Goal: Transaction & Acquisition: Purchase product/service

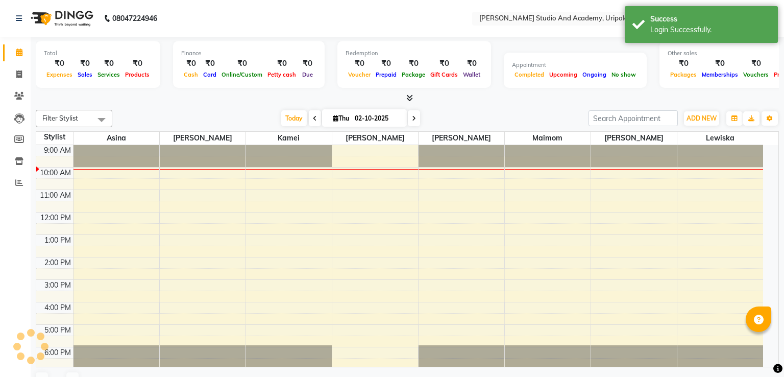
select select "en"
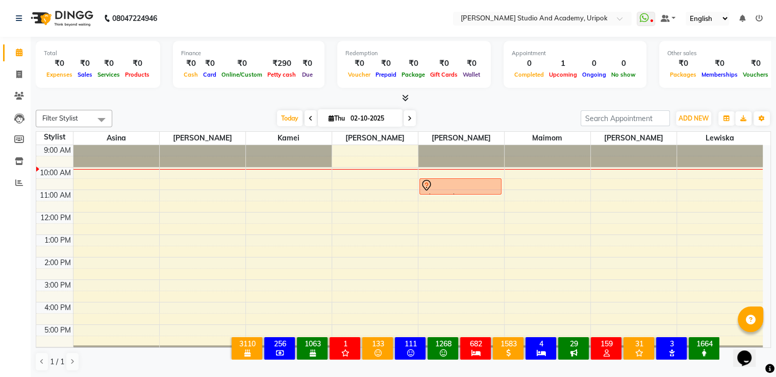
click at [342, 169] on div at bounding box center [375, 169] width 86 height 1
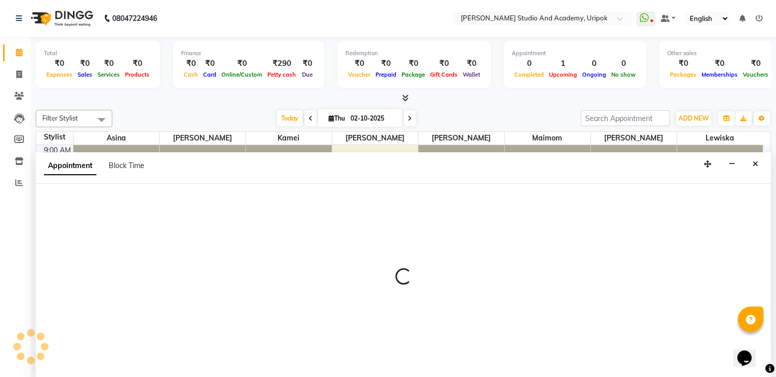
scroll to position [1, 0]
select select "29614"
select select "600"
select select "tentative"
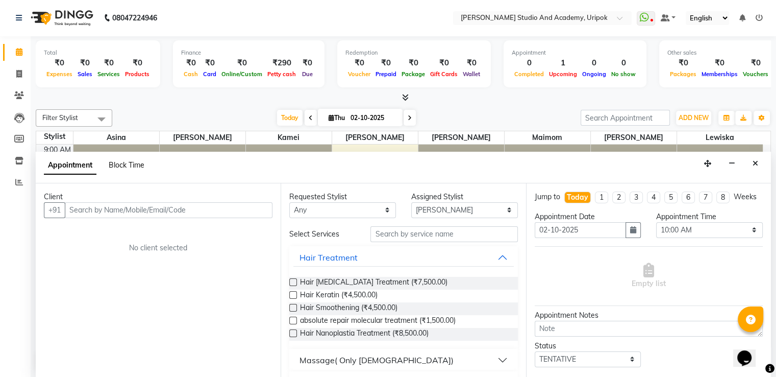
click at [128, 164] on span "Block Time" at bounding box center [127, 164] width 36 height 9
select select "29614"
select select "600"
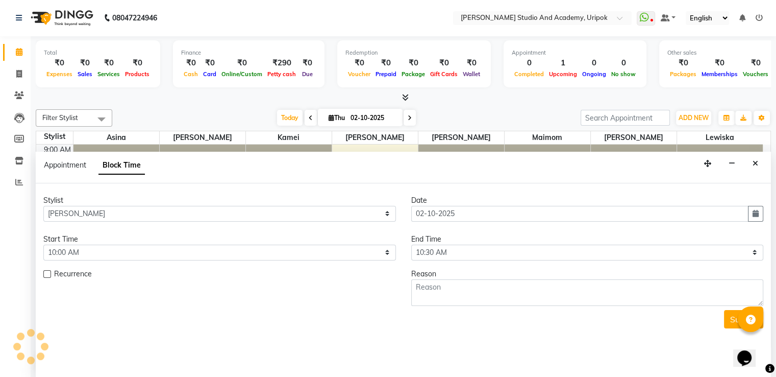
scroll to position [19, 0]
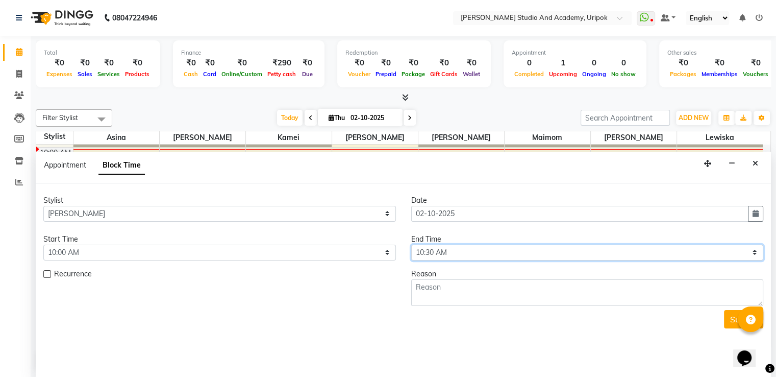
click at [436, 254] on select "Select 10:00 AM 10:30 AM 11:00 AM 11:30 AM 12:00 PM 12:30 PM 01:00 PM 01:30 PM …" at bounding box center [587, 253] width 353 height 16
select select "1080"
click at [411, 245] on select "Select 10:00 AM 10:30 AM 11:00 AM 11:30 AM 12:00 PM 12:30 PM 01:00 PM 01:30 PM …" at bounding box center [587, 253] width 353 height 16
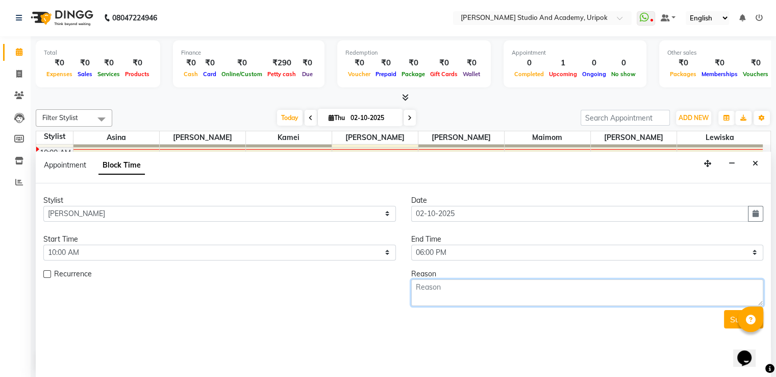
click at [429, 290] on textarea at bounding box center [587, 292] width 353 height 27
type textarea "leave"
click at [726, 319] on button "Submit" at bounding box center [743, 319] width 39 height 18
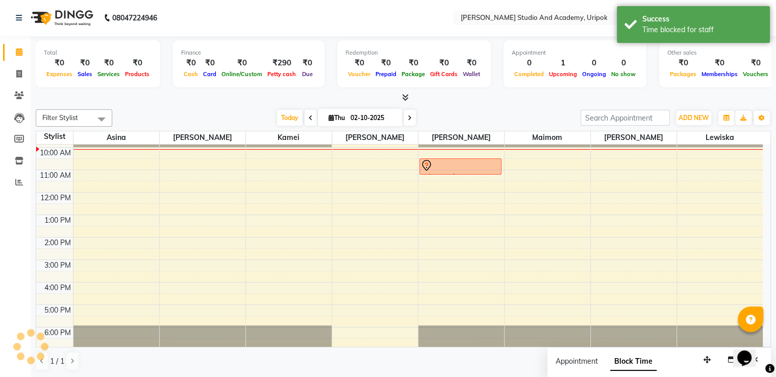
scroll to position [0, 0]
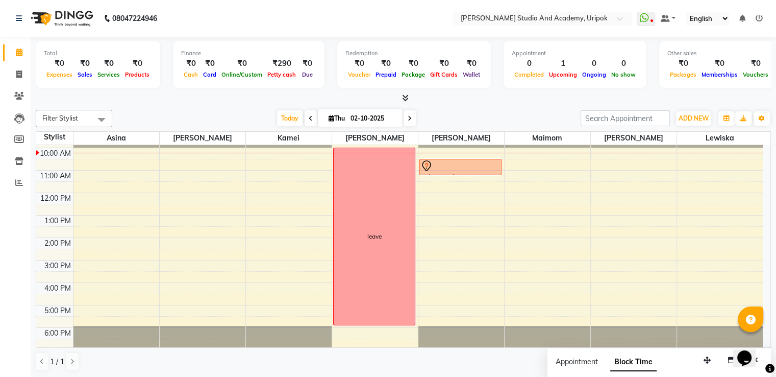
click at [310, 120] on span at bounding box center [311, 118] width 12 height 16
type input "01-10-2025"
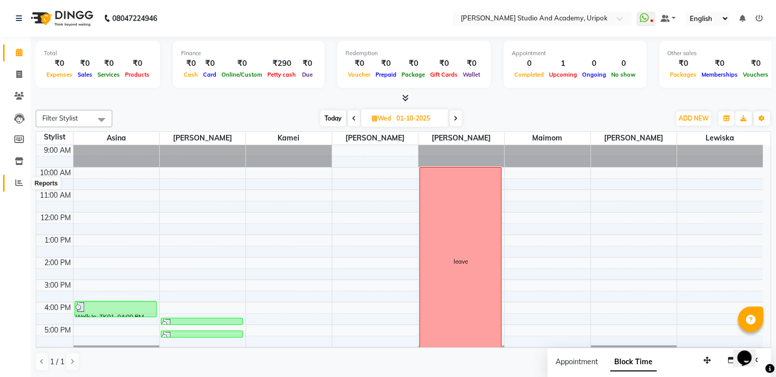
click at [20, 179] on icon at bounding box center [19, 183] width 8 height 8
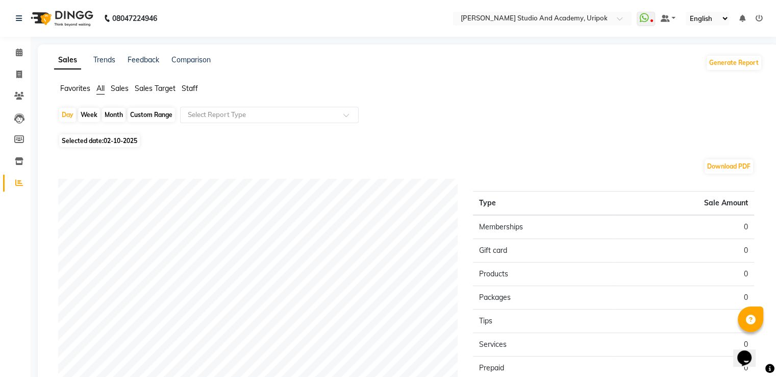
click at [194, 89] on span "Staff" at bounding box center [190, 88] width 16 height 9
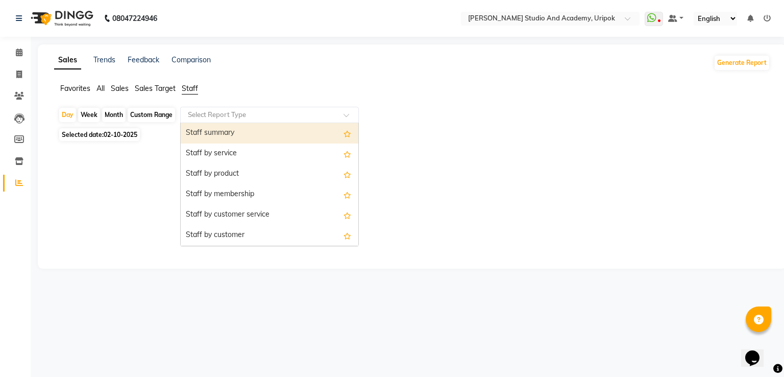
click at [301, 113] on input "text" at bounding box center [259, 115] width 147 height 10
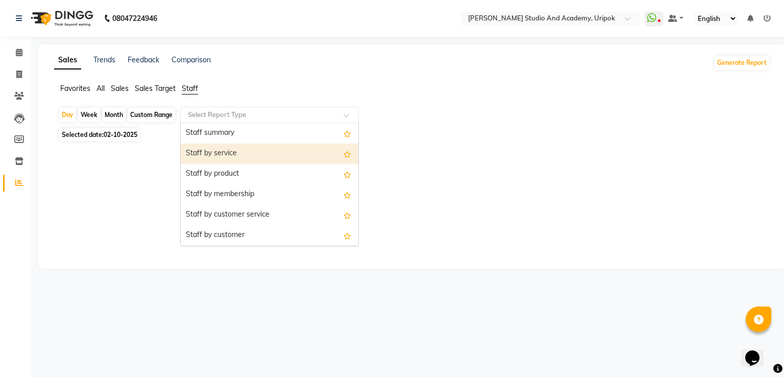
click at [264, 161] on div "Staff by service" at bounding box center [270, 153] width 178 height 20
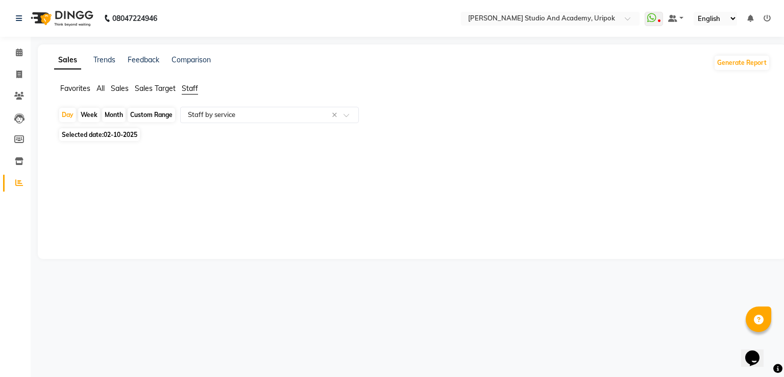
click at [116, 140] on span "Selected date: 02-10-2025" at bounding box center [99, 134] width 81 height 13
select select "10"
select select "2025"
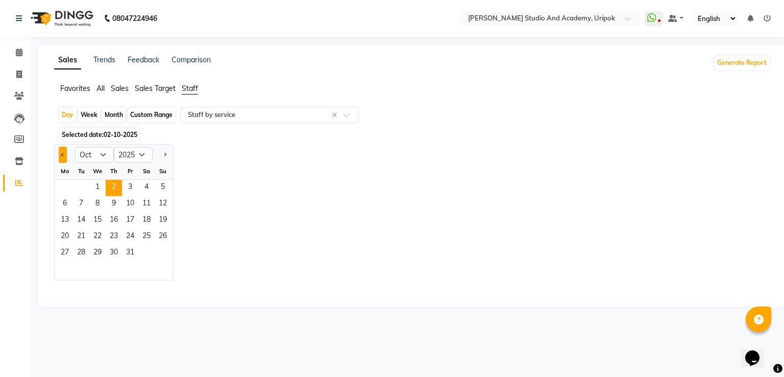
click at [64, 159] on button "Previous month" at bounding box center [63, 155] width 8 height 16
select select "9"
click at [66, 188] on span "1" at bounding box center [65, 188] width 16 height 16
select select "full_report"
select select "pdf"
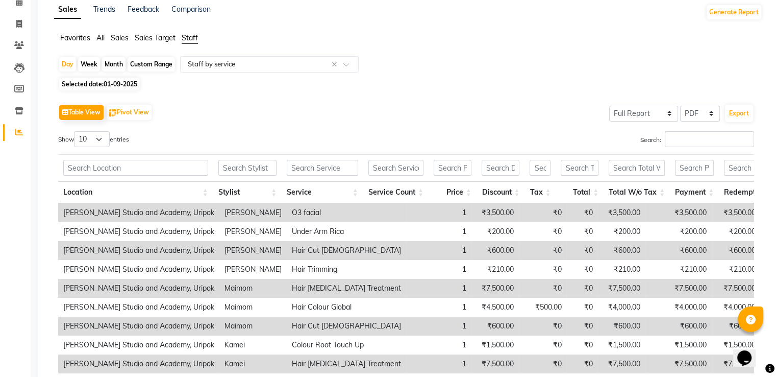
scroll to position [16, 0]
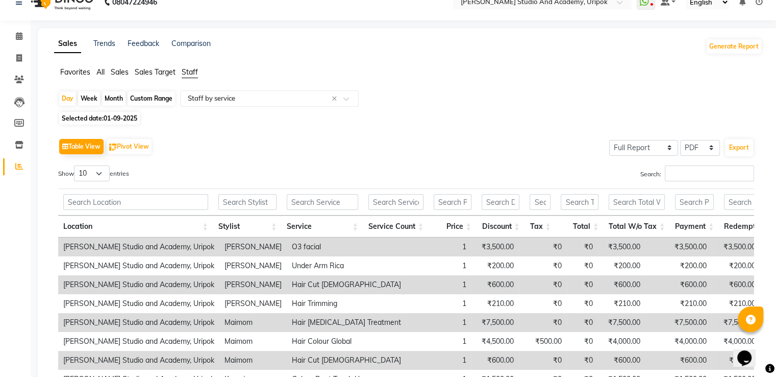
click at [120, 119] on span "01-09-2025" at bounding box center [121, 118] width 34 height 8
select select "9"
select select "2025"
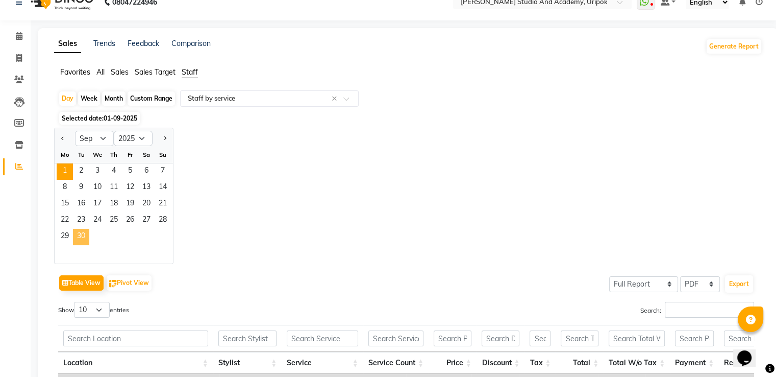
click at [83, 238] on span "30" at bounding box center [81, 237] width 16 height 16
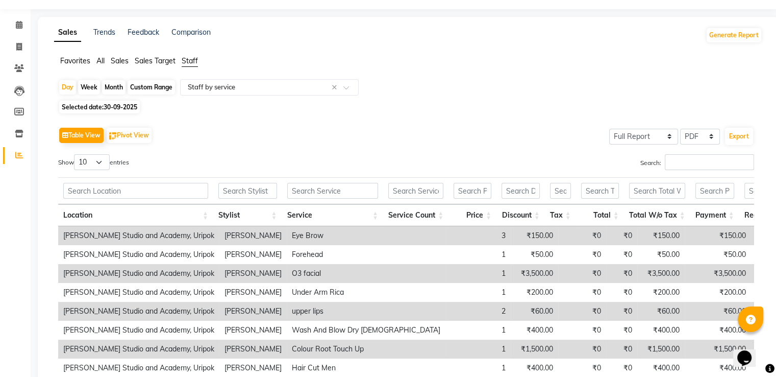
scroll to position [23, 0]
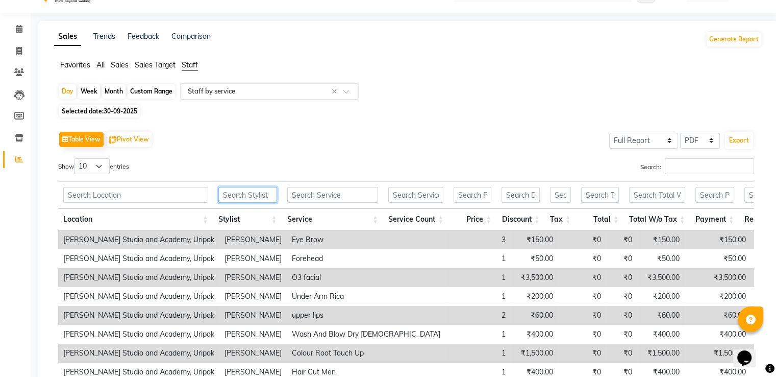
click at [265, 198] on input "text" at bounding box center [247, 195] width 59 height 16
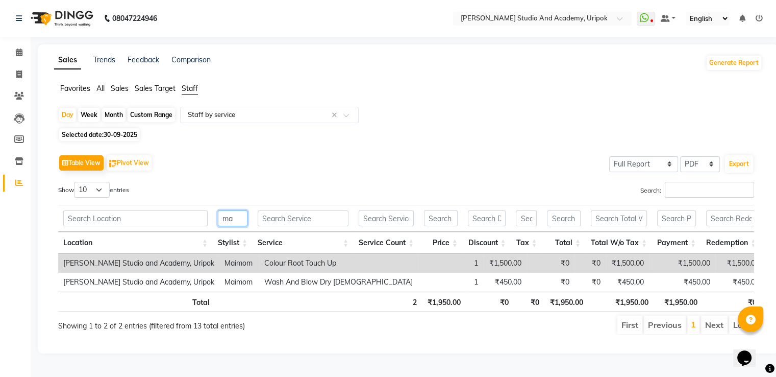
scroll to position [7, 0]
type input "mai"
click at [120, 131] on span "30-09-2025" at bounding box center [121, 135] width 34 height 8
select select "9"
select select "2025"
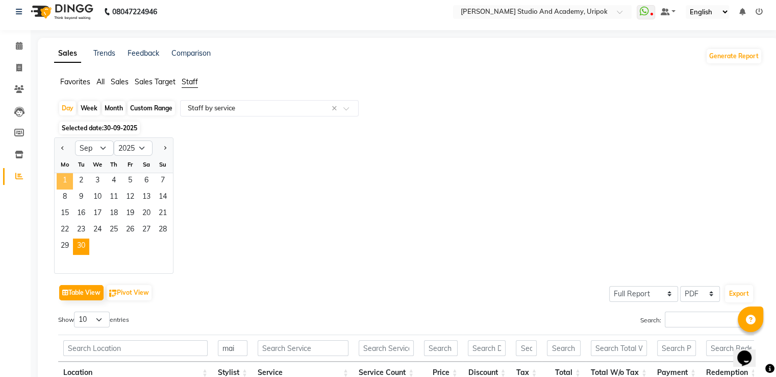
click at [64, 184] on span "1" at bounding box center [65, 181] width 16 height 16
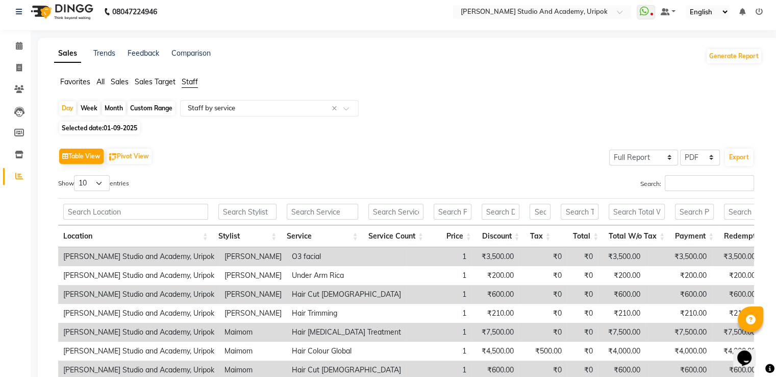
scroll to position [0, 0]
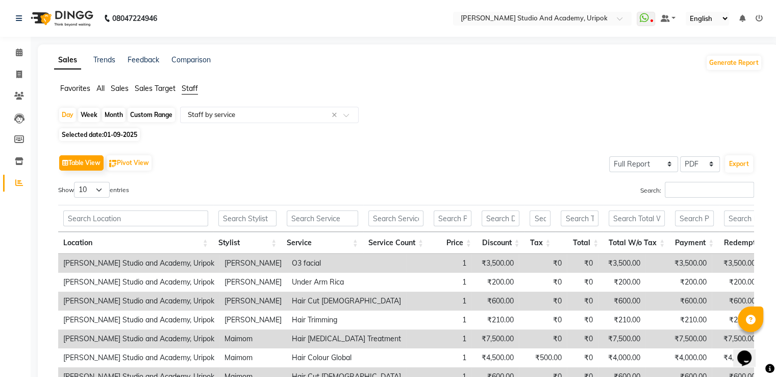
click at [121, 132] on span "01-09-2025" at bounding box center [121, 135] width 34 height 8
select select "9"
select select "2025"
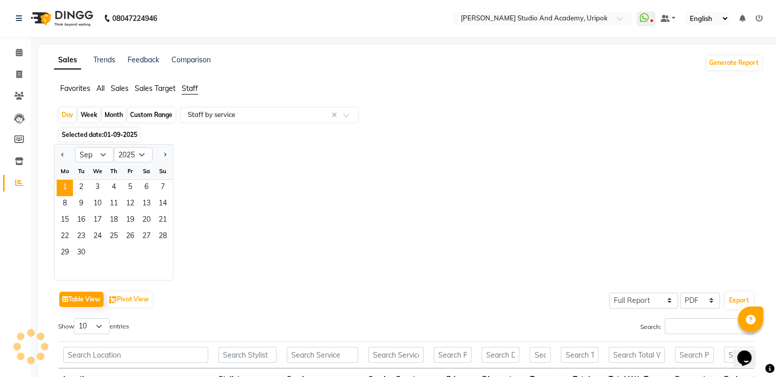
click at [117, 113] on div "Month" at bounding box center [113, 115] width 23 height 14
select select "9"
select select "2025"
click at [59, 186] on span "1" at bounding box center [65, 188] width 16 height 16
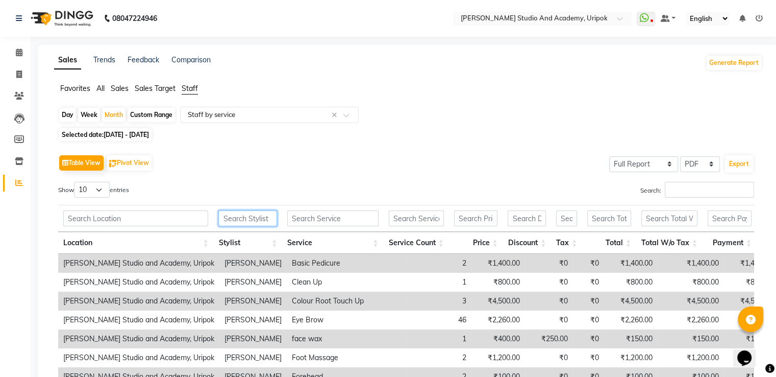
click at [264, 218] on input "text" at bounding box center [247, 218] width 59 height 16
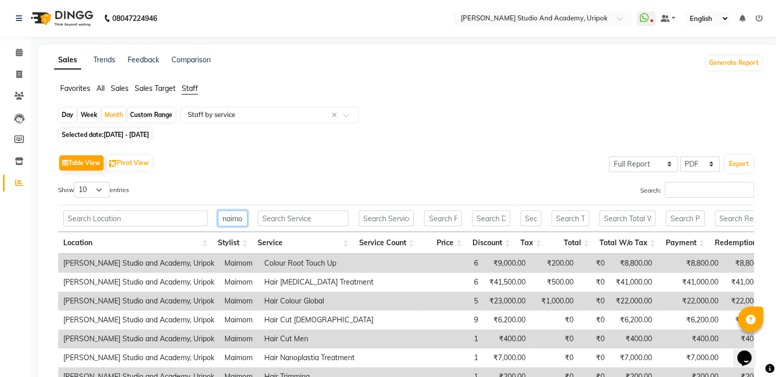
scroll to position [0, 8]
type input "maimom"
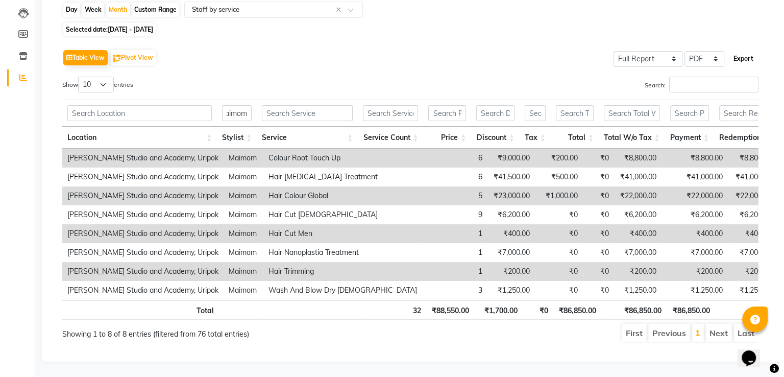
scroll to position [0, 0]
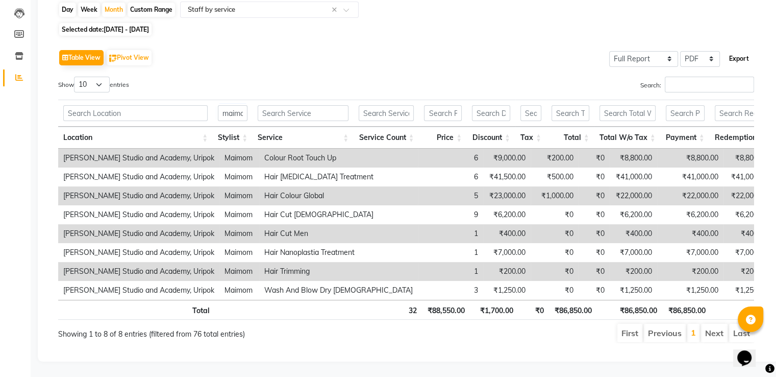
click at [746, 50] on button "Export" at bounding box center [739, 58] width 28 height 17
select select "monospace"
select select "12px"
select select "template_1"
select select "A4"
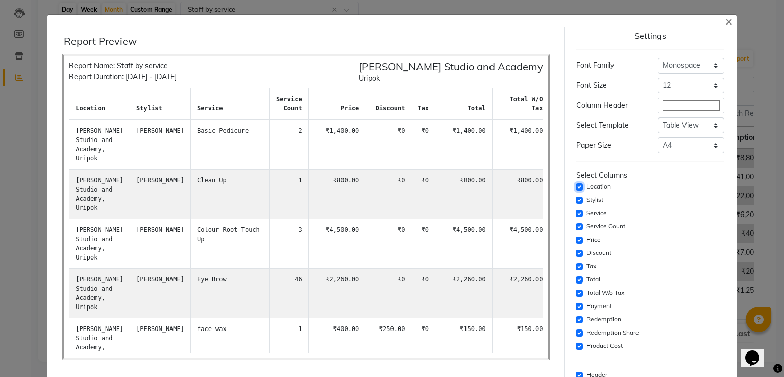
click at [576, 187] on input "checkbox" at bounding box center [579, 186] width 7 height 7
checkbox input "false"
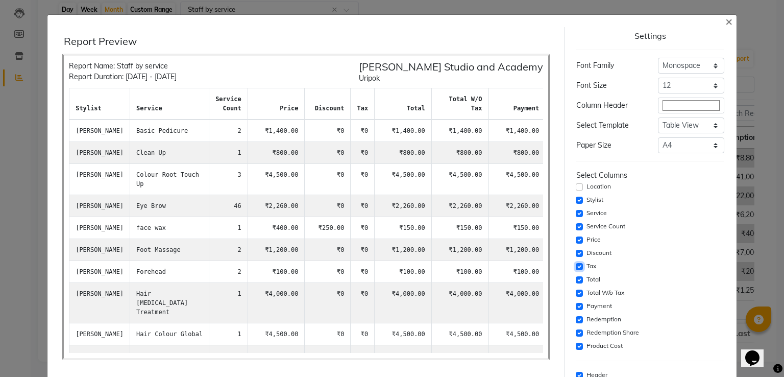
click at [576, 265] on input "checkbox" at bounding box center [579, 266] width 7 height 7
checkbox input "false"
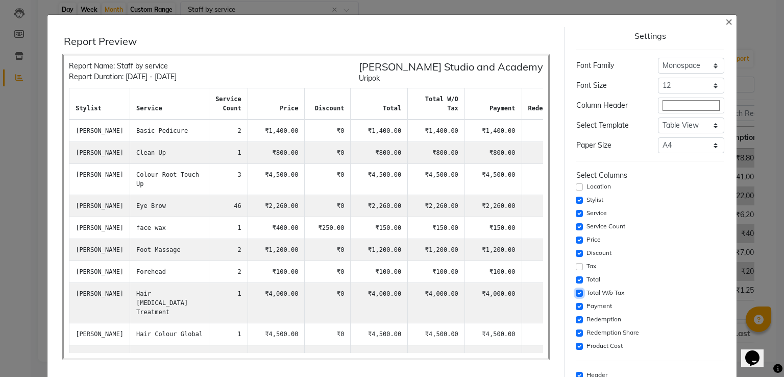
click at [576, 290] on input "checkbox" at bounding box center [579, 292] width 7 height 7
checkbox input "false"
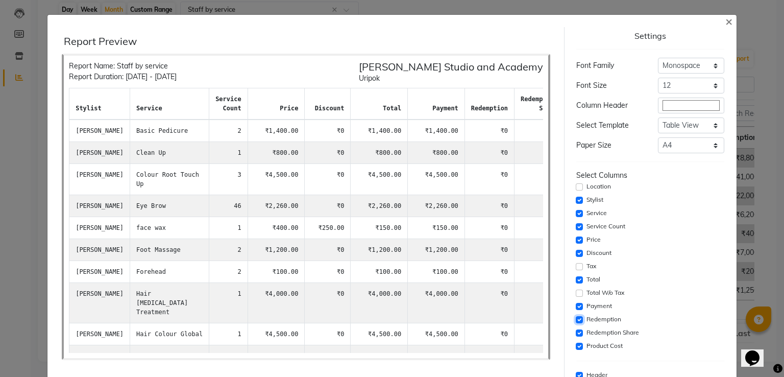
click at [576, 317] on input "checkbox" at bounding box center [579, 319] width 7 height 7
checkbox input "false"
click at [576, 332] on input "checkbox" at bounding box center [579, 332] width 7 height 7
checkbox input "false"
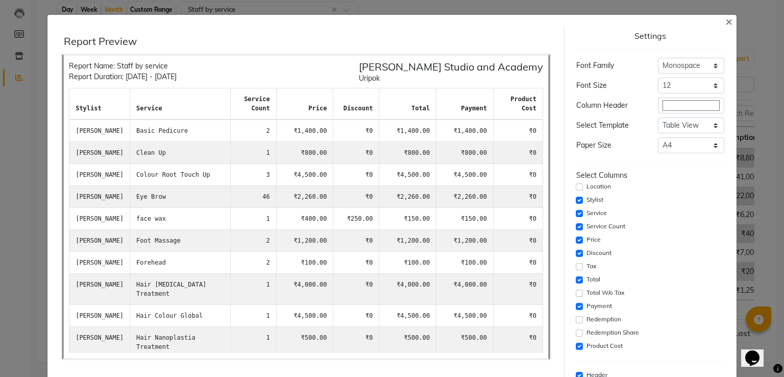
scroll to position [73, 0]
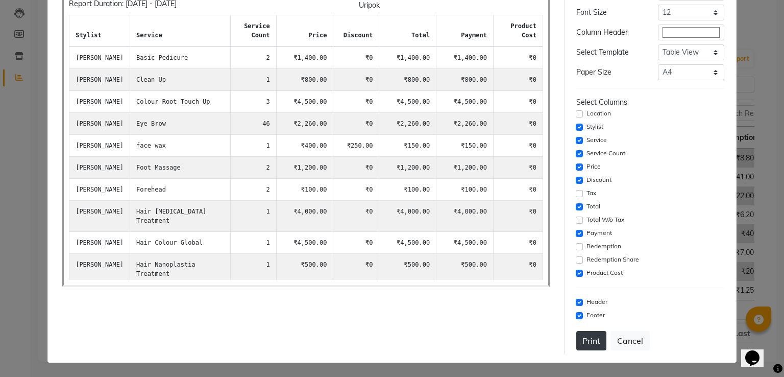
click at [579, 346] on button "Print" at bounding box center [591, 340] width 30 height 19
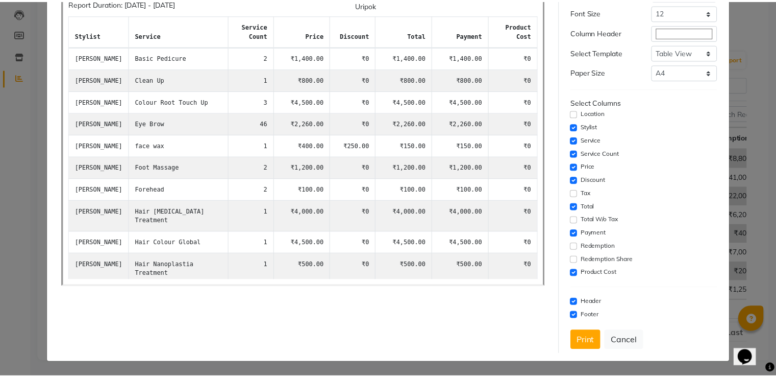
scroll to position [0, 0]
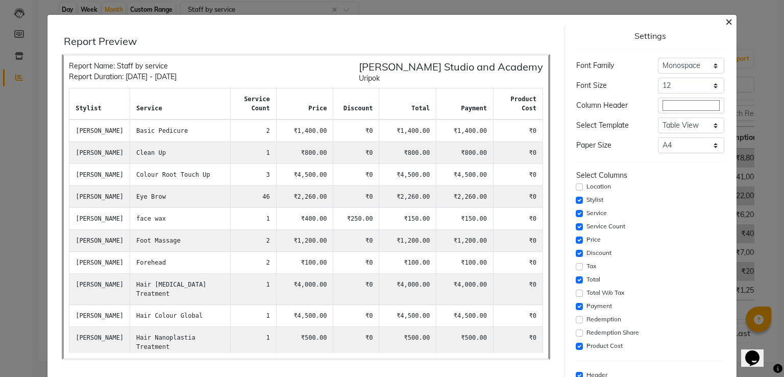
click at [717, 21] on button "×" at bounding box center [728, 21] width 23 height 29
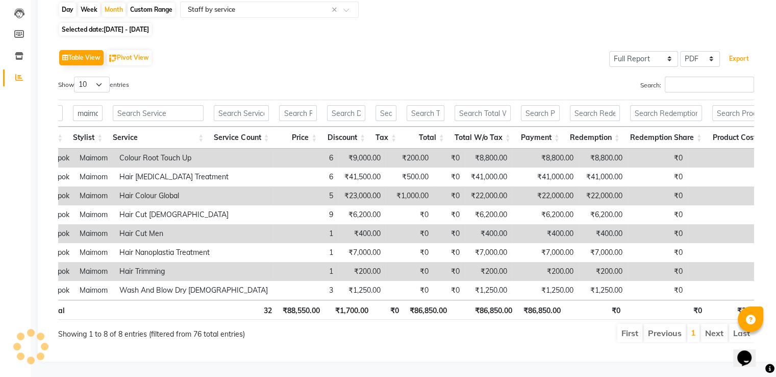
scroll to position [0, 69]
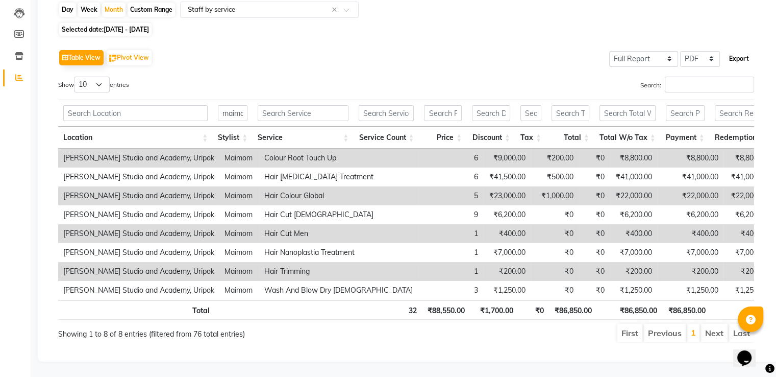
click at [735, 50] on button "Export" at bounding box center [739, 58] width 28 height 17
select select "monospace"
select select "12px"
select select "template_1"
select select "A4"
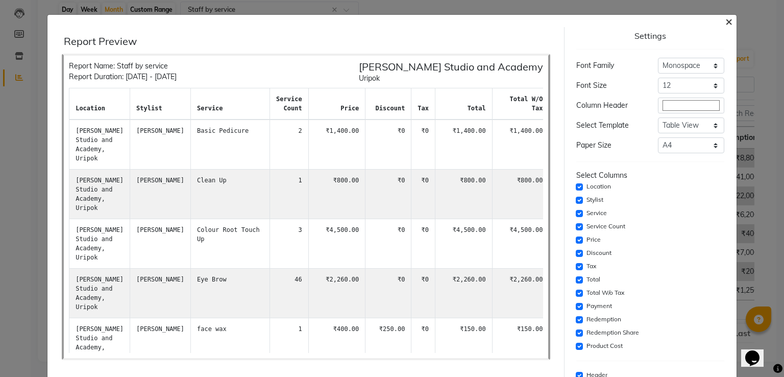
click at [725, 23] on span "×" at bounding box center [728, 20] width 7 height 15
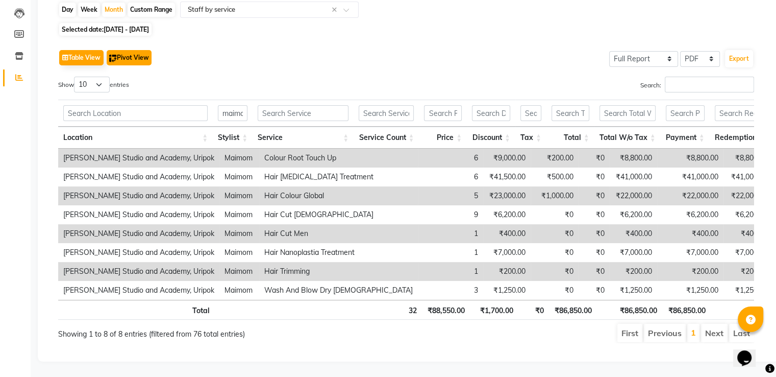
click at [132, 50] on button "Pivot View" at bounding box center [129, 57] width 45 height 15
select select "full_report"
select select "csv"
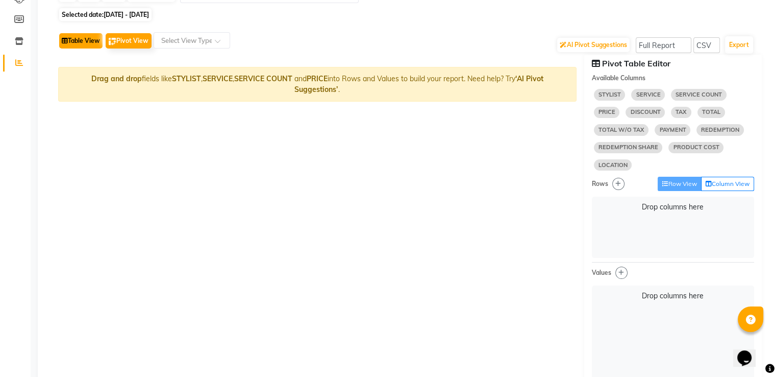
click at [76, 42] on button "Table View" at bounding box center [80, 40] width 43 height 15
select select "full_report"
select select "pdf"
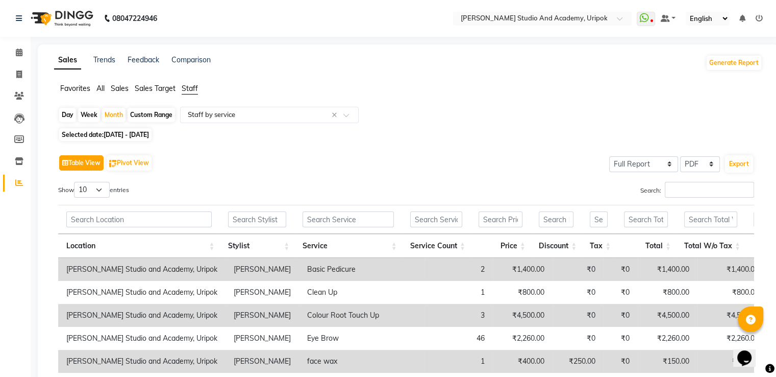
scroll to position [174, 0]
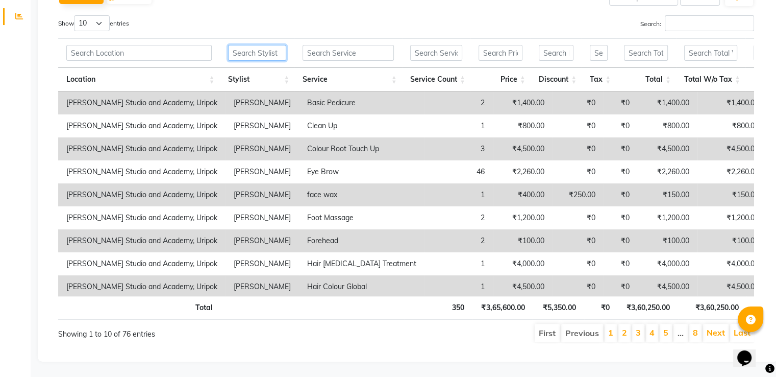
click at [257, 45] on input "text" at bounding box center [257, 53] width 59 height 16
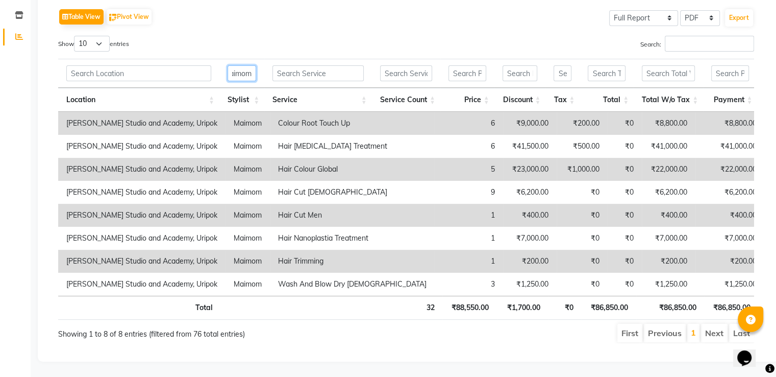
type input "maimom"
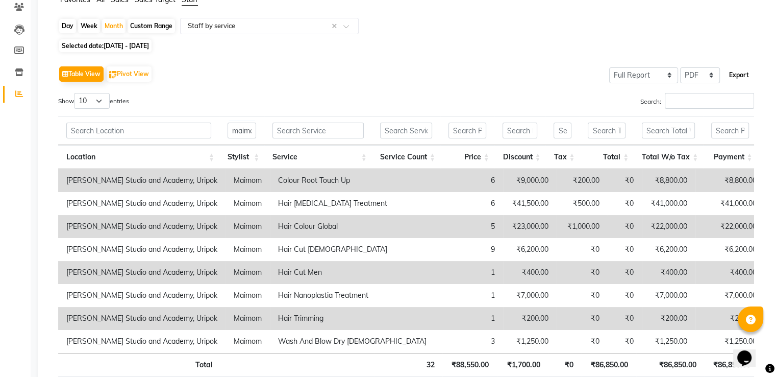
click at [734, 80] on button "Export" at bounding box center [739, 74] width 28 height 17
select select "monospace"
select select "12px"
select select "template_1"
select select "A4"
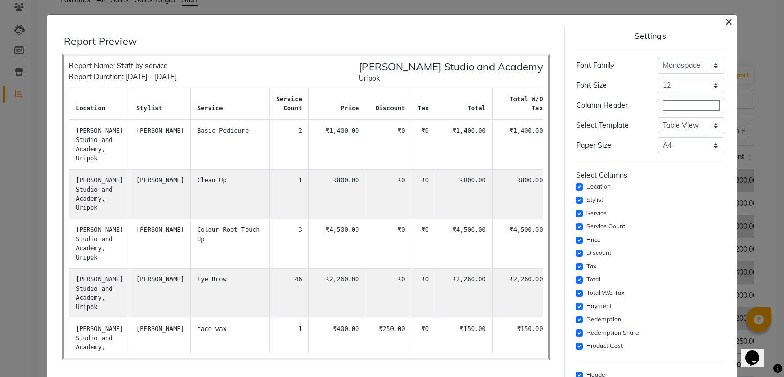
click at [725, 25] on span "×" at bounding box center [728, 20] width 7 height 15
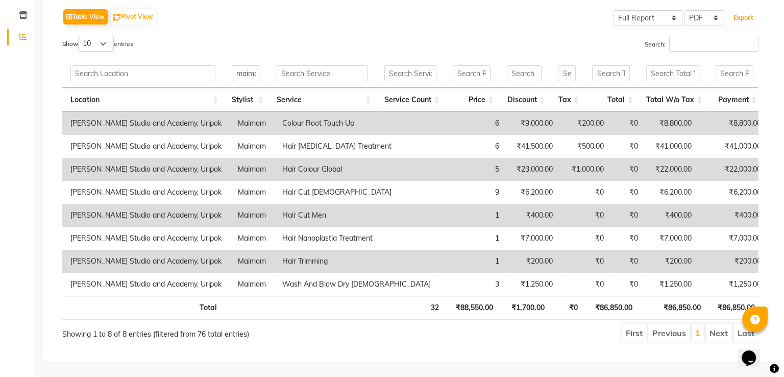
scroll to position [63, 0]
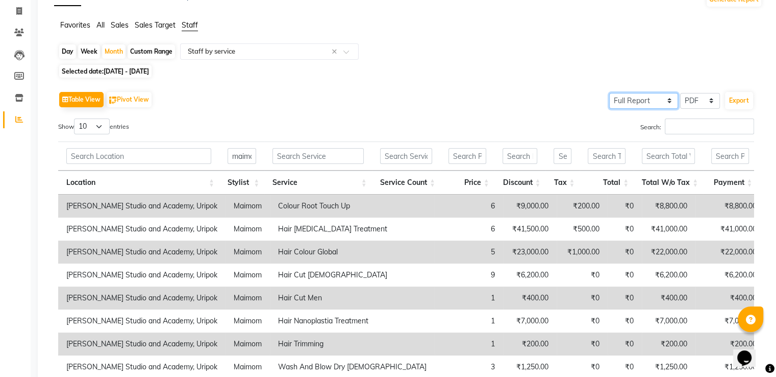
click at [667, 99] on select "Select Full Report Filtered Report" at bounding box center [644, 101] width 69 height 16
select select "filtered_report"
click at [611, 93] on select "Select Full Report Filtered Report" at bounding box center [644, 101] width 69 height 16
click at [747, 96] on button "Export" at bounding box center [739, 100] width 28 height 17
select select "monospace"
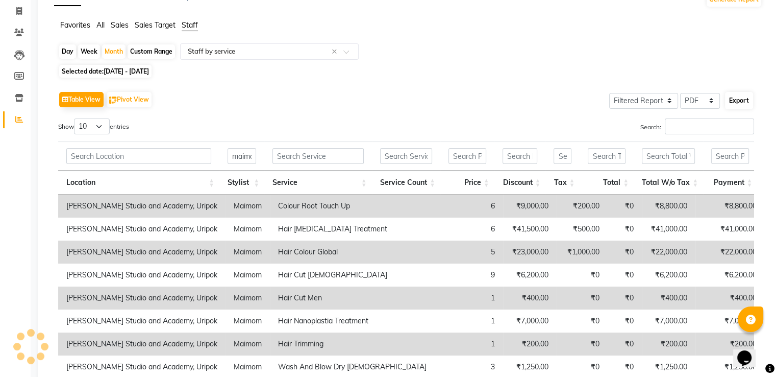
select select "12px"
select select "template_1"
select select "A4"
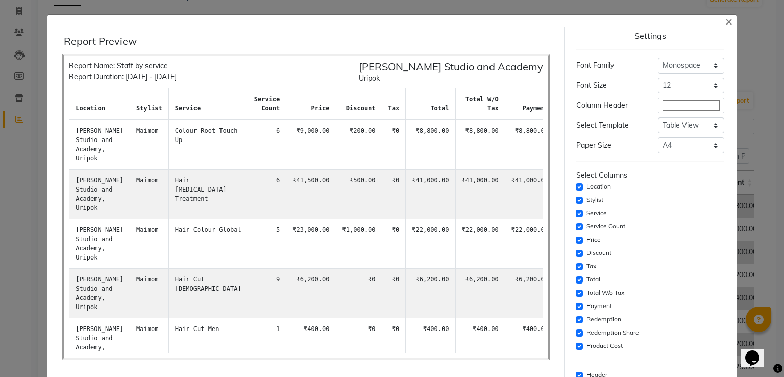
click at [579, 186] on div "Location" at bounding box center [650, 187] width 148 height 12
click at [576, 187] on input "checkbox" at bounding box center [579, 186] width 7 height 7
checkbox input "false"
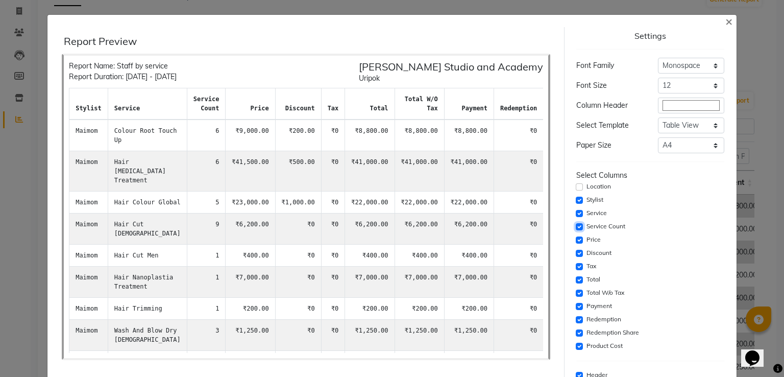
click at [576, 226] on input "checkbox" at bounding box center [579, 226] width 7 height 7
checkbox input "false"
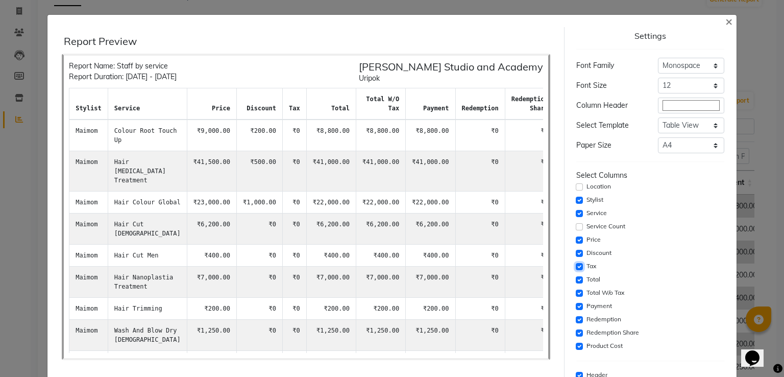
click at [576, 264] on input "checkbox" at bounding box center [579, 266] width 7 height 7
checkbox input "false"
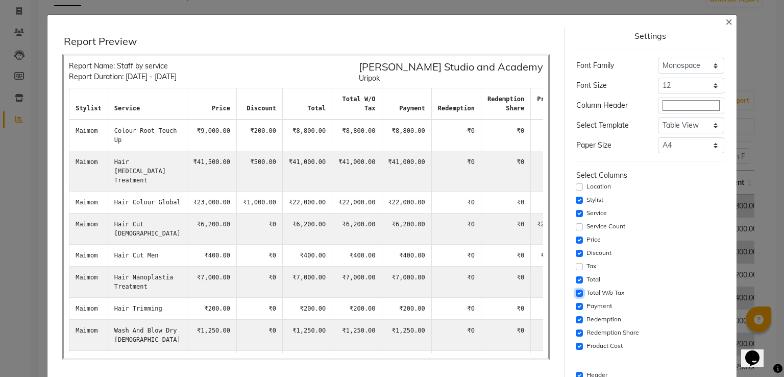
click at [576, 292] on input "checkbox" at bounding box center [579, 292] width 7 height 7
checkbox input "false"
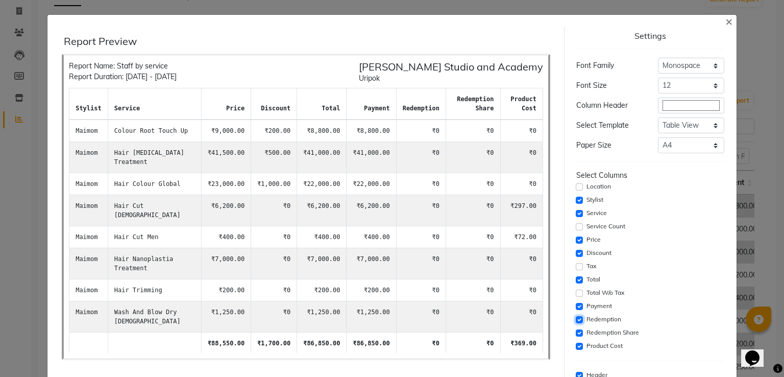
click at [576, 317] on input "checkbox" at bounding box center [579, 319] width 7 height 7
checkbox input "false"
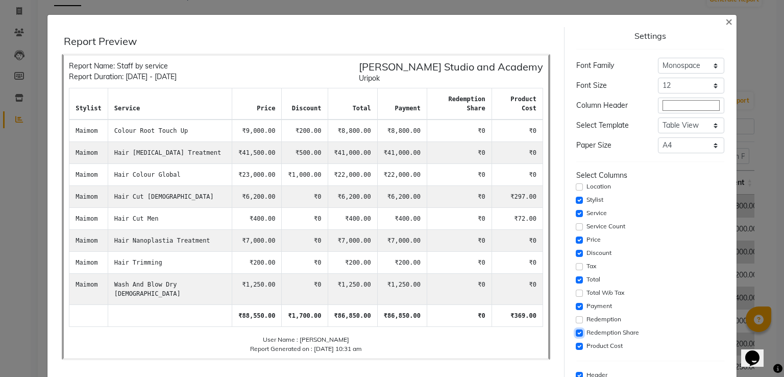
click at [576, 330] on input "checkbox" at bounding box center [579, 332] width 7 height 7
checkbox input "false"
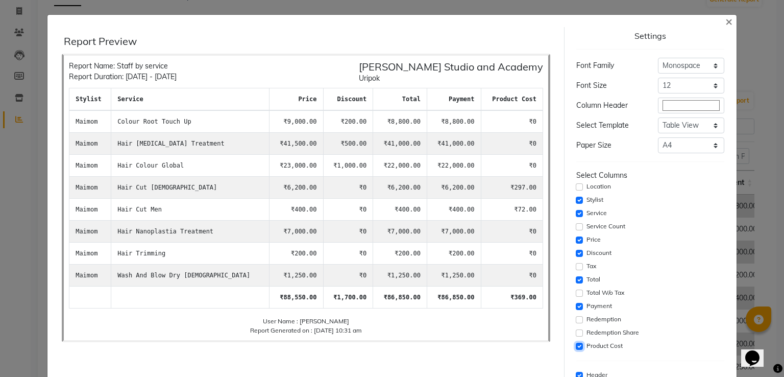
click at [576, 344] on input "checkbox" at bounding box center [579, 346] width 7 height 7
checkbox input "false"
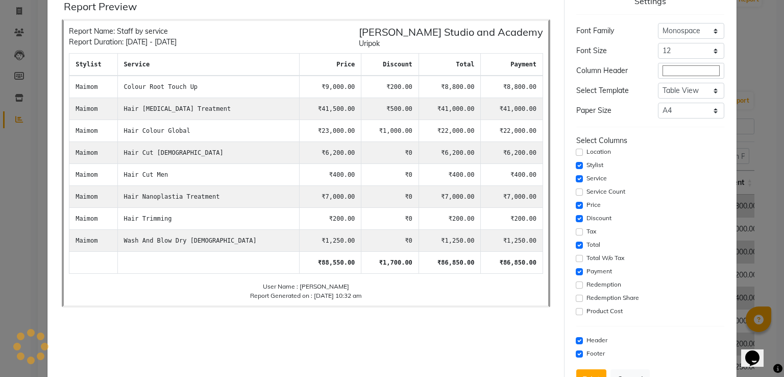
scroll to position [73, 0]
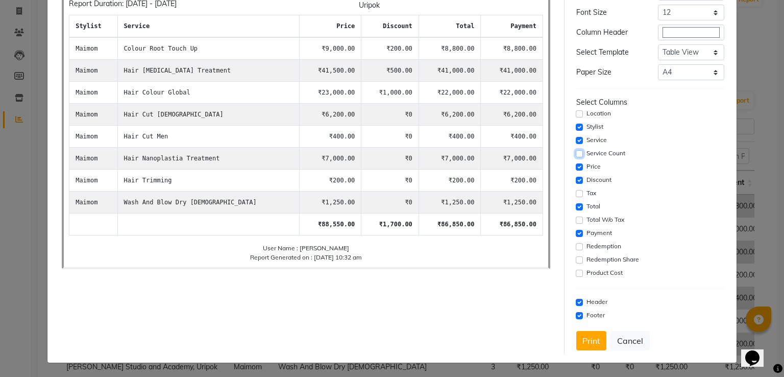
click at [576, 156] on input "checkbox" at bounding box center [579, 153] width 7 height 7
checkbox input "true"
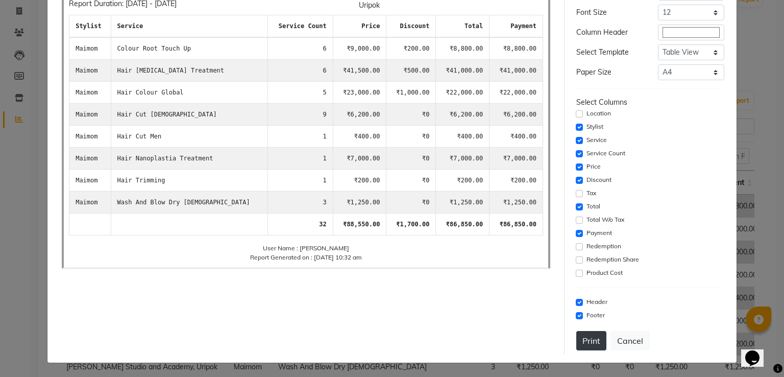
click at [586, 344] on button "Print" at bounding box center [591, 340] width 30 height 19
click at [477, 331] on div "Report Preview Report Name: Staff by service Report Duration: 01-09-2025 - 30-0…" at bounding box center [306, 154] width 516 height 400
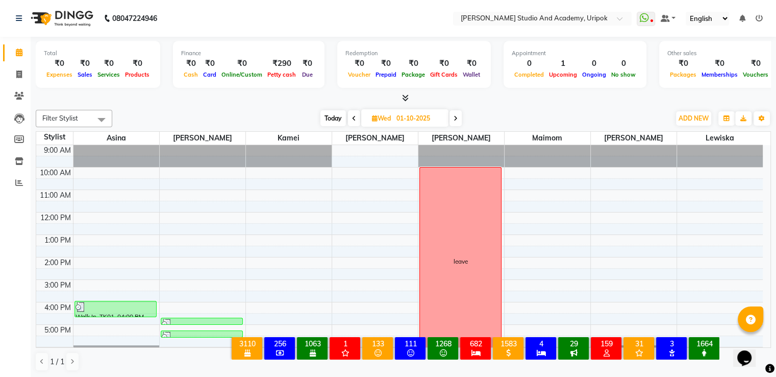
click at [355, 116] on icon at bounding box center [354, 118] width 4 height 6
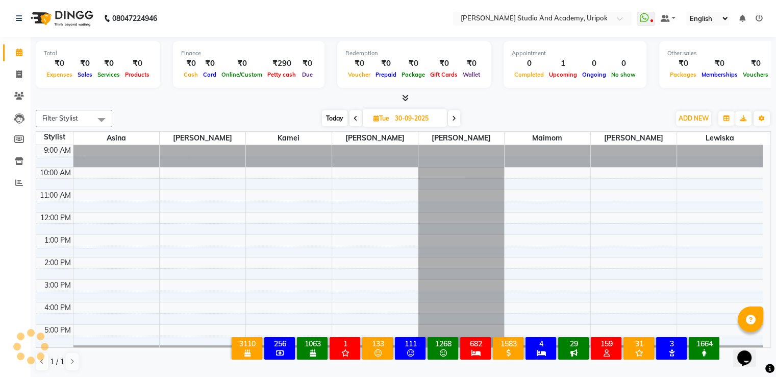
scroll to position [19, 0]
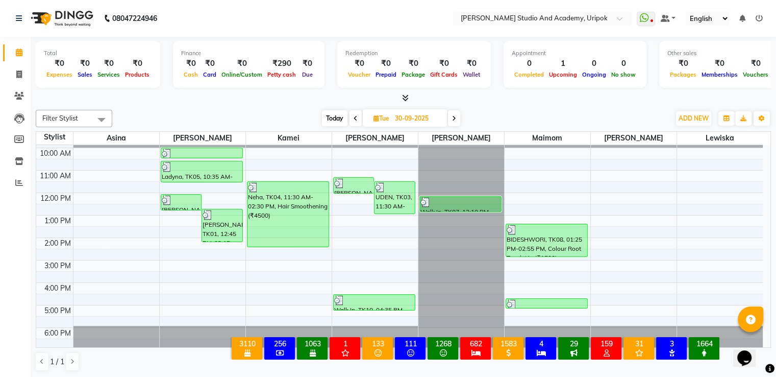
click at [452, 115] on span at bounding box center [454, 118] width 12 height 16
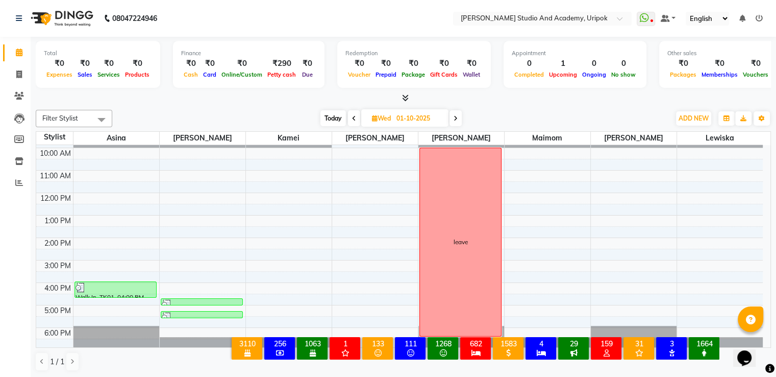
click at [353, 119] on icon at bounding box center [354, 118] width 4 height 6
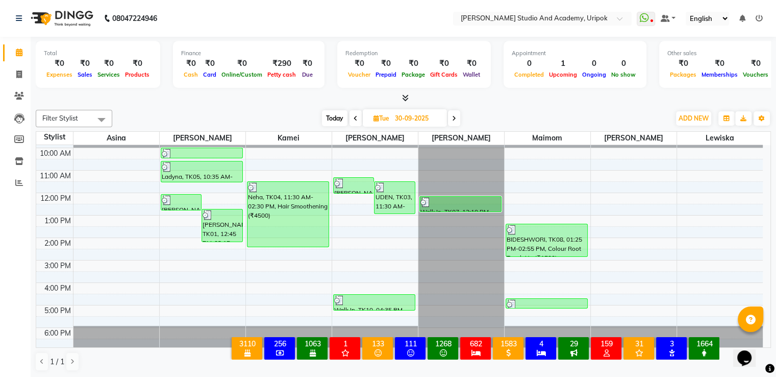
click at [354, 119] on icon at bounding box center [356, 118] width 4 height 6
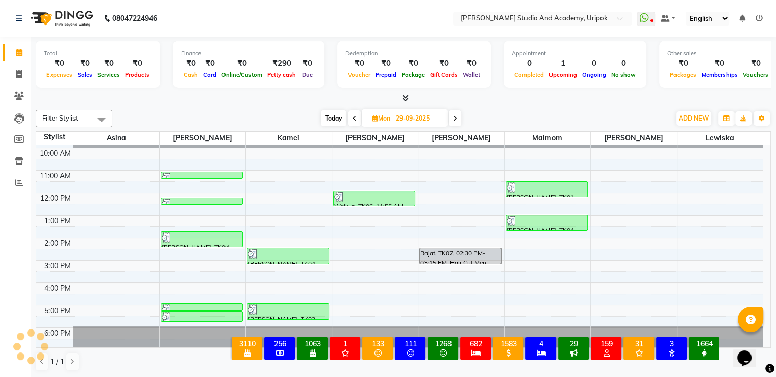
click at [453, 120] on span at bounding box center [455, 118] width 12 height 16
type input "30-09-2025"
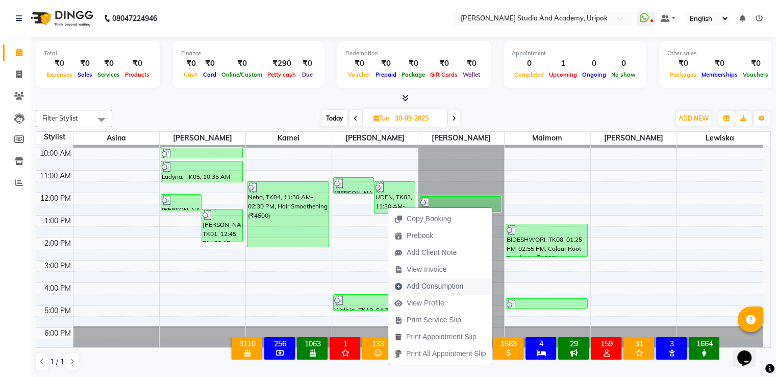
click at [417, 280] on span "Add Consumption" at bounding box center [428, 286] width 81 height 17
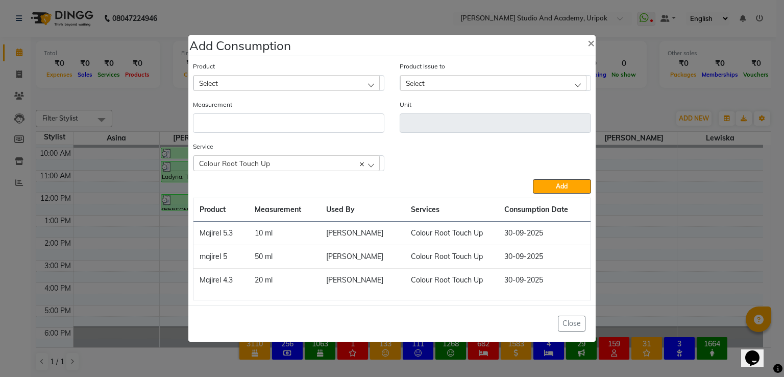
click at [240, 86] on div "Select" at bounding box center [286, 82] width 186 height 15
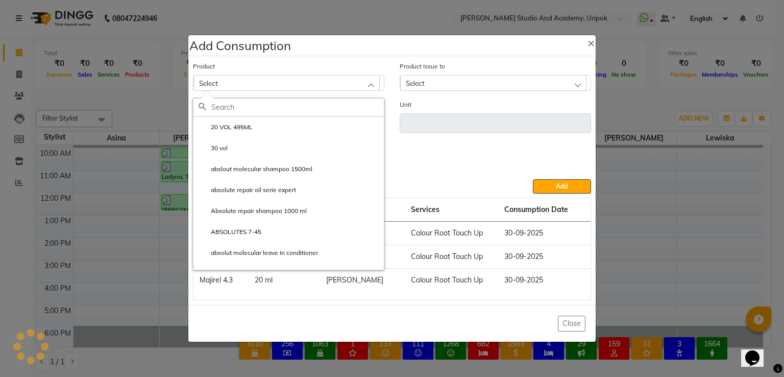
click at [234, 109] on input "text" at bounding box center [297, 107] width 173 height 17
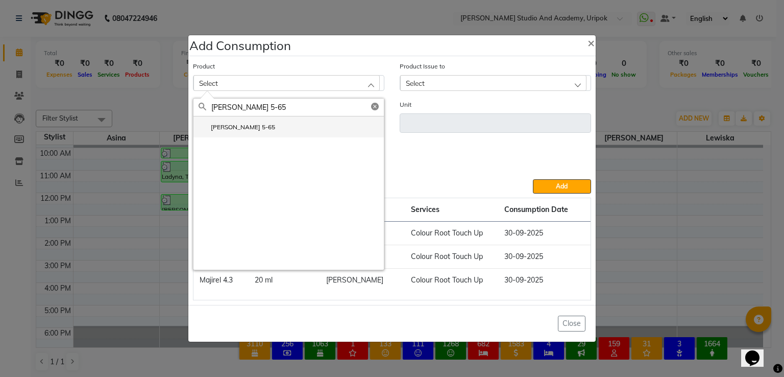
type input "[PERSON_NAME] 5-65"
click at [234, 133] on li "[PERSON_NAME] 5-65" at bounding box center [288, 126] width 190 height 21
type input "ml"
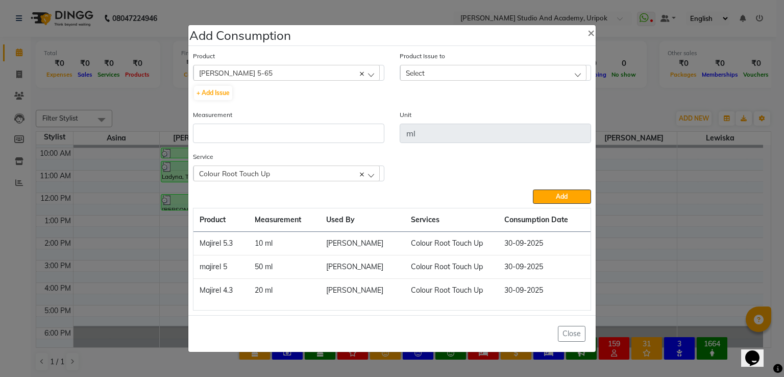
click at [443, 68] on div "Select" at bounding box center [493, 72] width 186 height 15
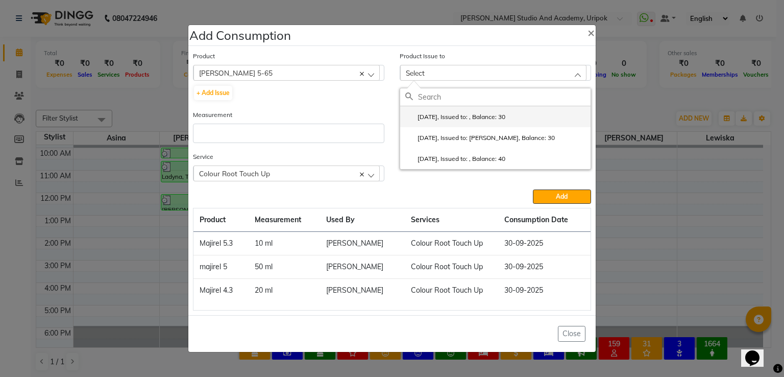
click at [445, 119] on label "[DATE], Issued to: , Balance: 30" at bounding box center [455, 116] width 100 height 9
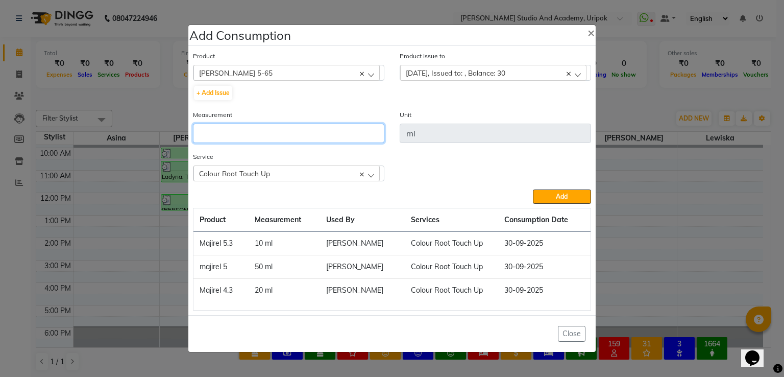
click at [325, 131] on input "number" at bounding box center [288, 133] width 191 height 19
type input "30"
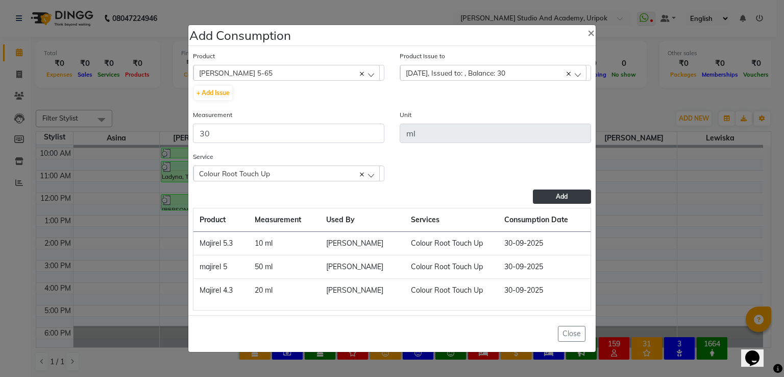
click at [567, 198] on span "Add" at bounding box center [562, 196] width 12 height 8
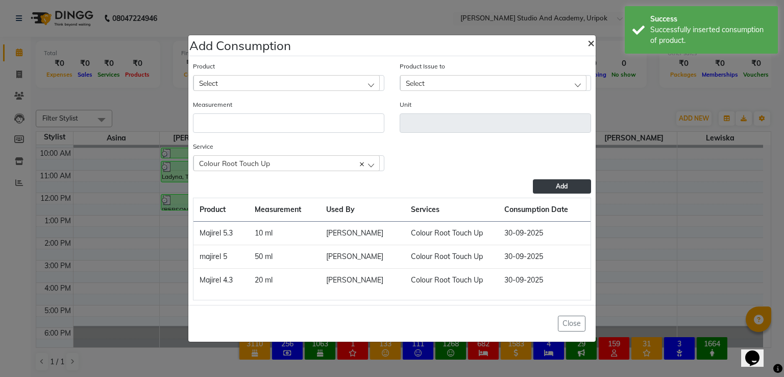
click at [591, 45] on span "×" at bounding box center [591, 42] width 7 height 15
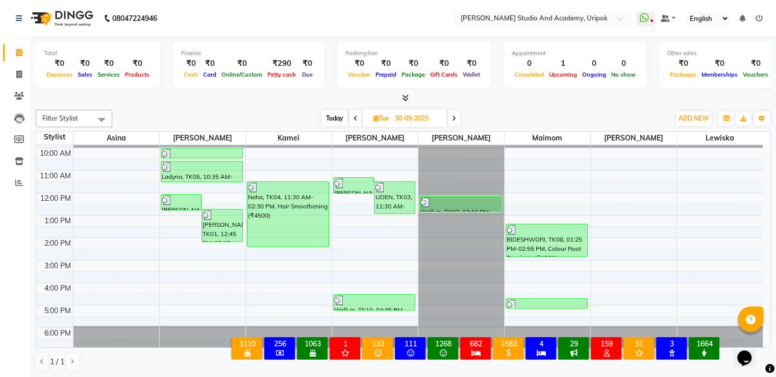
click at [337, 117] on span "Today" at bounding box center [335, 118] width 26 height 16
type input "02-10-2025"
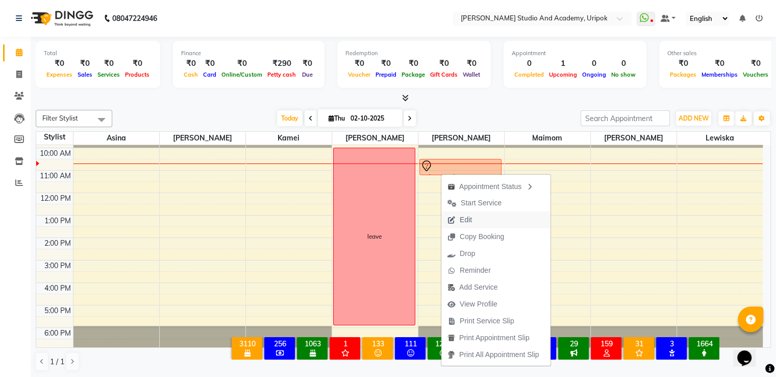
click at [472, 217] on span "Edit" at bounding box center [466, 219] width 12 height 11
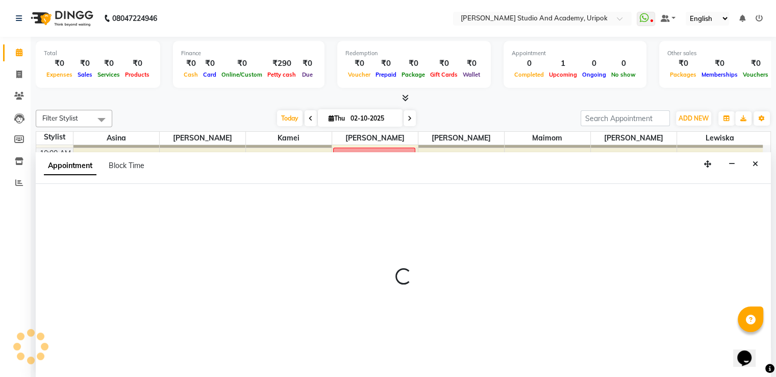
select select "tentative"
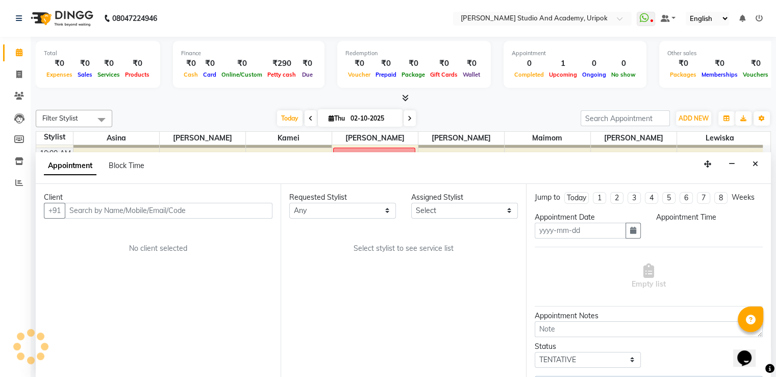
scroll to position [1, 0]
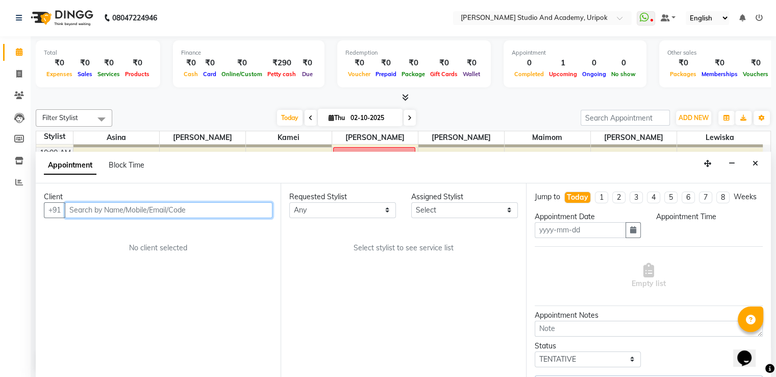
type input "02-10-2025"
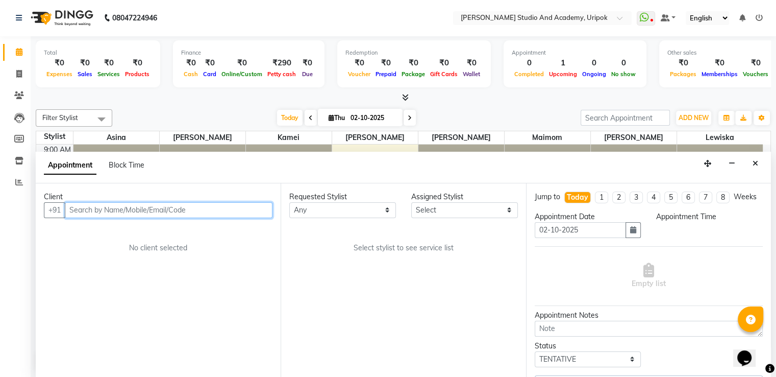
select select "630"
select select "29583"
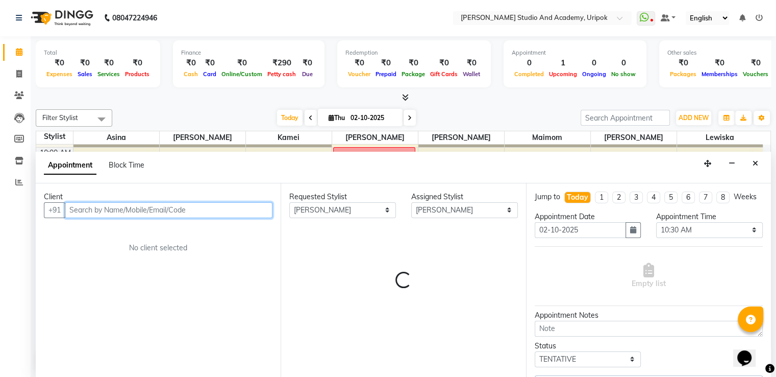
select select "2142"
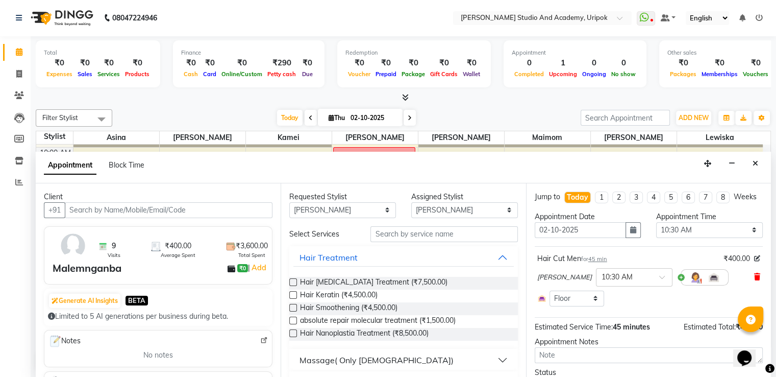
click at [755, 280] on icon at bounding box center [758, 276] width 6 height 7
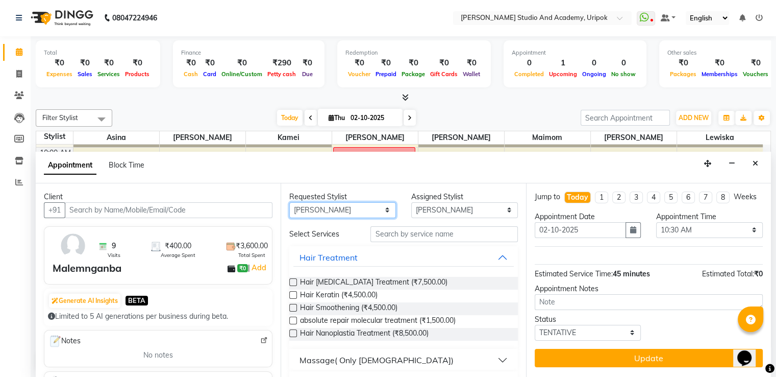
click at [357, 208] on select "Any [PERSON_NAME] [PERSON_NAME] Maimom [PERSON_NAME] [PERSON_NAME]" at bounding box center [342, 210] width 107 height 16
select select "90384"
click at [289, 202] on select "Any [PERSON_NAME] [PERSON_NAME] Maimom [PERSON_NAME] [PERSON_NAME]" at bounding box center [342, 210] width 107 height 16
select select "90384"
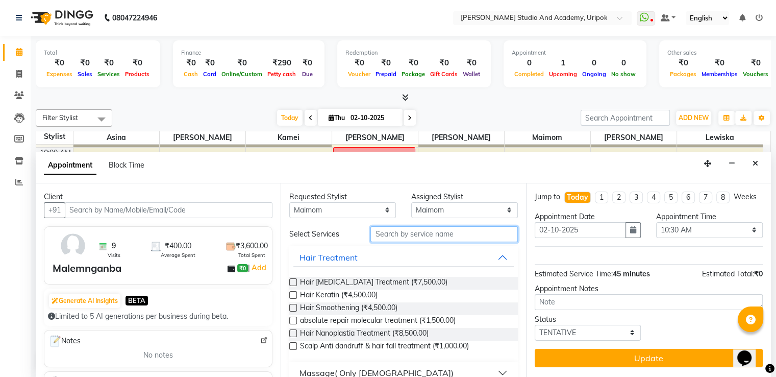
click at [402, 231] on input "text" at bounding box center [444, 234] width 147 height 16
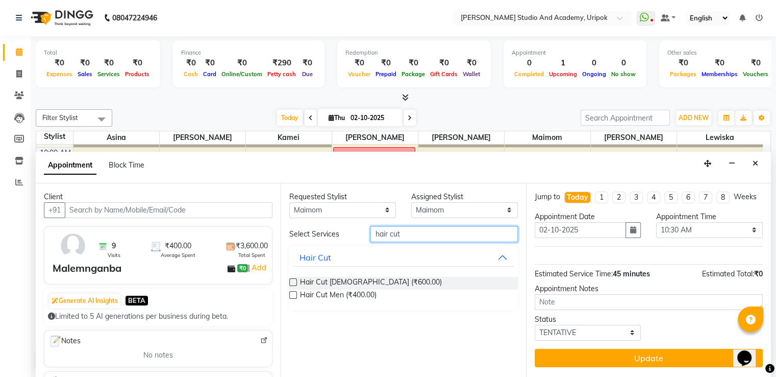
type input "hair cut"
click at [295, 294] on label at bounding box center [293, 295] width 8 height 8
click at [295, 294] on input "checkbox" at bounding box center [292, 296] width 7 height 7
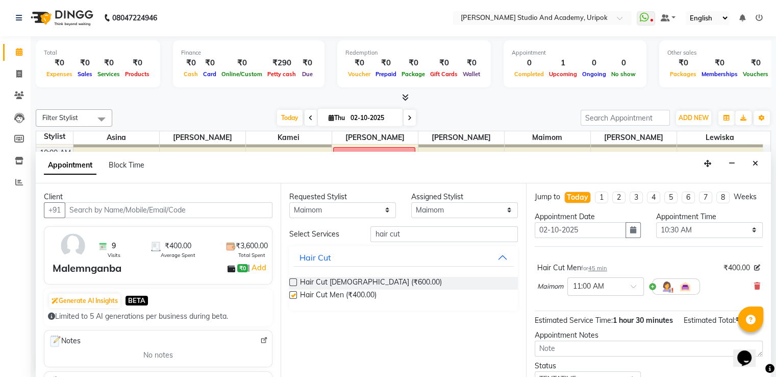
checkbox input "false"
click at [600, 291] on input "text" at bounding box center [595, 285] width 45 height 11
click at [598, 332] on div "10:30 AM" at bounding box center [606, 323] width 76 height 19
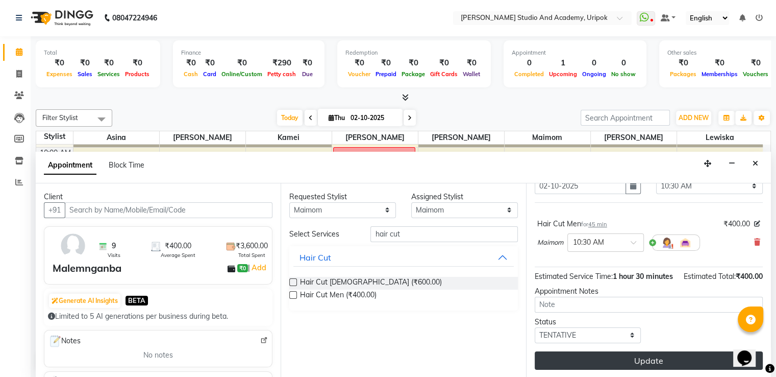
click at [651, 358] on button "Update" at bounding box center [649, 360] width 228 height 18
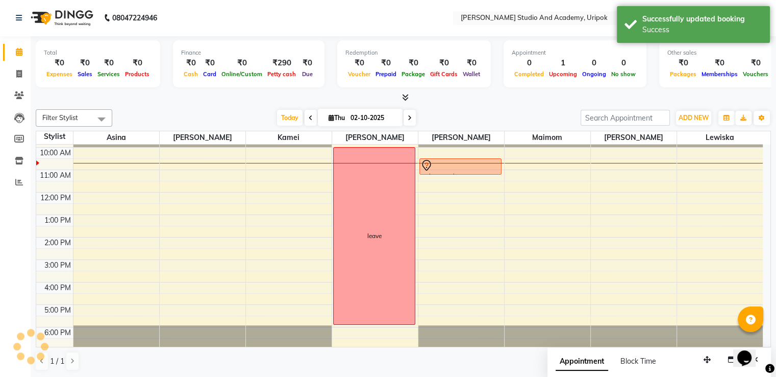
scroll to position [0, 0]
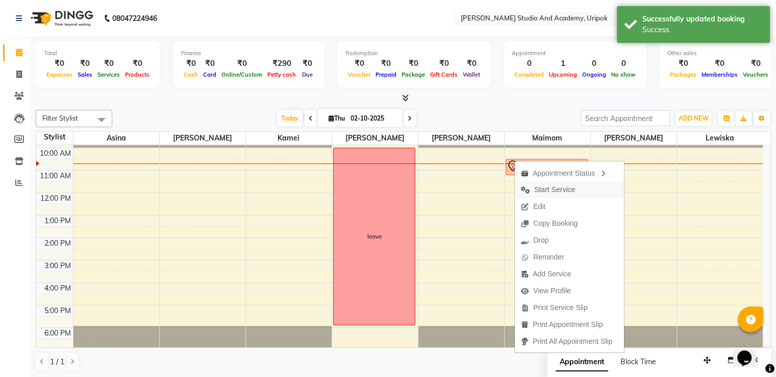
click at [544, 191] on span "Start Service" at bounding box center [554, 189] width 41 height 11
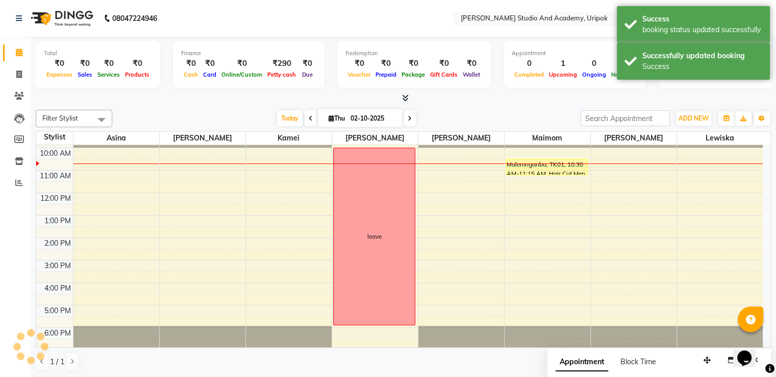
click at [305, 114] on span at bounding box center [311, 118] width 12 height 16
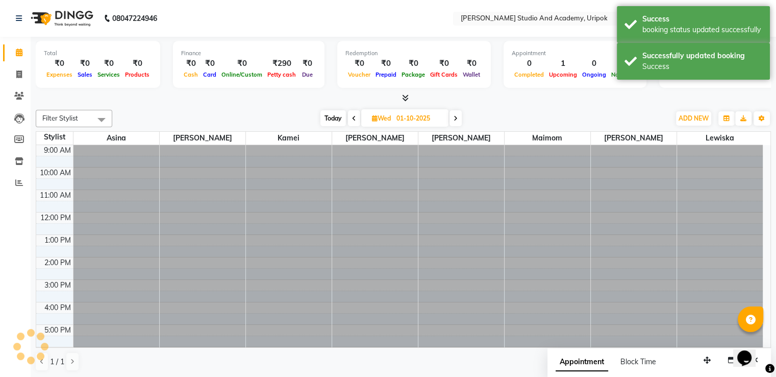
scroll to position [19, 0]
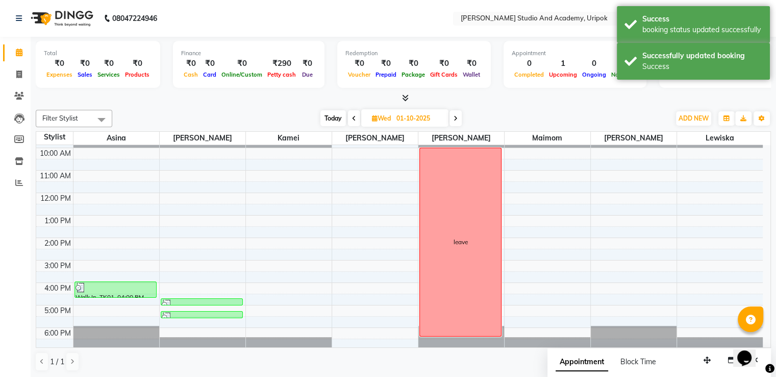
click at [451, 116] on span at bounding box center [456, 118] width 12 height 16
type input "02-10-2025"
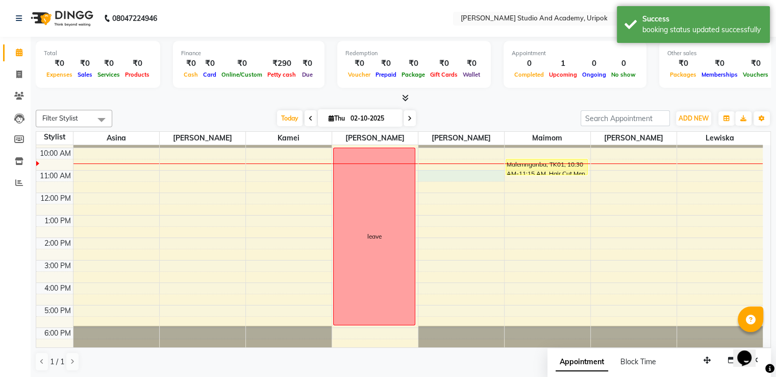
click at [462, 170] on div "9:00 AM 10:00 AM 11:00 AM 12:00 PM 1:00 PM 2:00 PM 3:00 PM 4:00 PM 5:00 PM 6:00…" at bounding box center [399, 238] width 727 height 224
select select "29583"
select select "660"
select select "tentative"
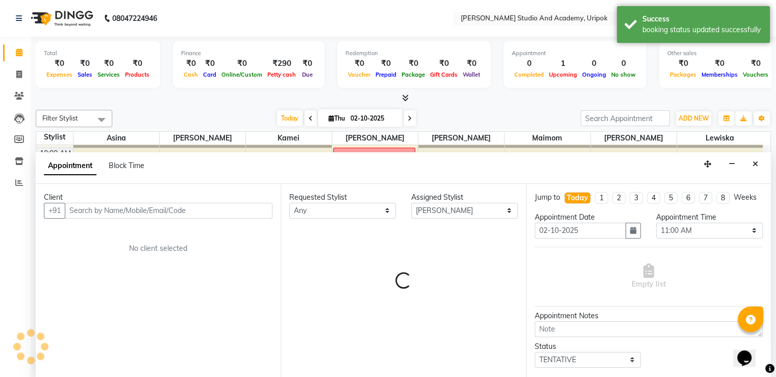
scroll to position [1, 0]
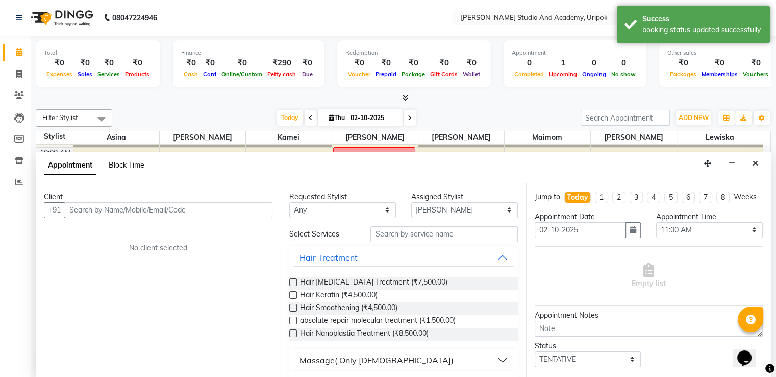
click at [114, 165] on span "Block Time" at bounding box center [127, 164] width 36 height 9
select select "29583"
select select "660"
select select "690"
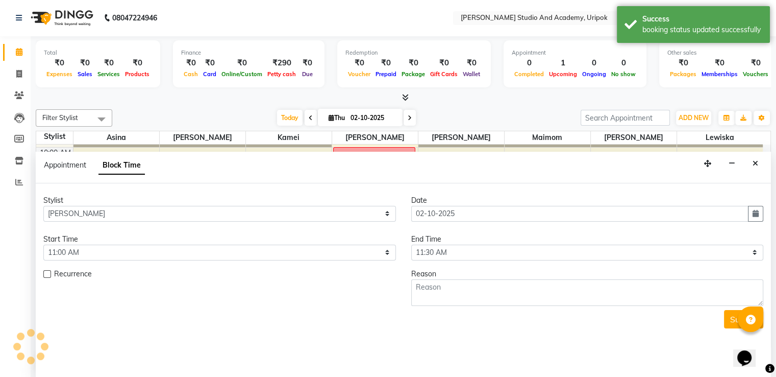
scroll to position [19, 0]
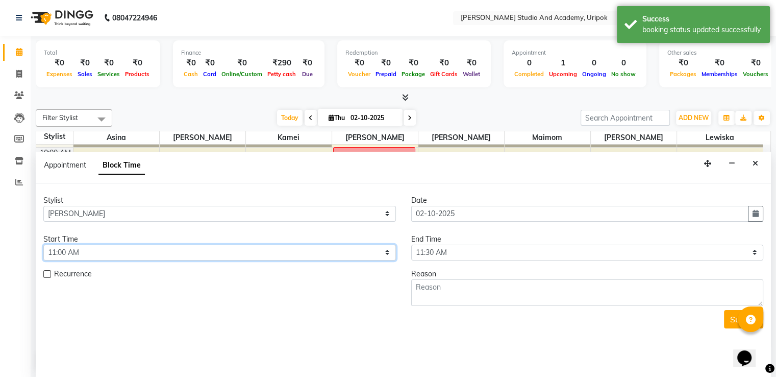
click at [378, 250] on select "Select 10:00 AM 10:30 AM 11:00 AM 11:30 AM 12:00 PM 12:30 PM 01:00 PM 01:30 PM …" at bounding box center [219, 253] width 353 height 16
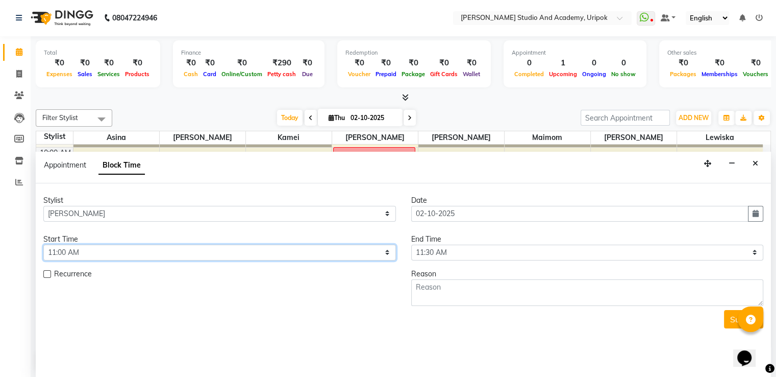
select select "600"
click at [43, 245] on select "Select 10:00 AM 10:30 AM 11:00 AM 11:30 AM 12:00 PM 12:30 PM 01:00 PM 01:30 PM …" at bounding box center [219, 253] width 353 height 16
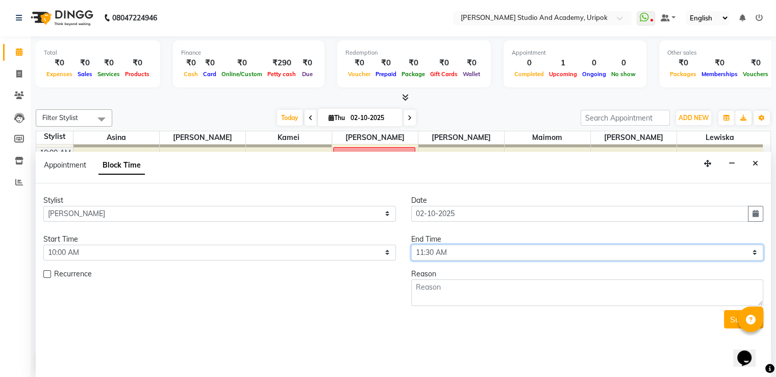
click at [450, 253] on select "Select 10:00 AM 10:30 AM 11:00 AM 11:30 AM 12:00 PM 12:30 PM 01:00 PM 01:30 PM …" at bounding box center [587, 253] width 353 height 16
select select "1080"
click at [411, 245] on select "Select 10:00 AM 10:30 AM 11:00 AM 11:30 AM 12:00 PM 12:30 PM 01:00 PM 01:30 PM …" at bounding box center [587, 253] width 353 height 16
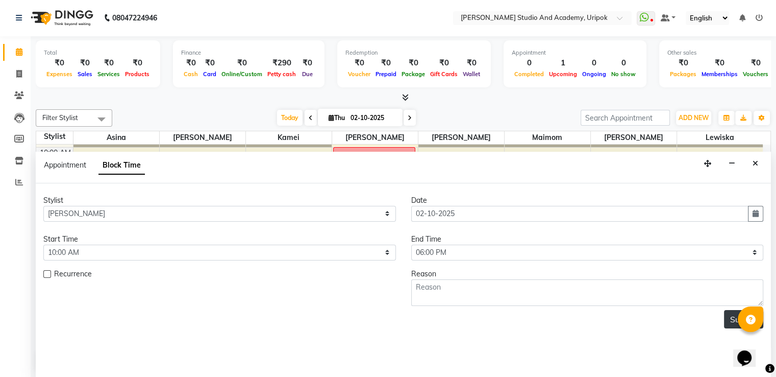
click at [731, 317] on button "Submit" at bounding box center [743, 319] width 39 height 18
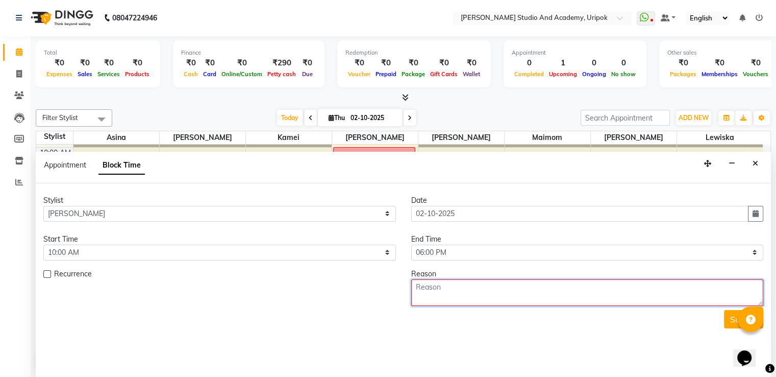
click at [604, 298] on textarea at bounding box center [587, 292] width 353 height 27
type textarea "leave"
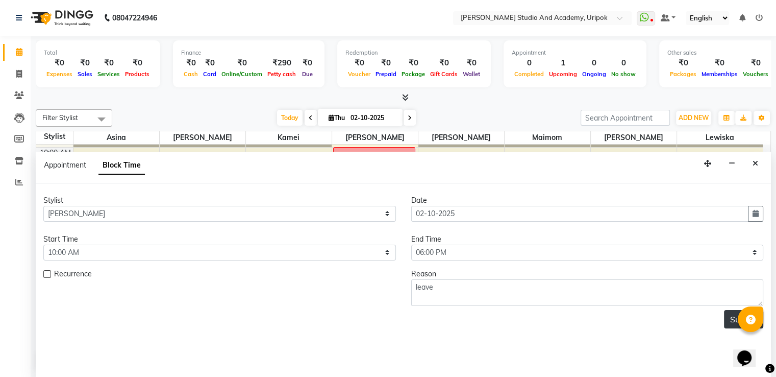
click at [729, 321] on button "Submit" at bounding box center [743, 319] width 39 height 18
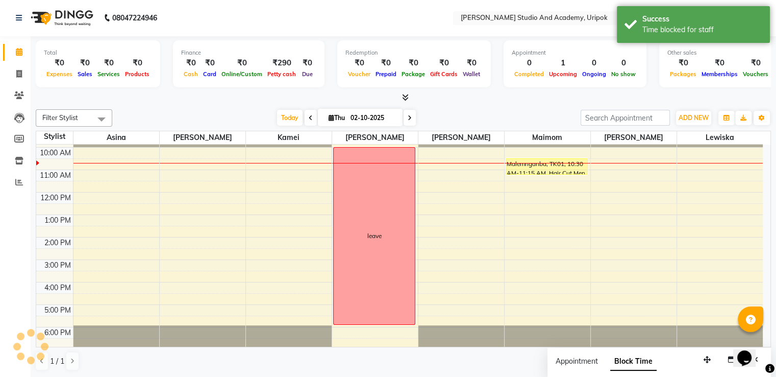
scroll to position [0, 0]
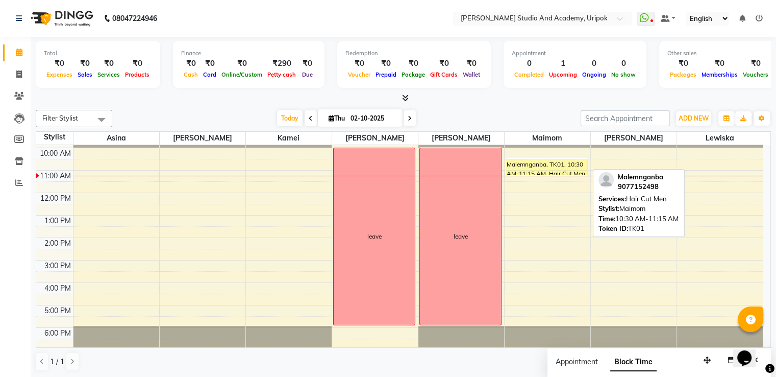
click at [537, 168] on div "Malemnganba, TK01, 10:30 AM-11:15 AM, Hair Cut Men" at bounding box center [547, 166] width 82 height 15
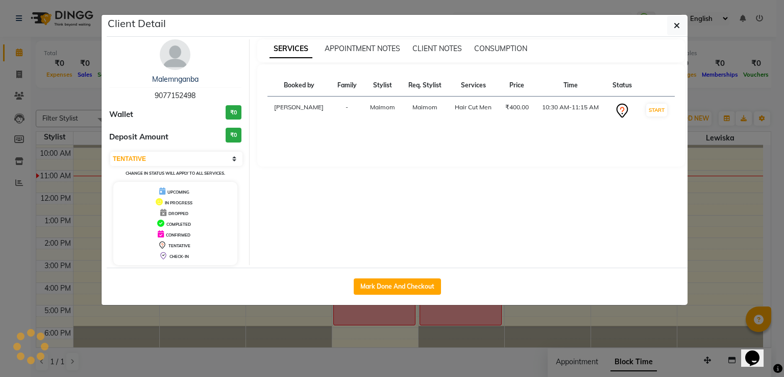
select select "1"
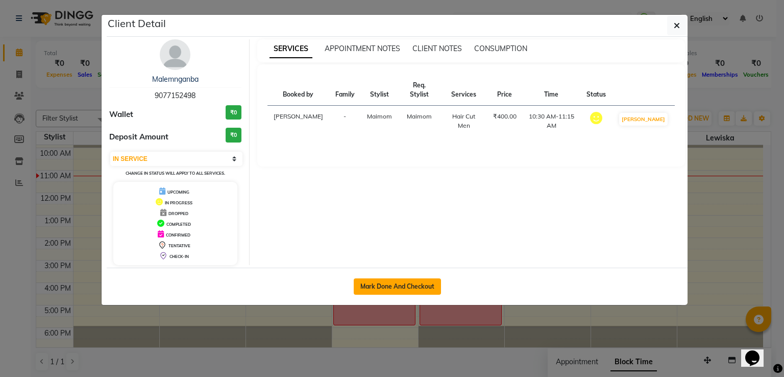
click at [388, 291] on button "Mark Done And Checkout" at bounding box center [397, 286] width 87 height 16
select select "service"
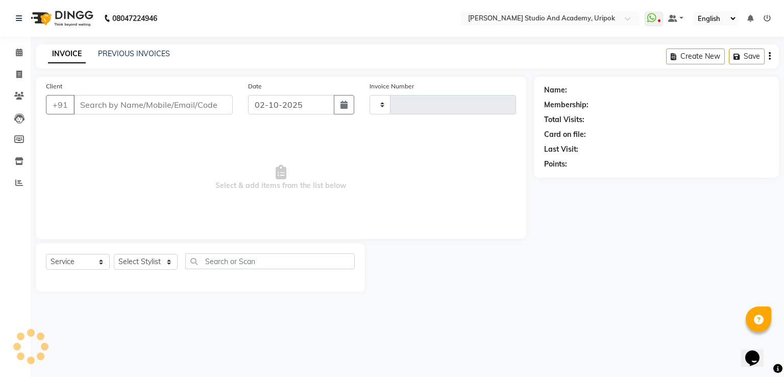
type input "1404"
select select "4880"
type input "90******98"
select select "90384"
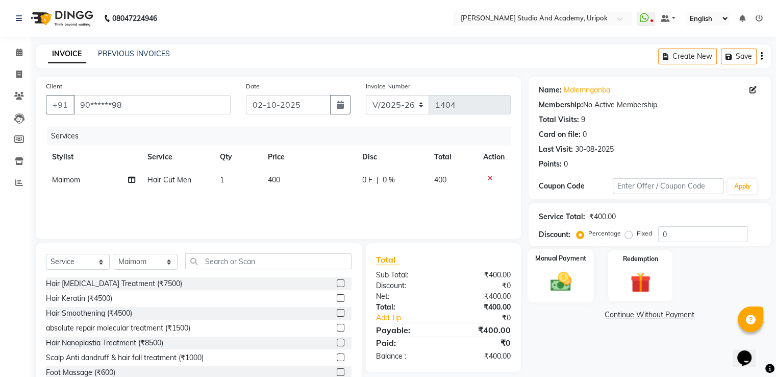
click at [538, 294] on div "Manual Payment" at bounding box center [560, 275] width 67 height 53
click at [610, 315] on span "CASH" at bounding box center [614, 315] width 22 height 12
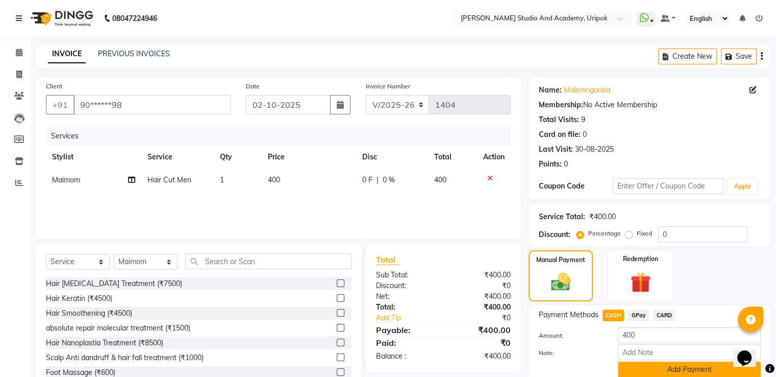
click at [639, 369] on button "Add Payment" at bounding box center [689, 369] width 143 height 16
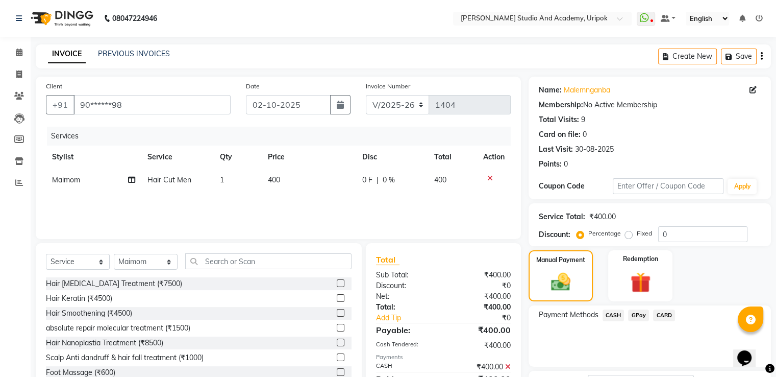
scroll to position [83, 0]
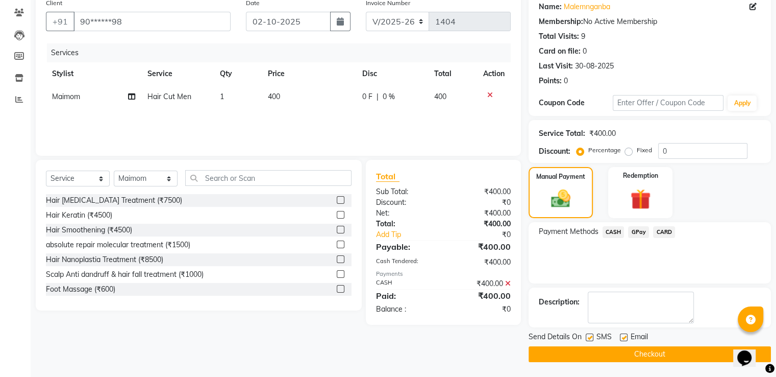
click at [659, 358] on button "Checkout" at bounding box center [650, 354] width 242 height 16
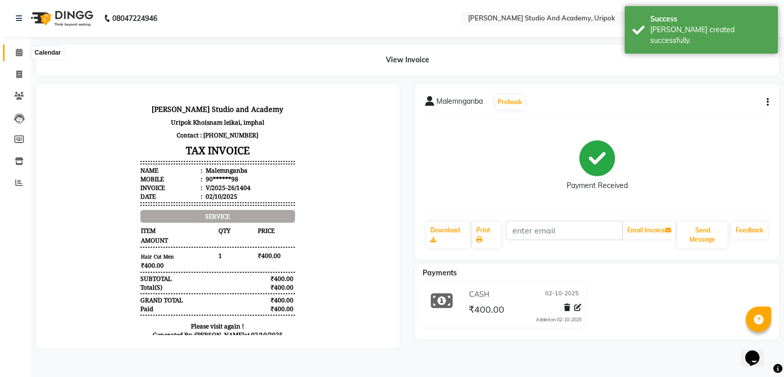
click at [18, 54] on icon at bounding box center [19, 52] width 7 height 8
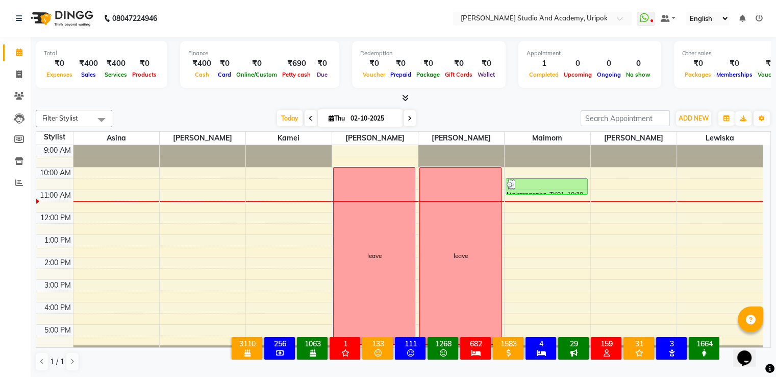
click at [309, 117] on icon at bounding box center [311, 118] width 4 height 6
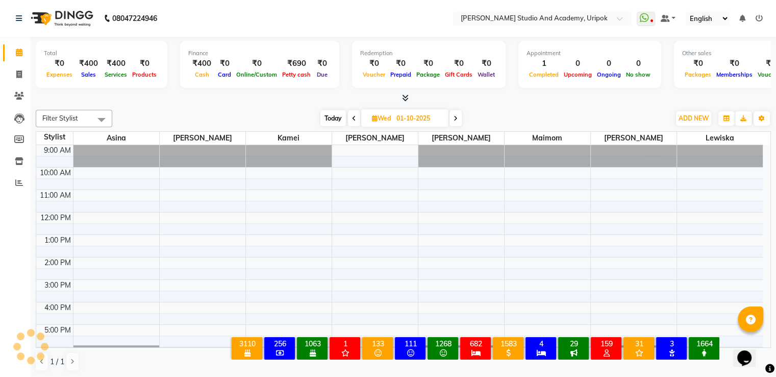
scroll to position [19, 0]
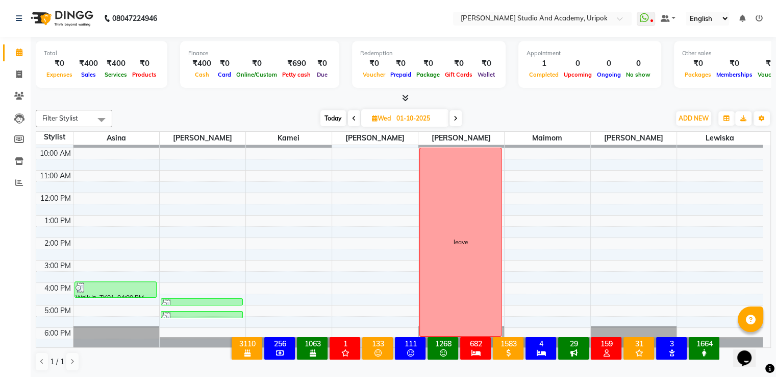
click at [349, 117] on span at bounding box center [354, 118] width 12 height 16
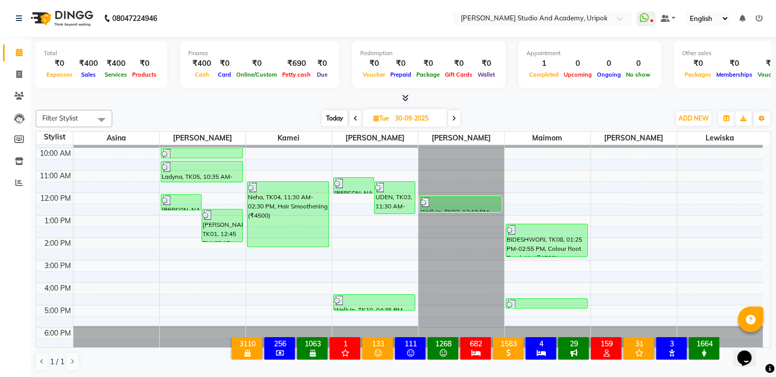
click at [452, 119] on span at bounding box center [454, 118] width 12 height 16
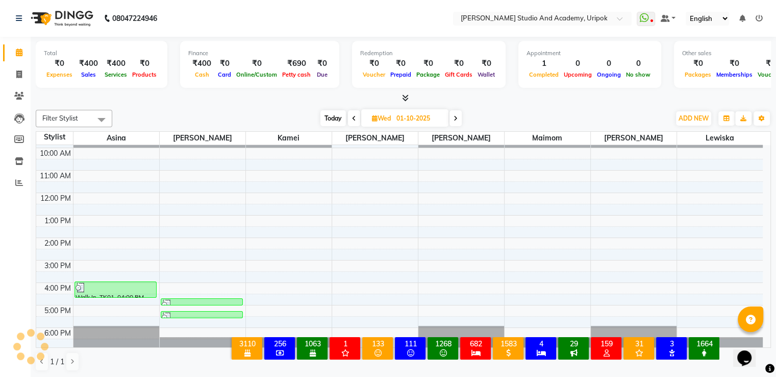
click at [452, 119] on span at bounding box center [456, 118] width 12 height 16
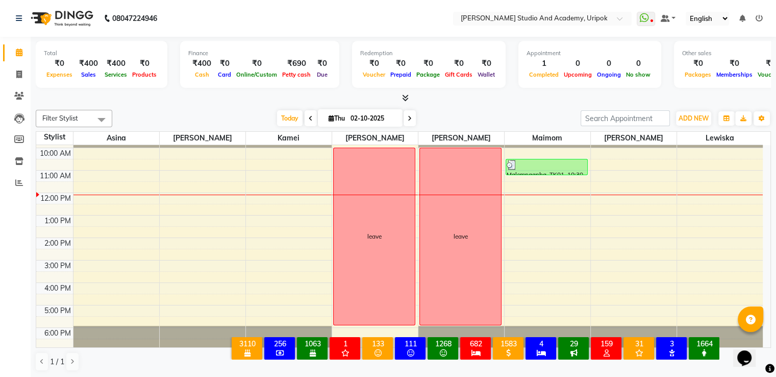
click at [406, 116] on span at bounding box center [410, 118] width 12 height 16
type input "03-10-2025"
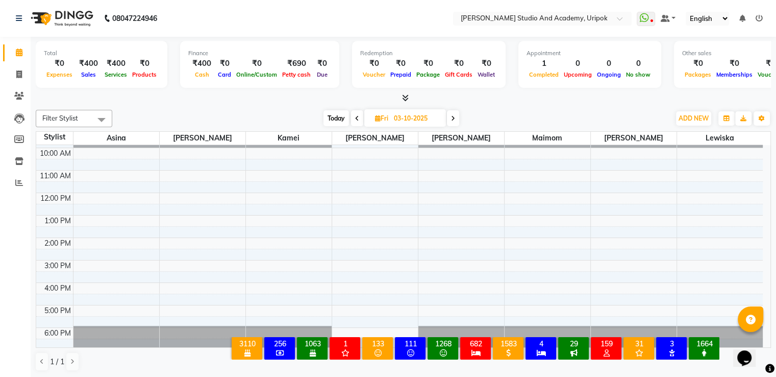
click at [435, 283] on div "9:00 AM 10:00 AM 11:00 AM 12:00 PM 1:00 PM 2:00 PM 3:00 PM 4:00 PM 5:00 PM 6:00…" at bounding box center [399, 238] width 727 height 224
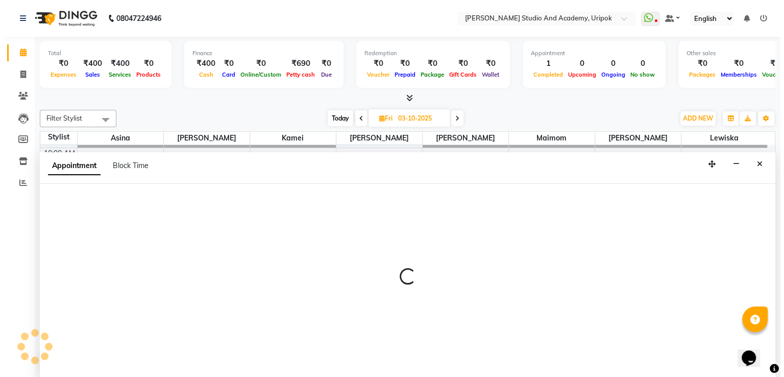
scroll to position [1, 0]
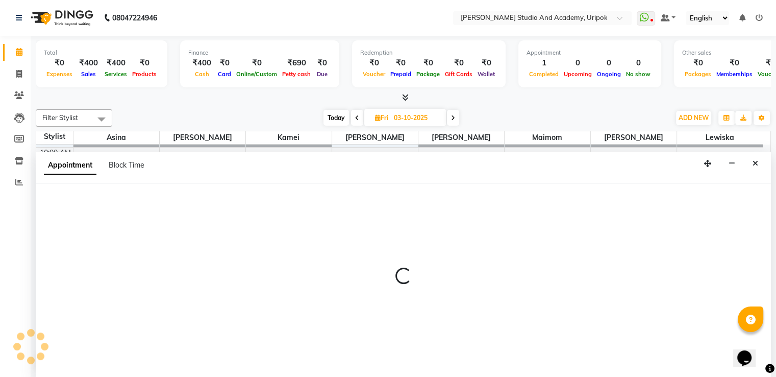
select select "29583"
select select "960"
select select "tentative"
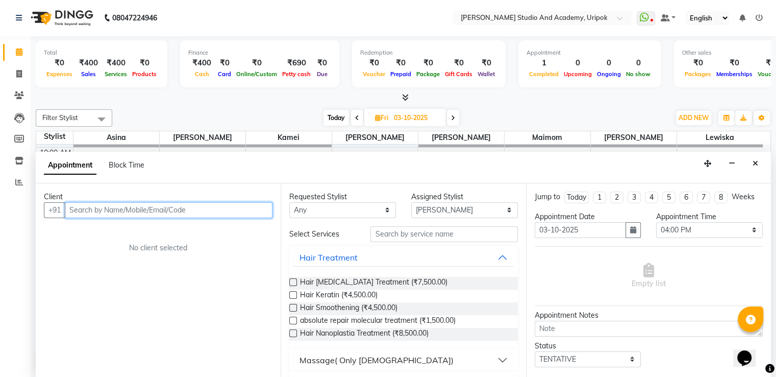
click at [187, 209] on input "text" at bounding box center [169, 210] width 208 height 16
type input "8787548533"
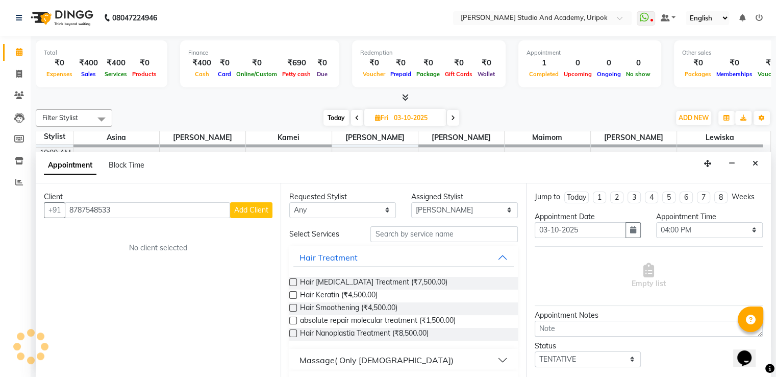
click at [247, 203] on button "Add Client" at bounding box center [251, 210] width 42 height 16
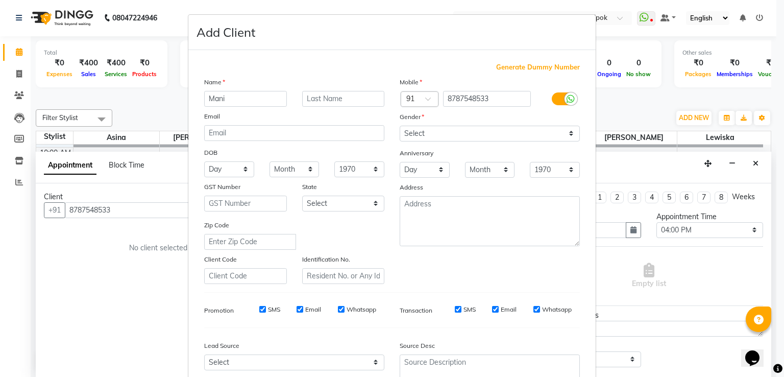
type input "Mani"
click at [309, 99] on input "text" at bounding box center [343, 99] width 83 height 16
type input "W"
click at [432, 137] on select "Select [DEMOGRAPHIC_DATA] [DEMOGRAPHIC_DATA] Other Prefer Not To Say" at bounding box center [490, 134] width 180 height 16
select select "[DEMOGRAPHIC_DATA]"
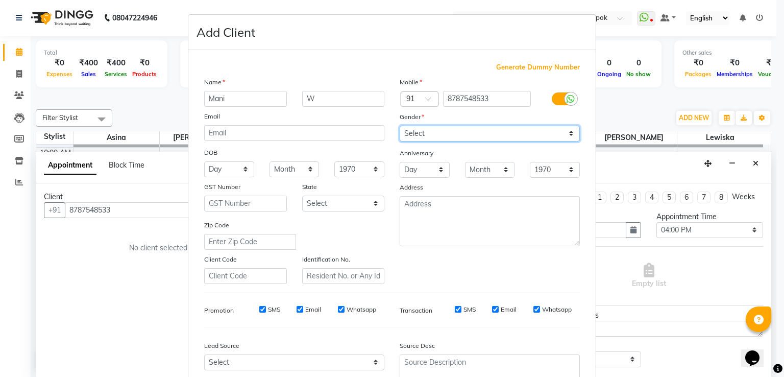
click at [400, 126] on select "Select [DEMOGRAPHIC_DATA] [DEMOGRAPHIC_DATA] Other Prefer Not To Say" at bounding box center [490, 134] width 180 height 16
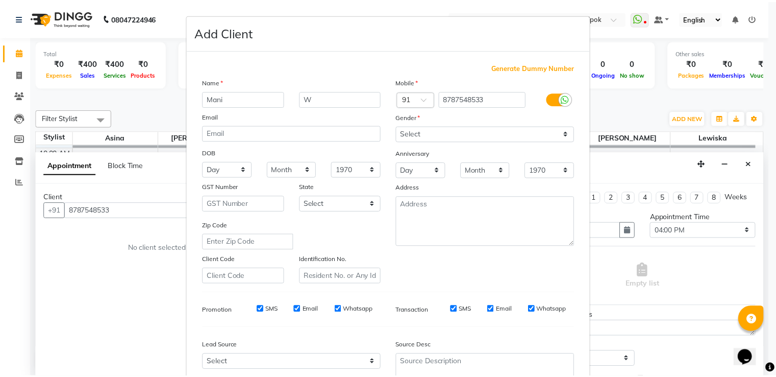
scroll to position [100, 0]
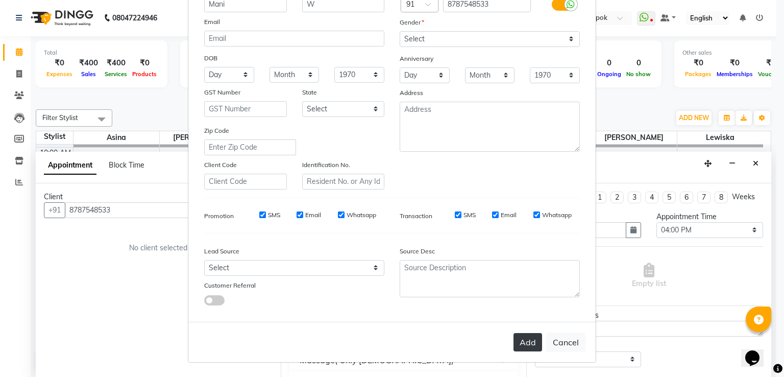
click at [520, 349] on button "Add" at bounding box center [528, 342] width 29 height 18
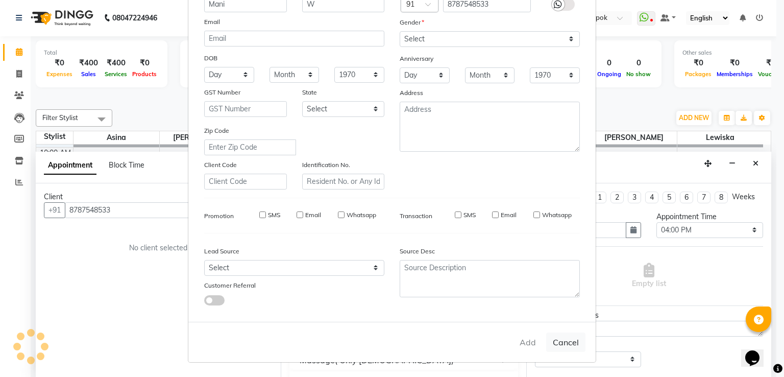
type input "87******33"
select select
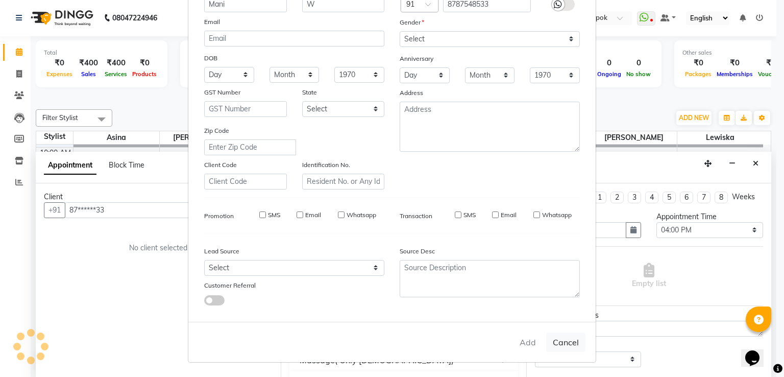
select select
checkbox input "false"
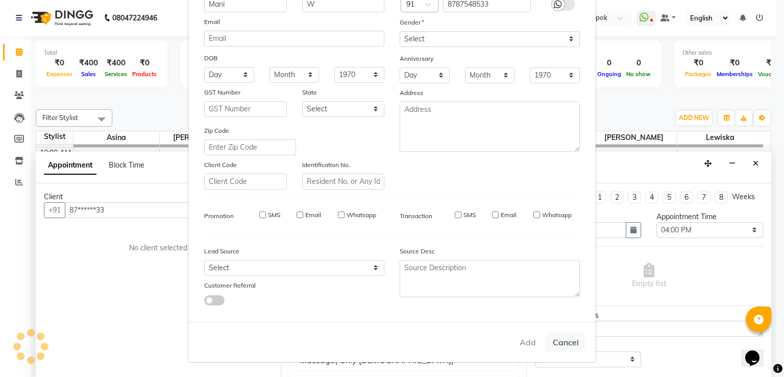
checkbox input "false"
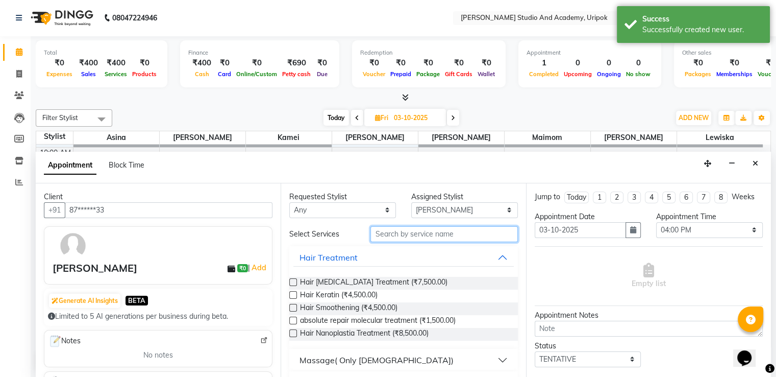
click at [384, 236] on input "text" at bounding box center [444, 234] width 147 height 16
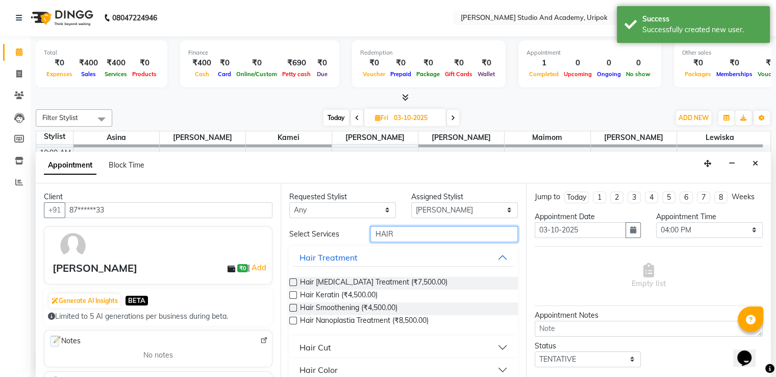
type input "HAIR"
click at [493, 344] on button "Hair Cut" at bounding box center [404, 347] width 220 height 18
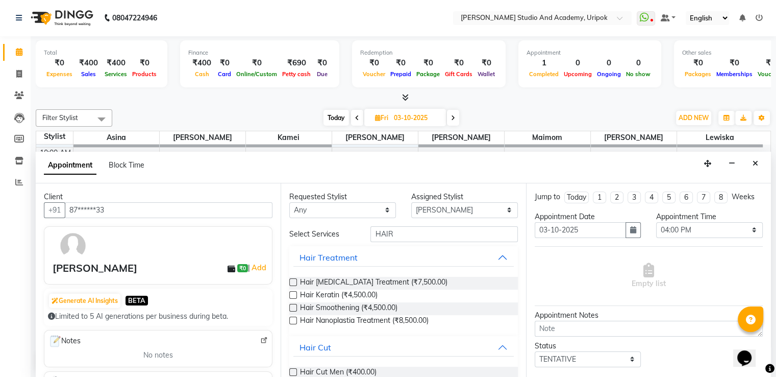
click at [294, 370] on label at bounding box center [293, 372] width 8 height 8
click at [294, 370] on input "checkbox" at bounding box center [292, 373] width 7 height 7
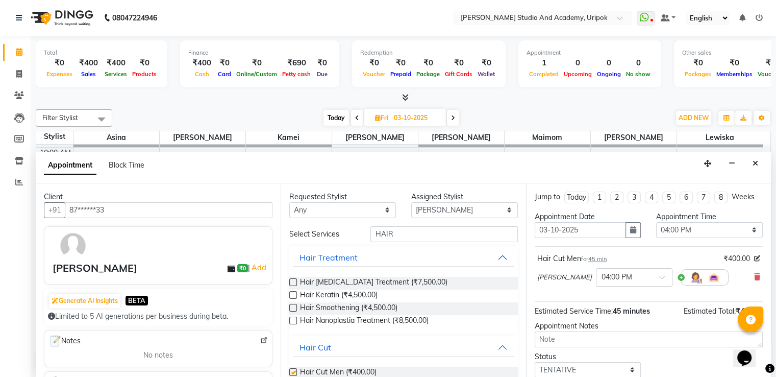
checkbox input "false"
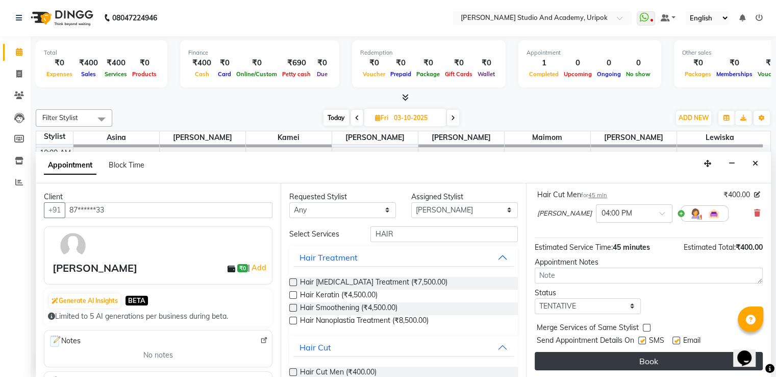
click at [645, 360] on button "Book" at bounding box center [649, 361] width 228 height 18
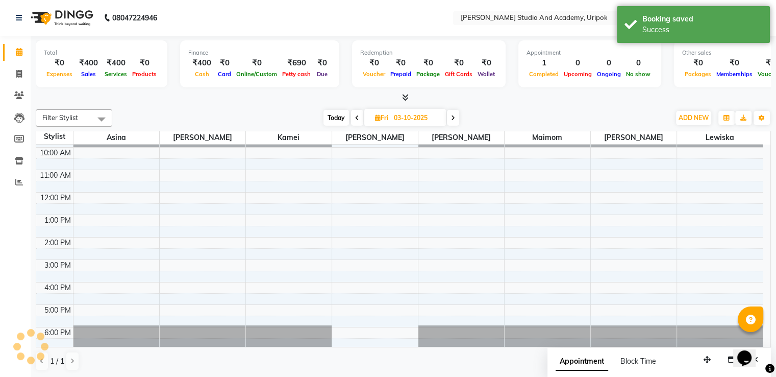
scroll to position [0, 0]
click at [354, 122] on span at bounding box center [357, 118] width 12 height 16
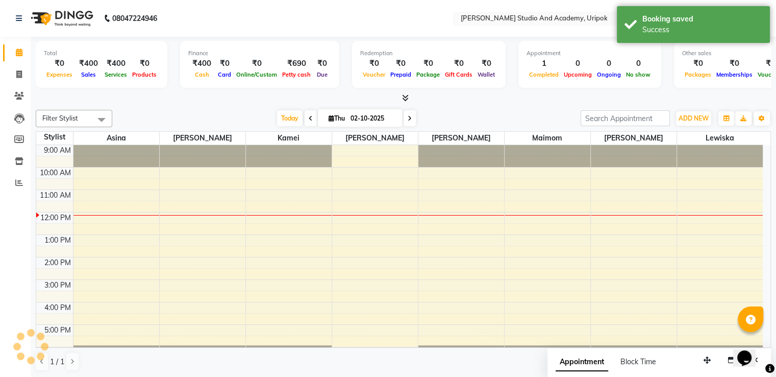
scroll to position [19, 0]
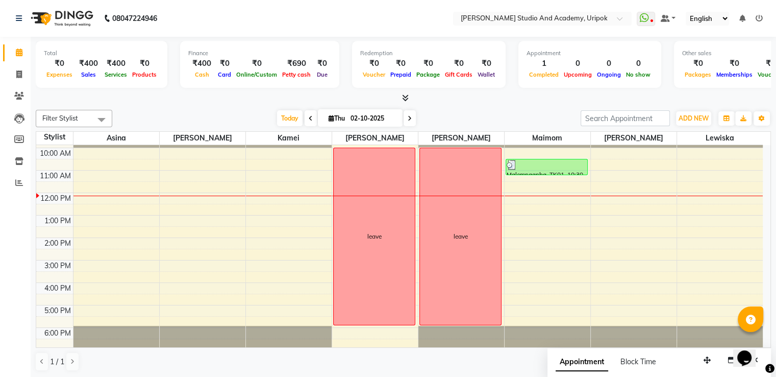
click at [411, 116] on span at bounding box center [410, 118] width 12 height 16
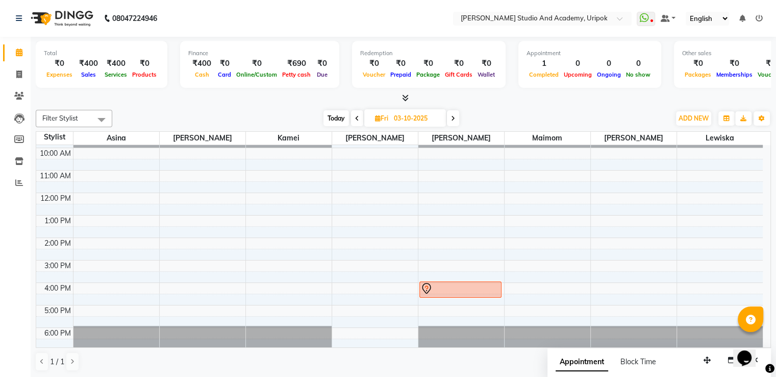
click at [354, 117] on span at bounding box center [357, 118] width 12 height 16
type input "02-10-2025"
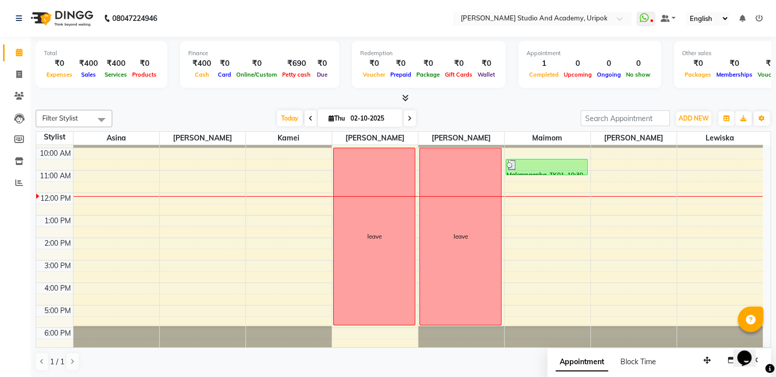
click at [15, 84] on li "Invoice" at bounding box center [15, 75] width 31 height 22
click at [18, 76] on icon at bounding box center [19, 74] width 6 height 8
select select "service"
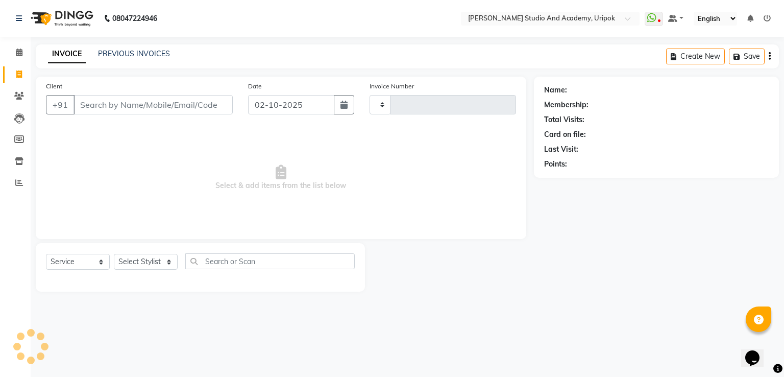
type input "1405"
select select "4880"
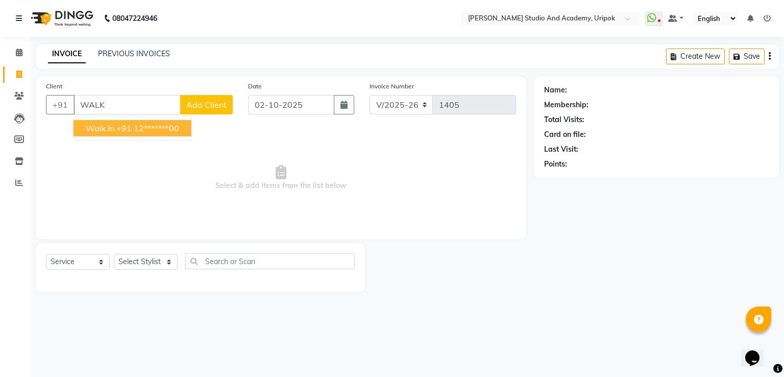
click at [96, 129] on span "Walk In" at bounding box center [100, 128] width 29 height 10
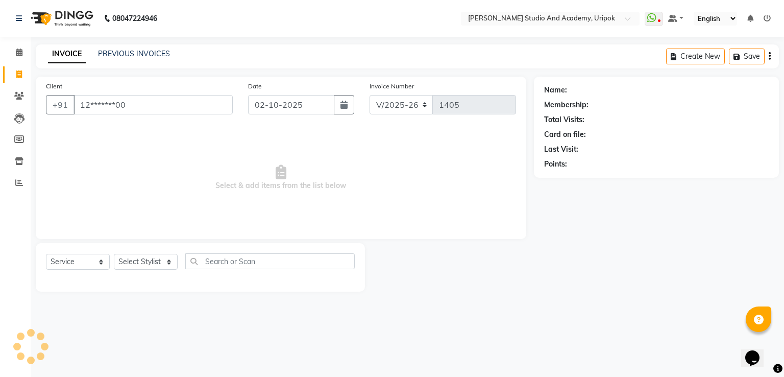
type input "12*******00"
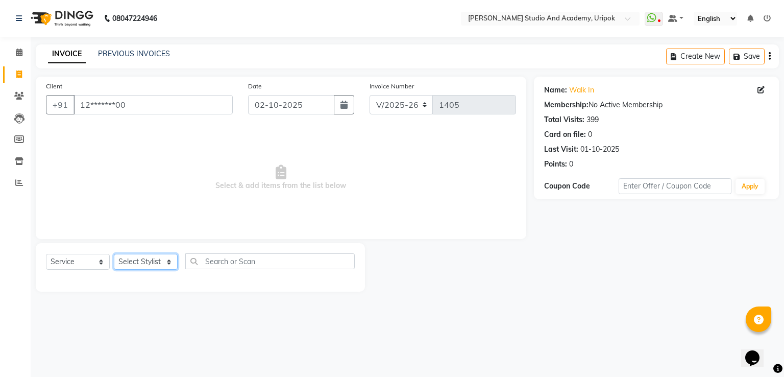
click at [153, 258] on select "Select Stylist [PERSON_NAME] [PERSON_NAME] [PERSON_NAME] [PERSON_NAME] [PERSON_…" at bounding box center [146, 262] width 64 height 16
select select "29613"
click at [114, 254] on select "Select Stylist [PERSON_NAME] [PERSON_NAME] [PERSON_NAME] [PERSON_NAME] [PERSON_…" at bounding box center [146, 262] width 64 height 16
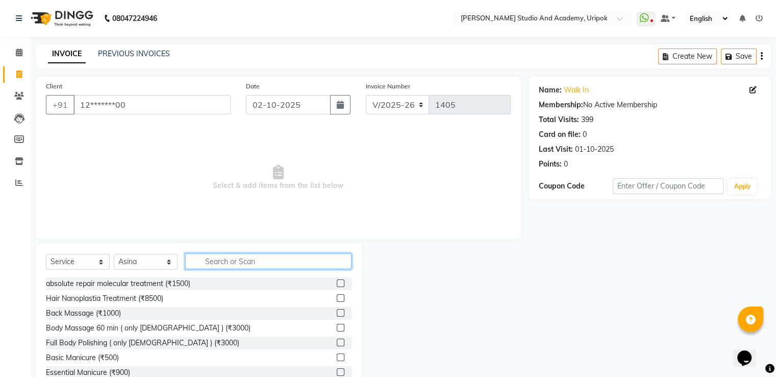
click at [212, 256] on input "text" at bounding box center [268, 261] width 166 height 16
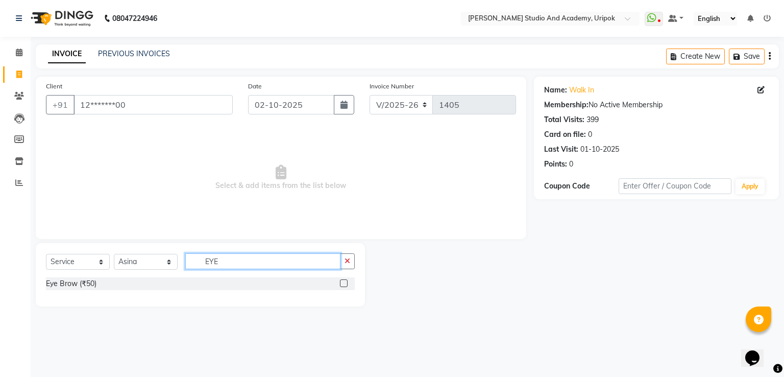
type input "EYE"
click at [343, 283] on label at bounding box center [344, 283] width 8 height 8
click at [343, 283] on input "checkbox" at bounding box center [343, 283] width 7 height 7
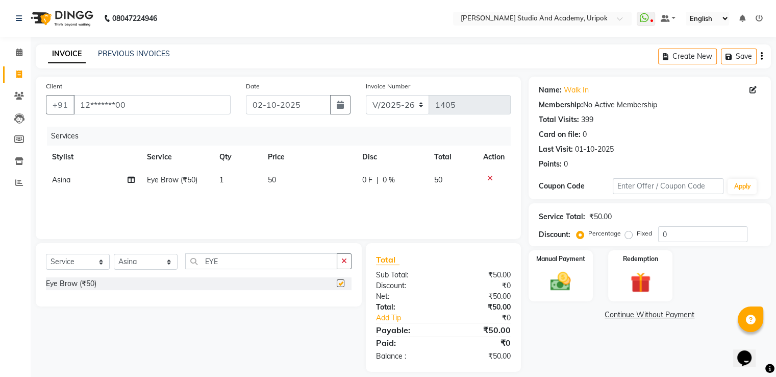
checkbox input "false"
click at [542, 292] on div "Manual Payment" at bounding box center [560, 275] width 67 height 53
click at [632, 317] on span "GPay" at bounding box center [638, 315] width 21 height 12
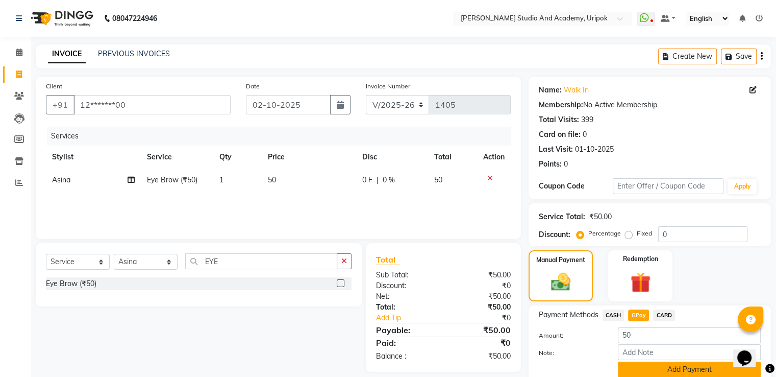
click at [649, 368] on button "Add Payment" at bounding box center [689, 369] width 143 height 16
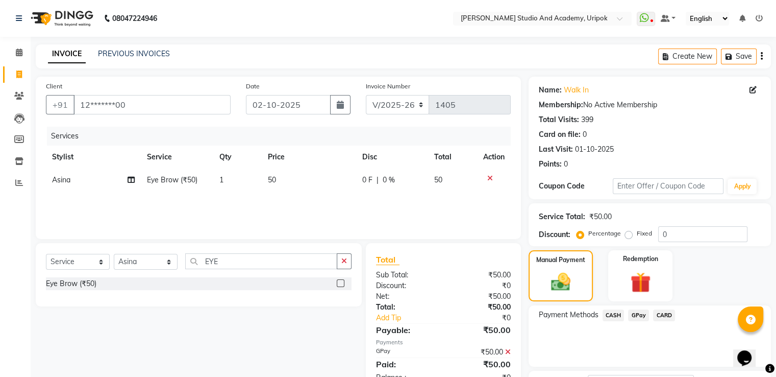
scroll to position [83, 0]
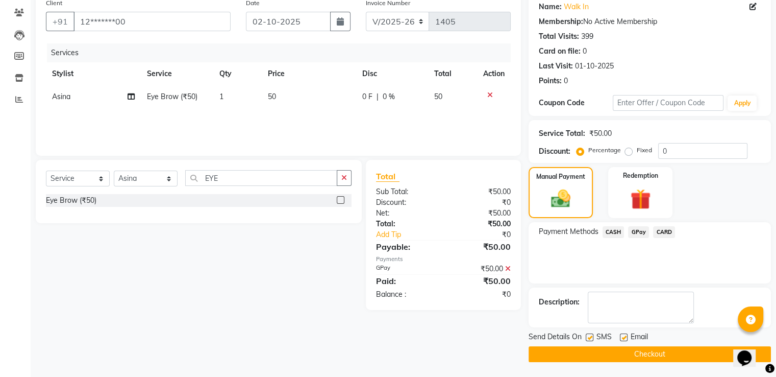
click at [693, 357] on button "Checkout" at bounding box center [650, 354] width 242 height 16
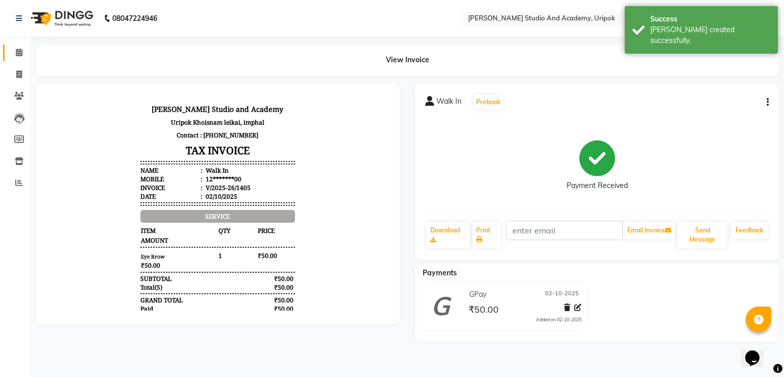
click at [16, 58] on link "Calendar" at bounding box center [15, 52] width 25 height 17
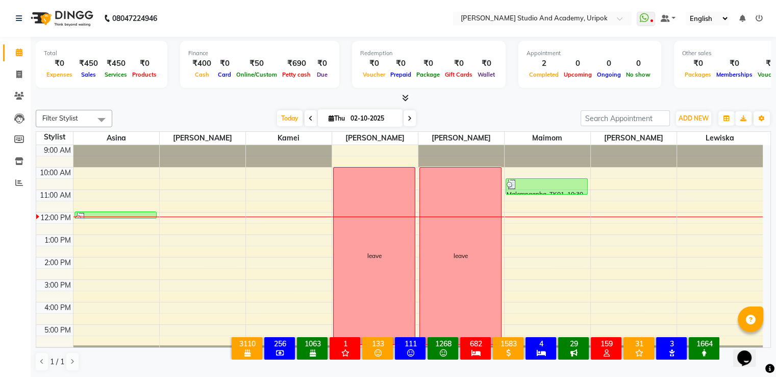
click at [413, 114] on span at bounding box center [410, 118] width 12 height 16
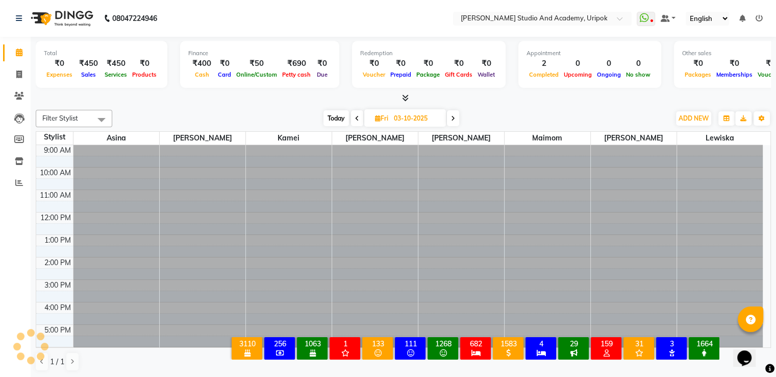
scroll to position [19, 0]
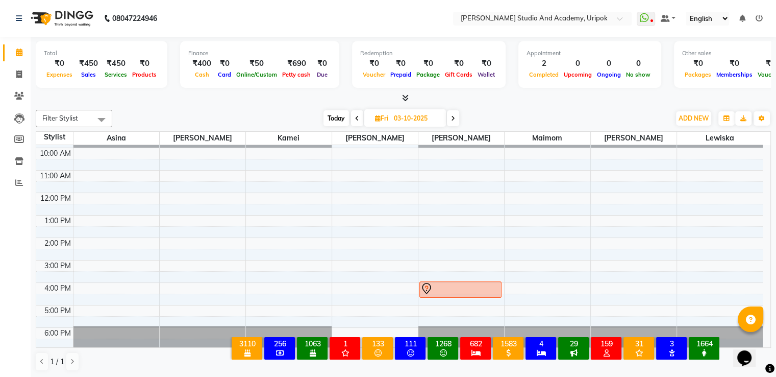
click at [357, 119] on icon at bounding box center [357, 118] width 4 height 6
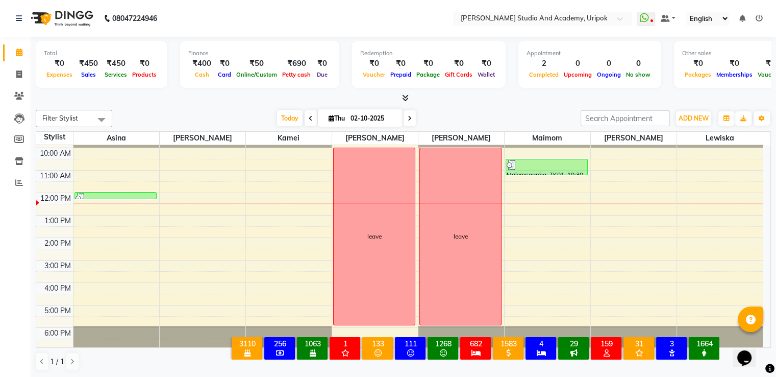
click at [309, 118] on icon at bounding box center [311, 118] width 4 height 6
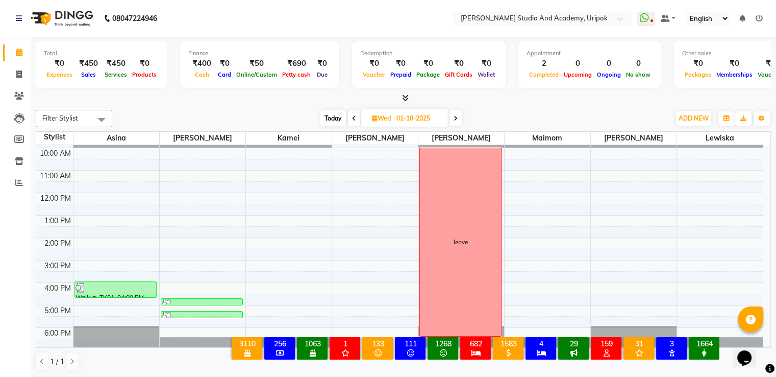
click at [356, 115] on span at bounding box center [354, 118] width 12 height 16
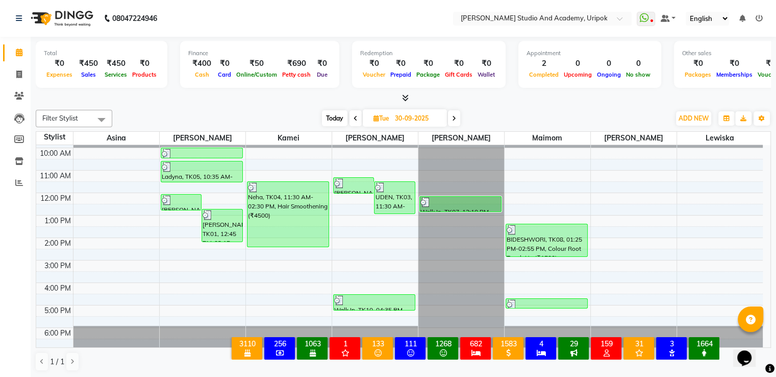
click at [355, 116] on icon at bounding box center [356, 118] width 4 height 6
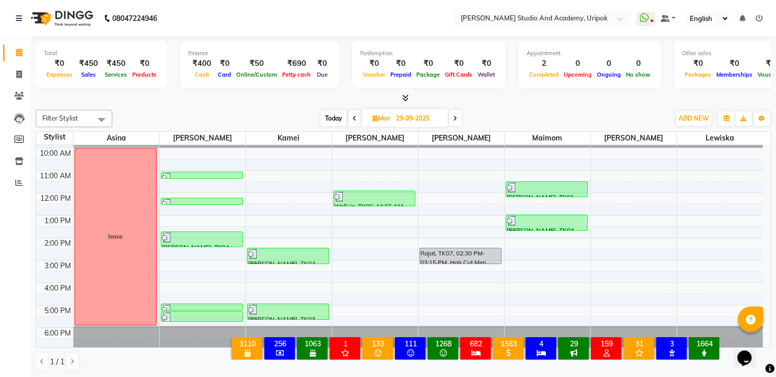
click at [355, 116] on icon at bounding box center [355, 118] width 4 height 6
type input "28-09-2025"
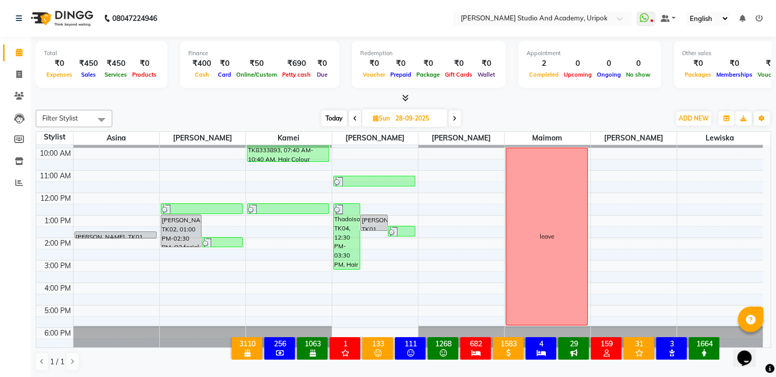
click at [374, 115] on icon at bounding box center [376, 118] width 6 height 7
select select "9"
select select "2025"
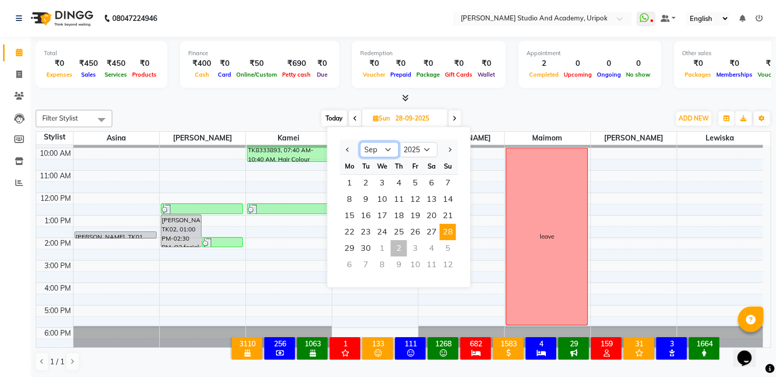
click at [368, 150] on select "Jan Feb Mar Apr May Jun [DATE] Aug Sep Oct Nov Dec" at bounding box center [379, 149] width 39 height 15
click at [496, 116] on div "[DATE] [DATE] Jan Feb Mar Apr May Jun [DATE] Aug Sep Oct Nov [DATE] 2016 2017 2…" at bounding box center [391, 118] width 548 height 15
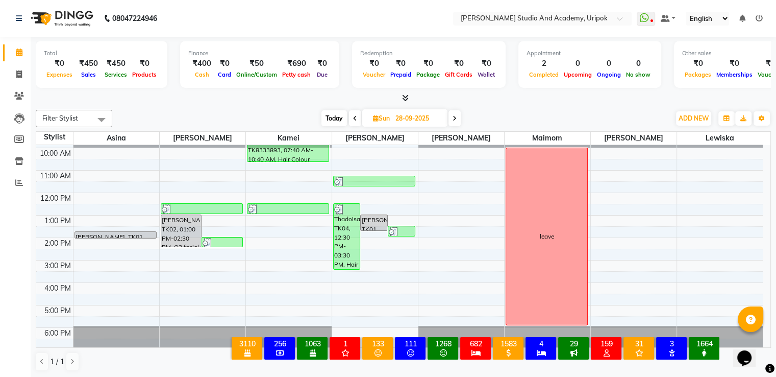
click at [373, 115] on icon at bounding box center [376, 118] width 6 height 7
select select "9"
select select "2025"
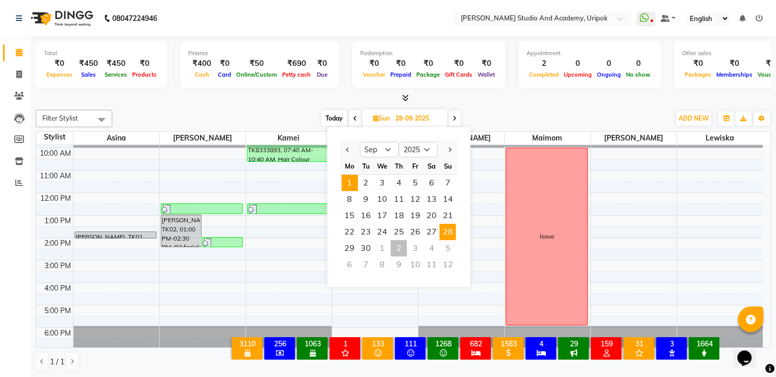
click at [349, 177] on span "1" at bounding box center [350, 183] width 16 height 16
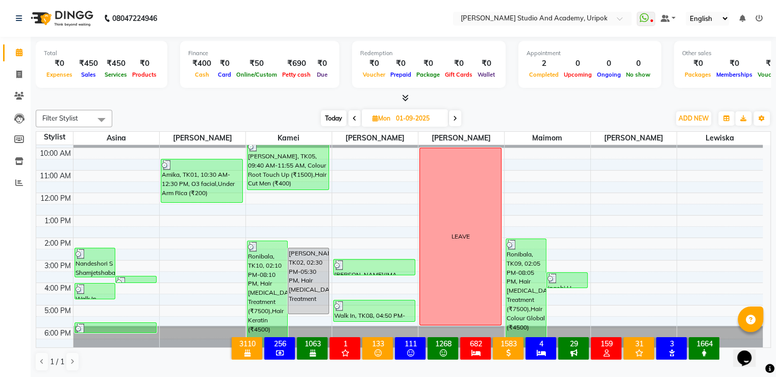
click at [458, 115] on span at bounding box center [455, 118] width 12 height 16
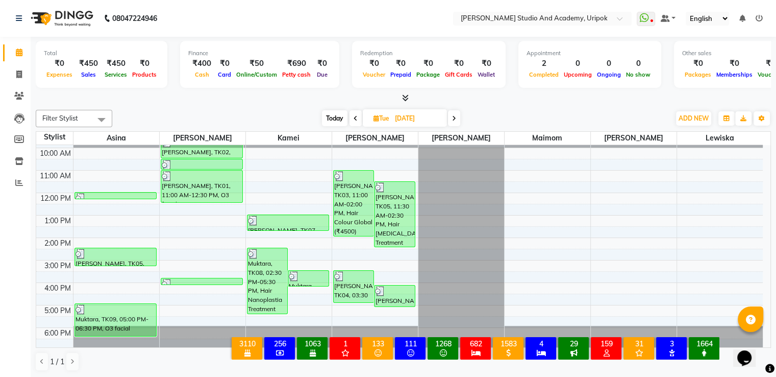
click at [458, 115] on span at bounding box center [454, 118] width 12 height 16
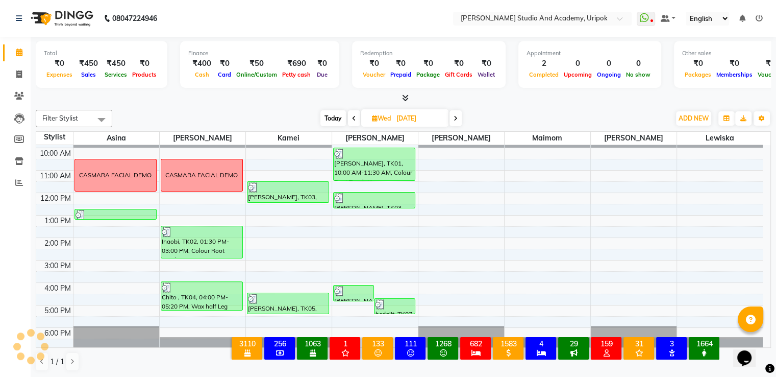
click at [458, 115] on icon at bounding box center [456, 118] width 4 height 6
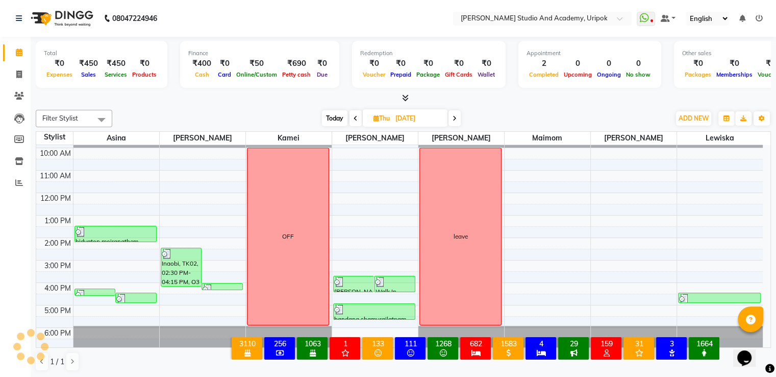
click at [458, 115] on span at bounding box center [455, 118] width 12 height 16
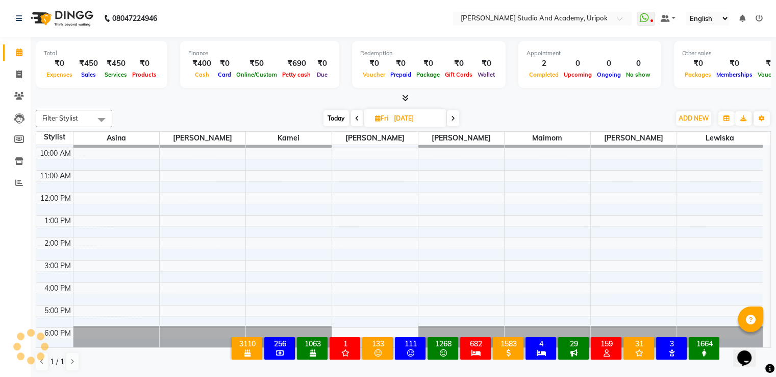
click at [458, 115] on span at bounding box center [453, 118] width 12 height 16
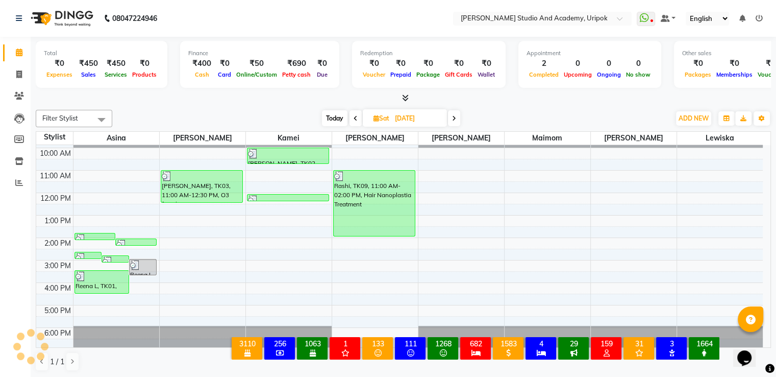
click at [458, 115] on span at bounding box center [454, 118] width 12 height 16
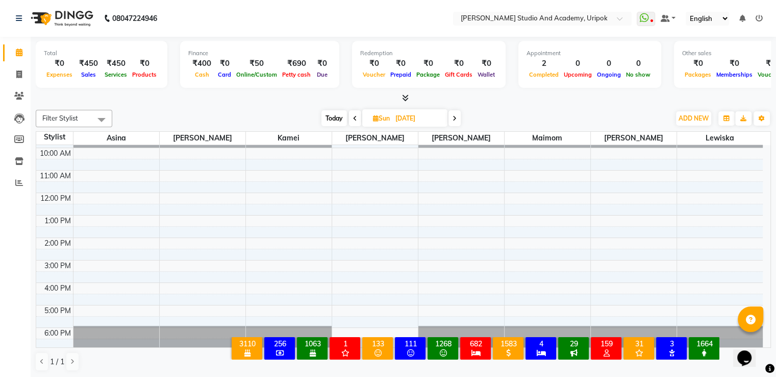
click at [458, 115] on span at bounding box center [455, 118] width 12 height 16
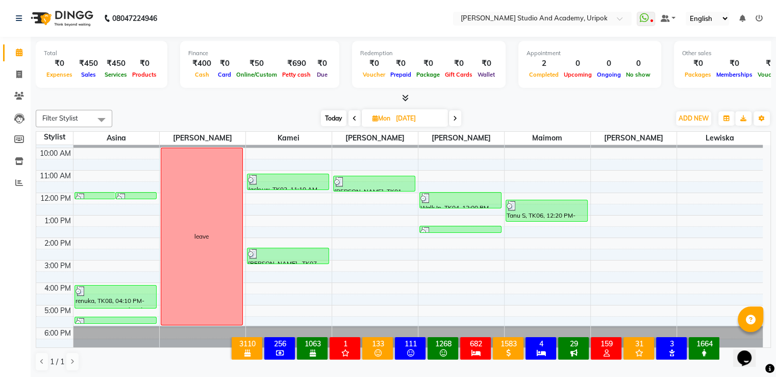
click at [458, 115] on span at bounding box center [455, 118] width 12 height 16
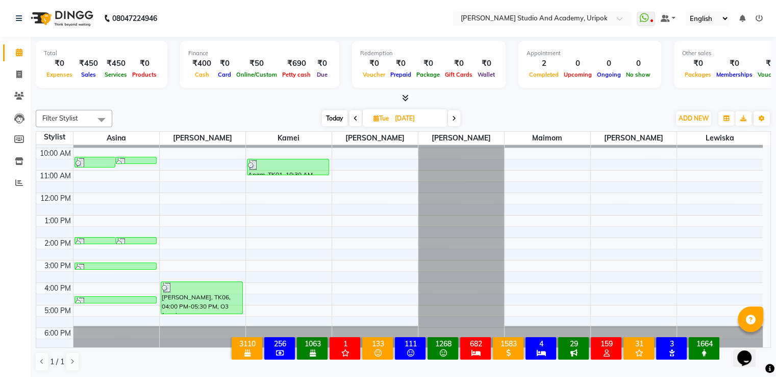
click at [334, 115] on span "Today" at bounding box center [335, 118] width 26 height 16
type input "02-10-2025"
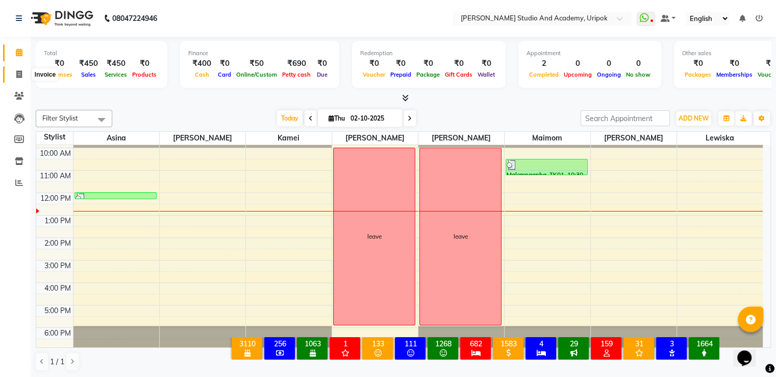
click at [18, 74] on icon at bounding box center [19, 74] width 6 height 8
select select "service"
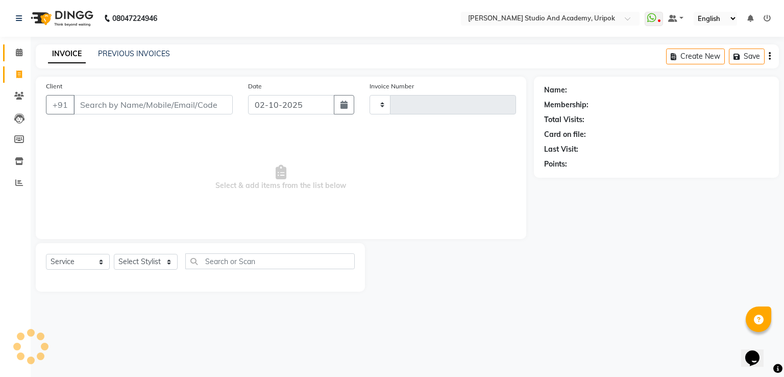
type input "1406"
select select "4880"
click at [173, 261] on select "Select Stylist" at bounding box center [146, 262] width 64 height 16
select select "29613"
click at [114, 254] on select "Select Stylist [PERSON_NAME] [PERSON_NAME] [PERSON_NAME] [PERSON_NAME] [PERSON_…" at bounding box center [146, 262] width 64 height 16
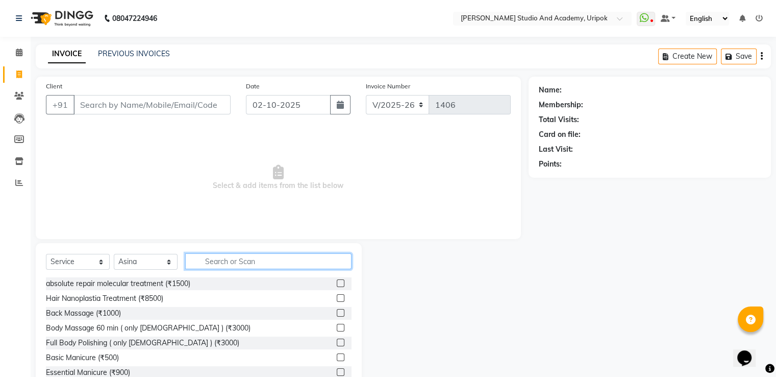
click at [223, 262] on input "text" at bounding box center [268, 261] width 166 height 16
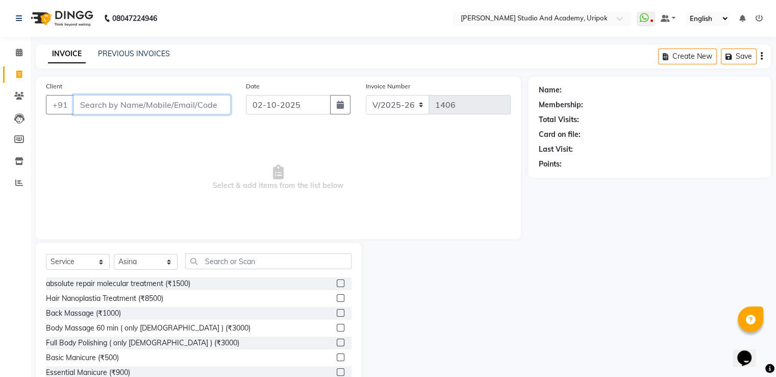
click at [90, 109] on input "Client" at bounding box center [152, 104] width 157 height 19
type input "8"
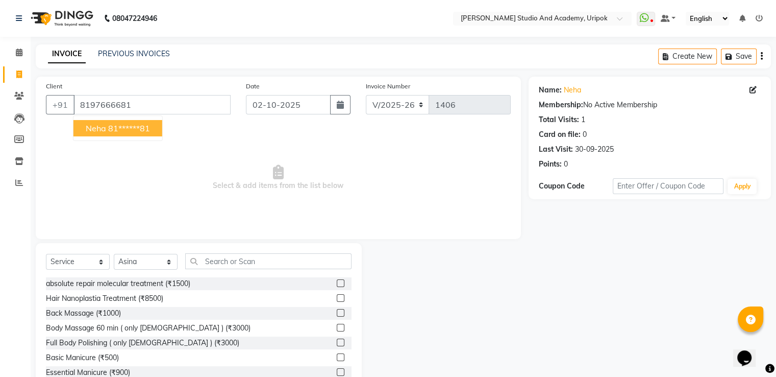
click at [94, 131] on span "Neha" at bounding box center [96, 128] width 20 height 10
type input "81******81"
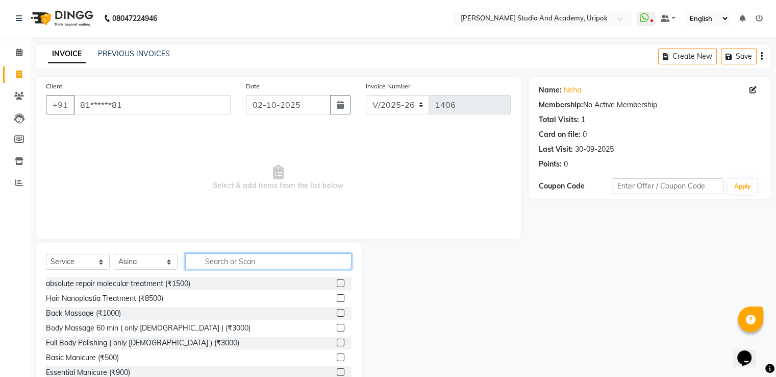
click at [201, 262] on input "text" at bounding box center [268, 261] width 166 height 16
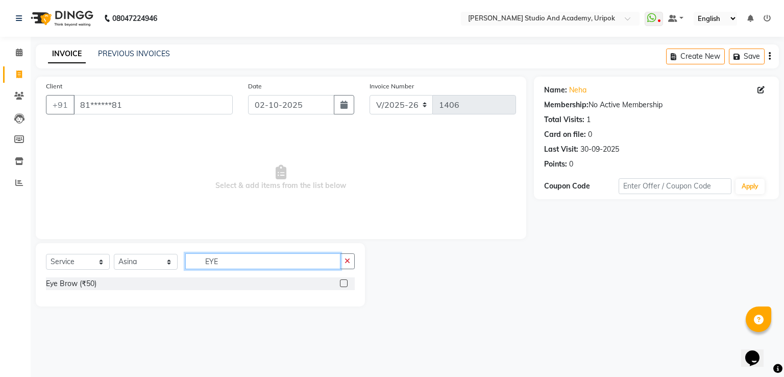
type input "EYE"
click at [344, 283] on label at bounding box center [344, 283] width 8 height 8
click at [344, 283] on input "checkbox" at bounding box center [343, 283] width 7 height 7
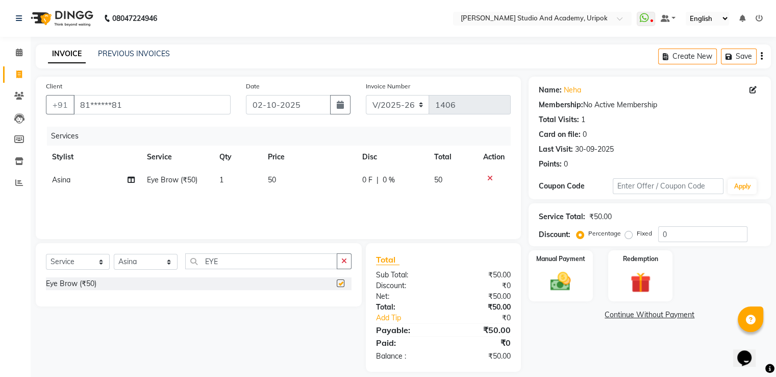
checkbox input "false"
click at [284, 266] on input "EYE" at bounding box center [261, 261] width 152 height 16
type input "E"
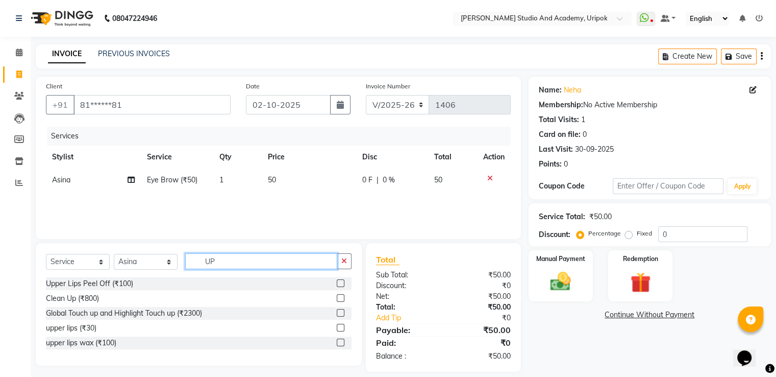
type input "U"
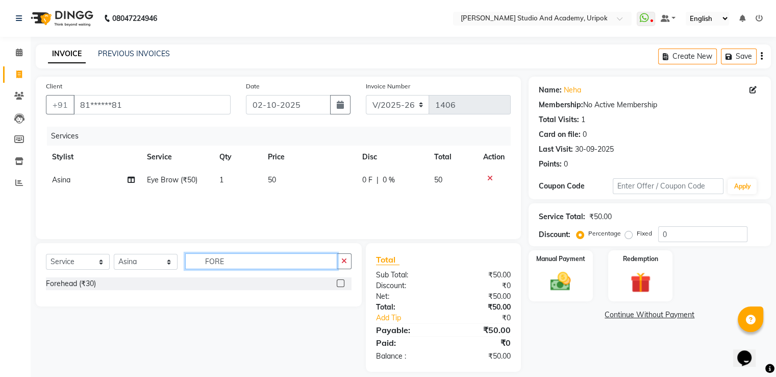
type input "FORE"
click at [342, 282] on label at bounding box center [341, 283] width 8 height 8
click at [342, 282] on input "checkbox" at bounding box center [340, 283] width 7 height 7
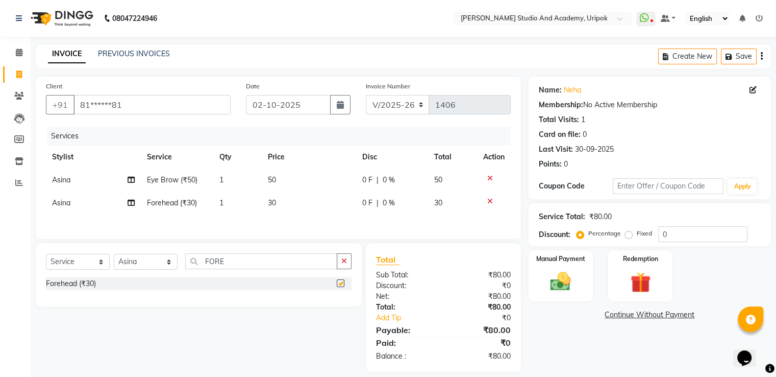
checkbox input "false"
click at [267, 266] on input "FORE" at bounding box center [261, 261] width 152 height 16
type input "F"
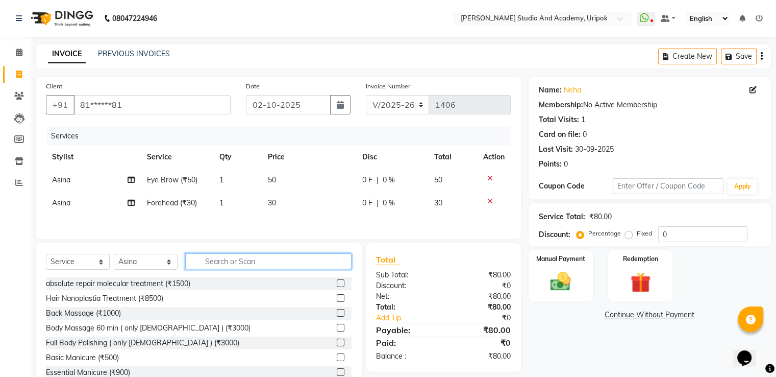
click at [206, 262] on input "text" at bounding box center [268, 261] width 166 height 16
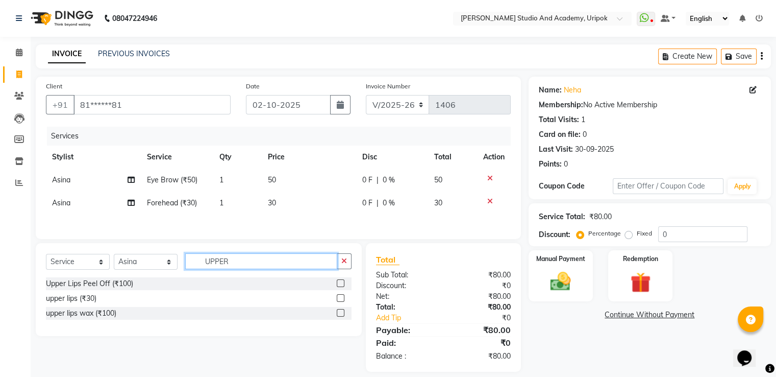
type input "UPPER"
click at [340, 301] on label at bounding box center [341, 298] width 8 height 8
click at [340, 301] on input "checkbox" at bounding box center [340, 298] width 7 height 7
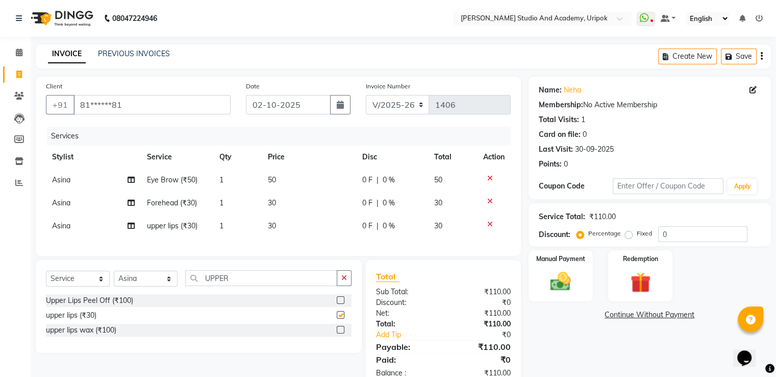
checkbox input "false"
click at [276, 204] on span "30" at bounding box center [272, 202] width 8 height 9
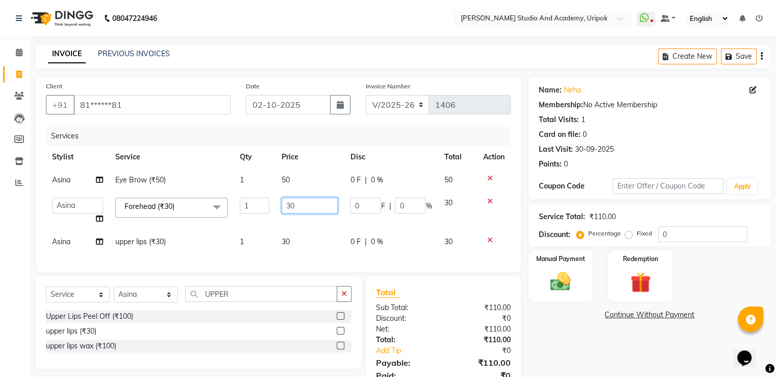
click at [298, 205] on input "30" at bounding box center [310, 206] width 56 height 16
type input "3"
type input "50"
click at [294, 256] on div "Client +91 81******81 Date [DATE] Invoice Number V/2025 V/[PHONE_NUMBER] Servic…" at bounding box center [278, 174] width 485 height 195
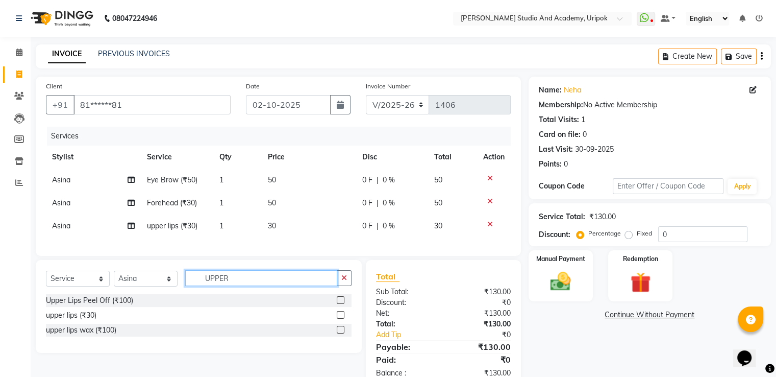
click at [250, 282] on input "UPPER" at bounding box center [261, 278] width 152 height 16
click at [167, 286] on select "Select Stylist [PERSON_NAME] [PERSON_NAME] [PERSON_NAME] [PERSON_NAME] [PERSON_…" at bounding box center [146, 279] width 64 height 16
select select "71758"
click at [114, 279] on select "Select Stylist [PERSON_NAME] [PERSON_NAME] [PERSON_NAME] [PERSON_NAME] [PERSON_…" at bounding box center [146, 279] width 64 height 16
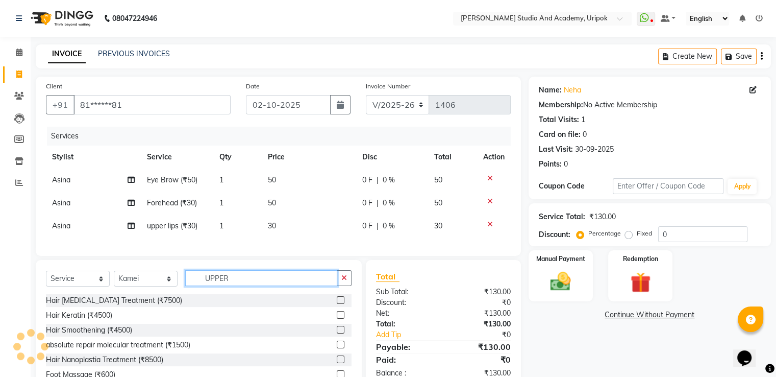
click at [244, 286] on input "UPPER" at bounding box center [261, 278] width 152 height 16
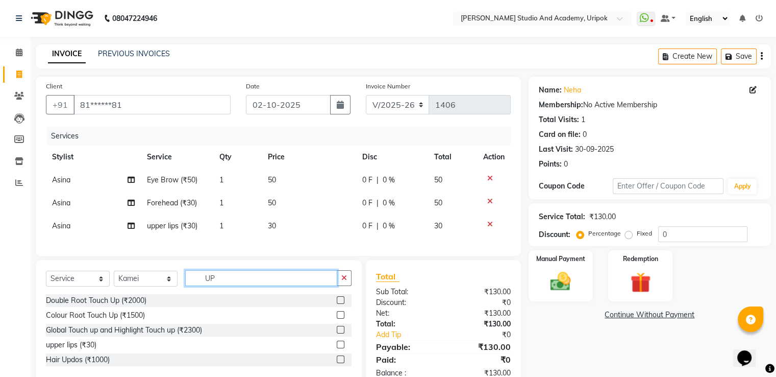
type input "U"
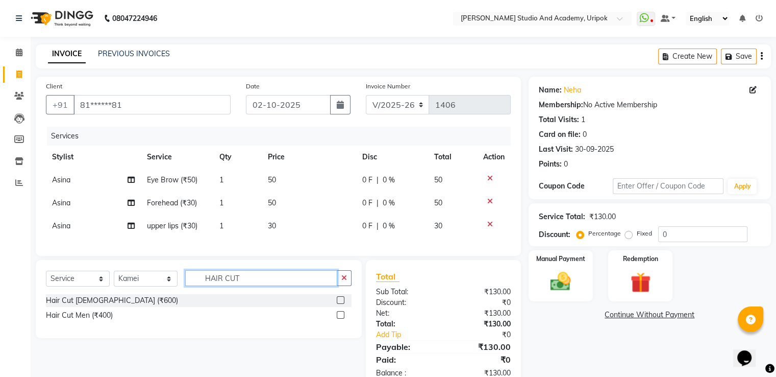
type input "HAIR CUT"
click at [342, 319] on label at bounding box center [341, 315] width 8 height 8
click at [342, 319] on input "checkbox" at bounding box center [340, 315] width 7 height 7
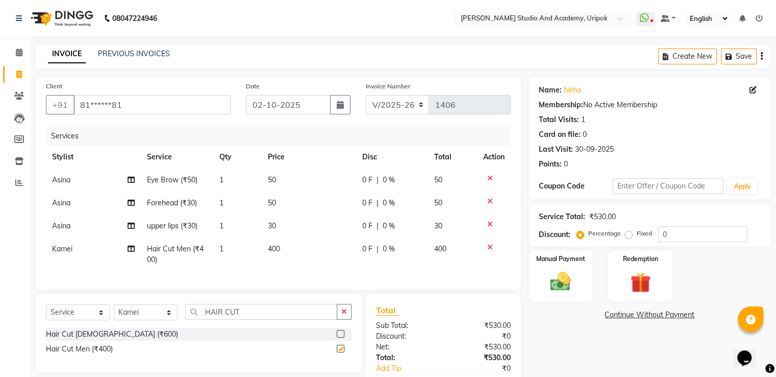
checkbox input "false"
click at [271, 250] on span "400" at bounding box center [274, 248] width 12 height 9
select select "71758"
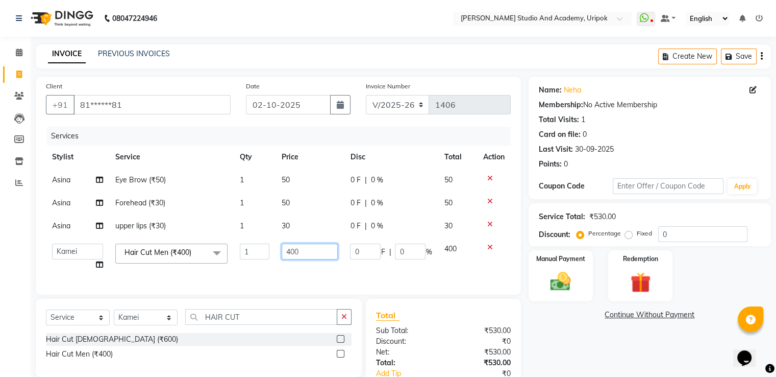
click at [289, 253] on input "400" at bounding box center [310, 252] width 56 height 16
type input "500"
click at [299, 267] on td "500" at bounding box center [310, 256] width 68 height 39
select select "71758"
click at [547, 278] on img at bounding box center [561, 282] width 34 height 25
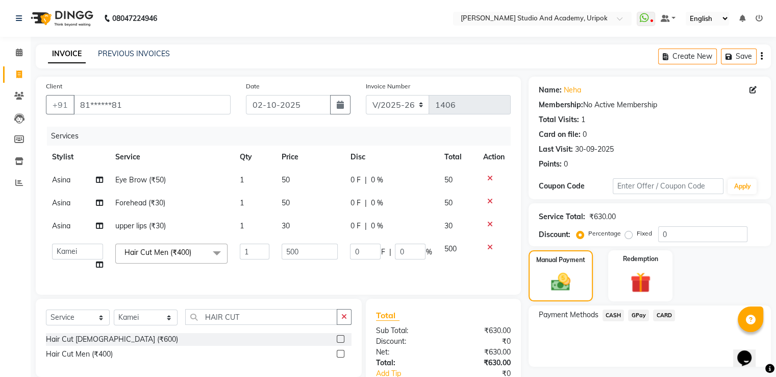
click at [638, 318] on span "GPay" at bounding box center [638, 315] width 21 height 12
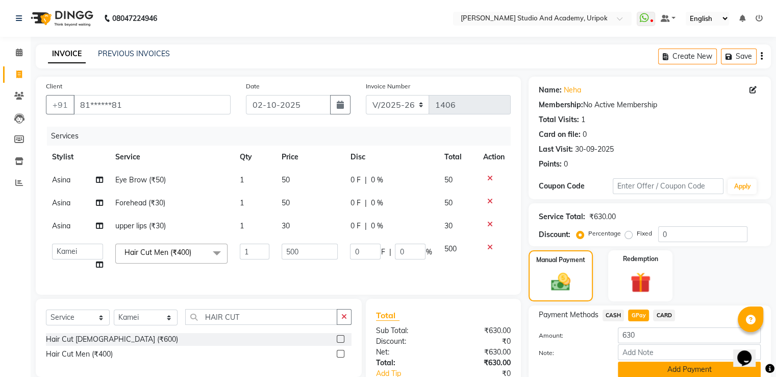
click at [652, 369] on button "Add Payment" at bounding box center [689, 369] width 143 height 16
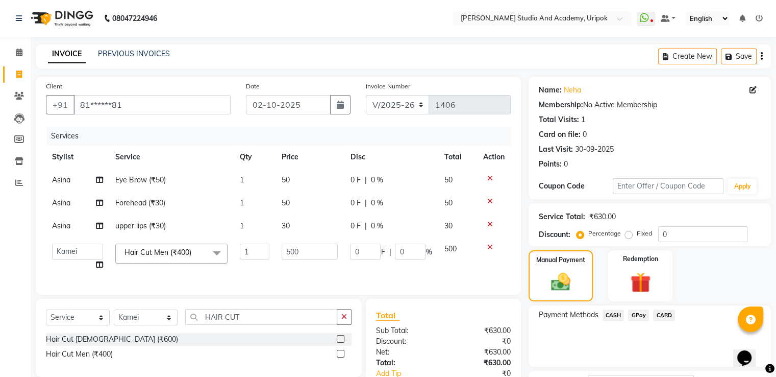
scroll to position [95, 0]
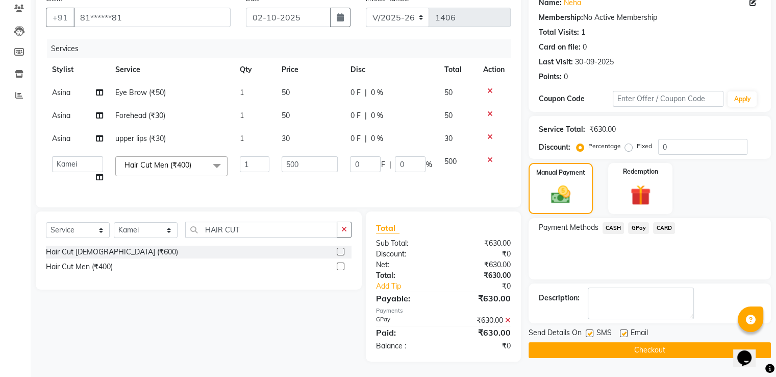
click at [683, 344] on button "Checkout" at bounding box center [650, 350] width 242 height 16
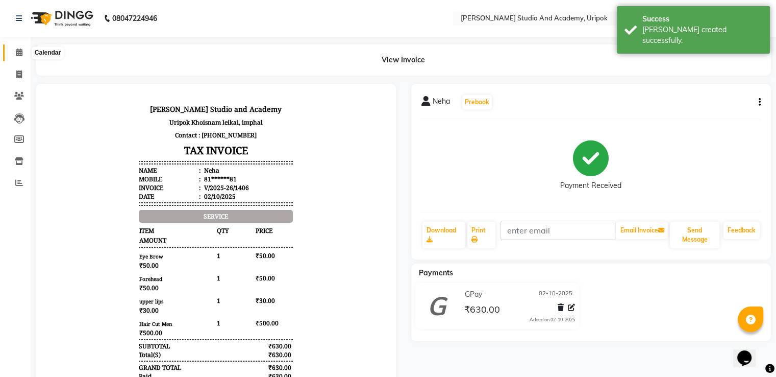
click at [16, 52] on icon at bounding box center [19, 52] width 7 height 8
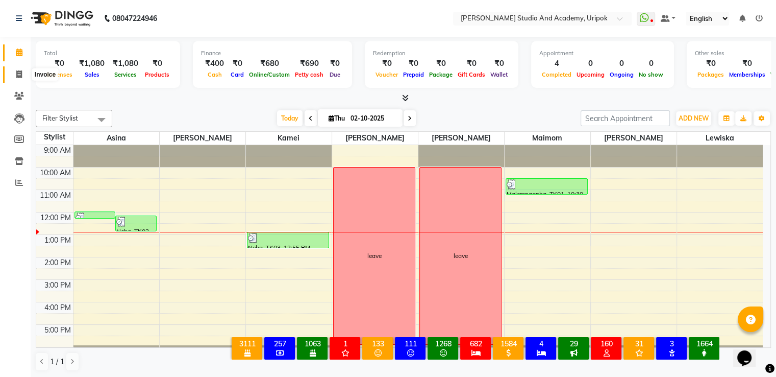
click at [17, 76] on icon at bounding box center [19, 74] width 6 height 8
select select "service"
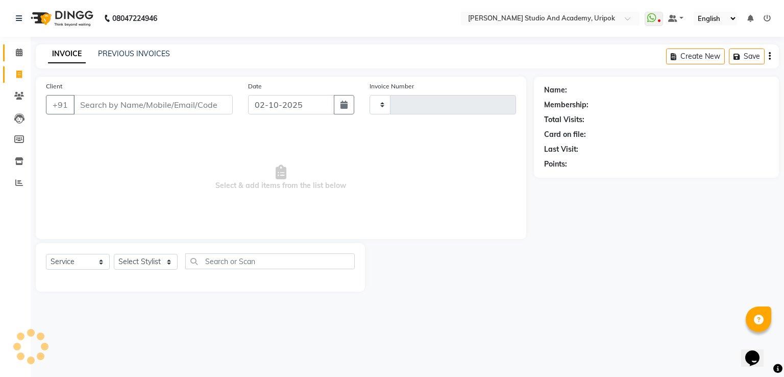
type input "1407"
select select "4880"
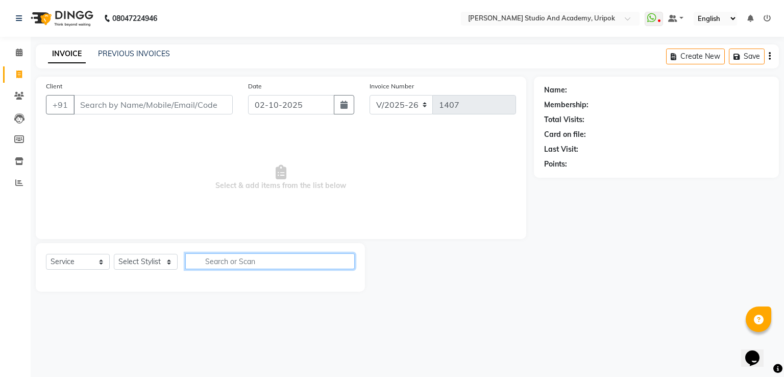
click at [210, 261] on input "text" at bounding box center [269, 261] width 169 height 16
type input "HAIR"
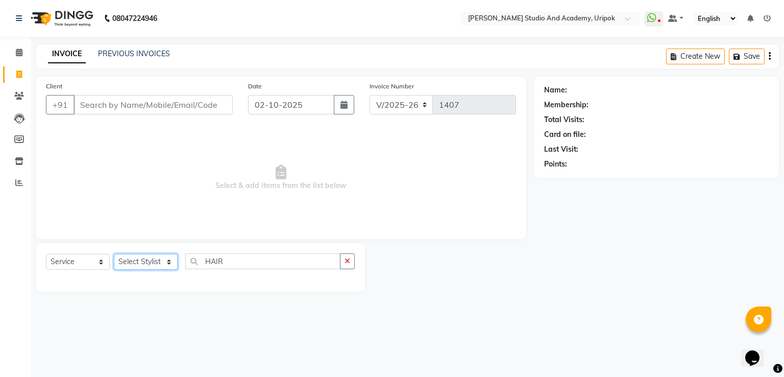
click at [150, 265] on select "Select Stylist [PERSON_NAME] [PERSON_NAME] [PERSON_NAME] [PERSON_NAME] [PERSON_…" at bounding box center [146, 262] width 64 height 16
select select "29583"
click at [114, 254] on select "Select Stylist [PERSON_NAME] [PERSON_NAME] [PERSON_NAME] [PERSON_NAME] [PERSON_…" at bounding box center [146, 262] width 64 height 16
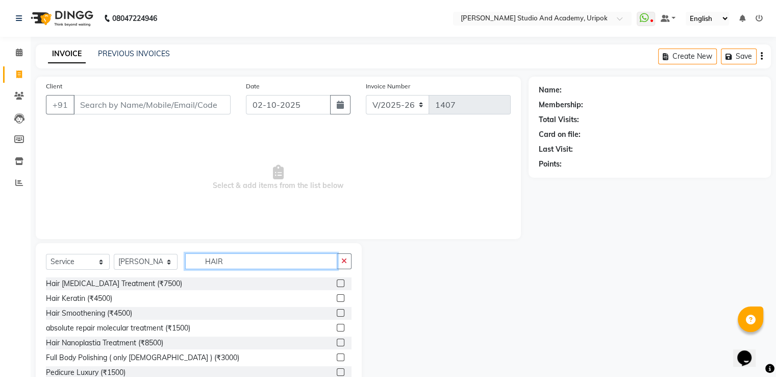
click at [240, 268] on input "HAIR" at bounding box center [261, 261] width 152 height 16
type input "HAIR"
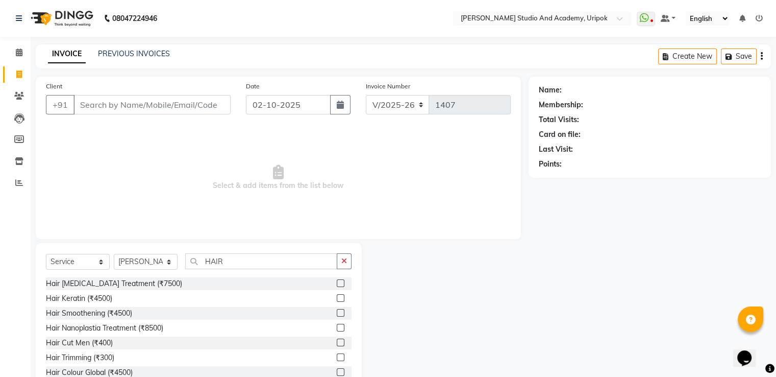
click at [337, 344] on label at bounding box center [341, 342] width 8 height 8
click at [337, 344] on input "checkbox" at bounding box center [340, 342] width 7 height 7
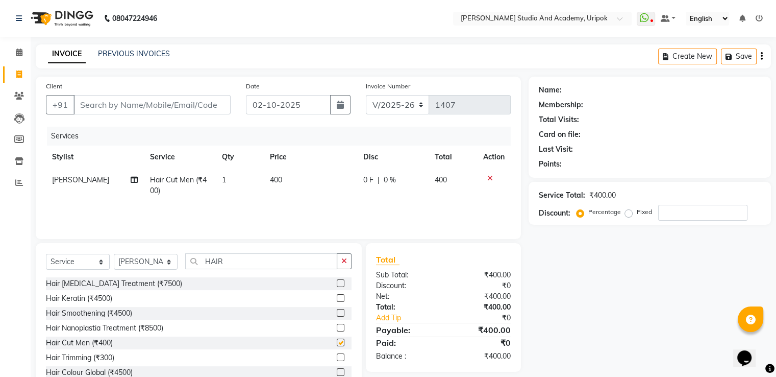
checkbox input "false"
click at [386, 181] on span "0 %" at bounding box center [390, 180] width 12 height 11
select select "29583"
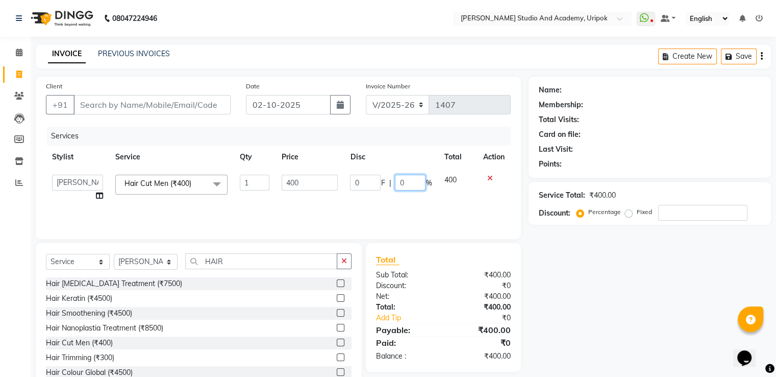
click at [405, 186] on input "0" at bounding box center [410, 183] width 31 height 16
type input "50"
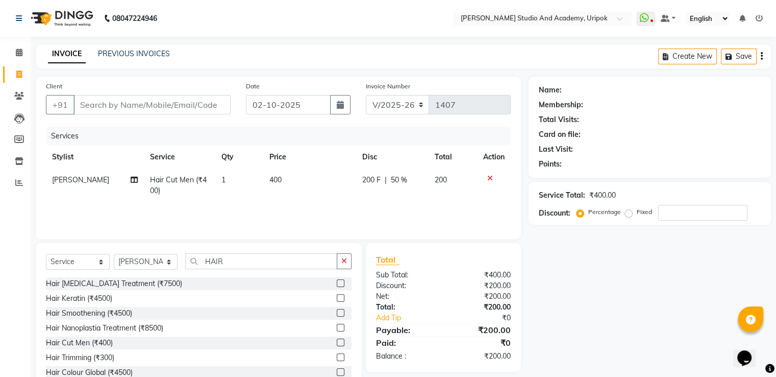
click at [396, 212] on div "Services Stylist Service Qty Price Disc Total Action [PERSON_NAME] Hair Cut Men…" at bounding box center [278, 178] width 465 height 102
click at [17, 54] on icon at bounding box center [19, 52] width 7 height 8
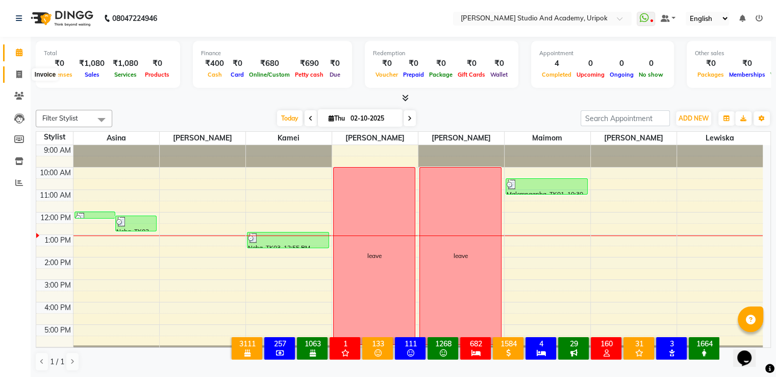
click at [18, 76] on icon at bounding box center [19, 74] width 6 height 8
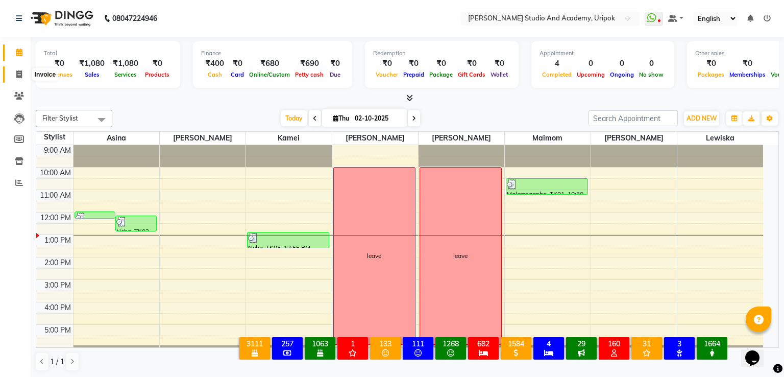
select select "service"
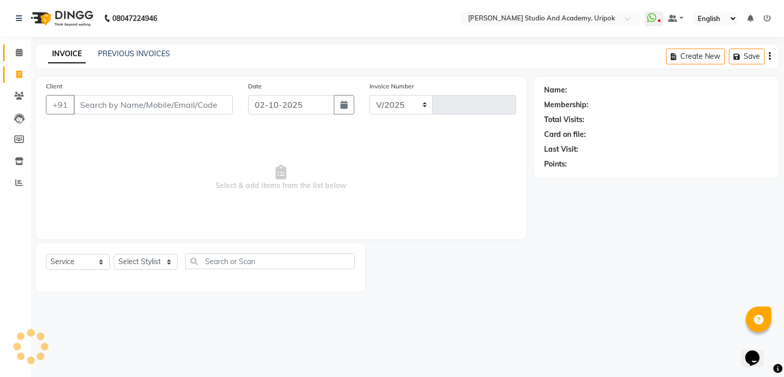
select select "4880"
type input "1407"
click at [153, 262] on select "Select Stylist [PERSON_NAME] [PERSON_NAME] [PERSON_NAME] [PERSON_NAME] [PERSON_…" at bounding box center [146, 262] width 64 height 16
select select "84642"
click at [114, 254] on select "Select Stylist [PERSON_NAME] [PERSON_NAME] [PERSON_NAME] [PERSON_NAME] [PERSON_…" at bounding box center [146, 262] width 64 height 16
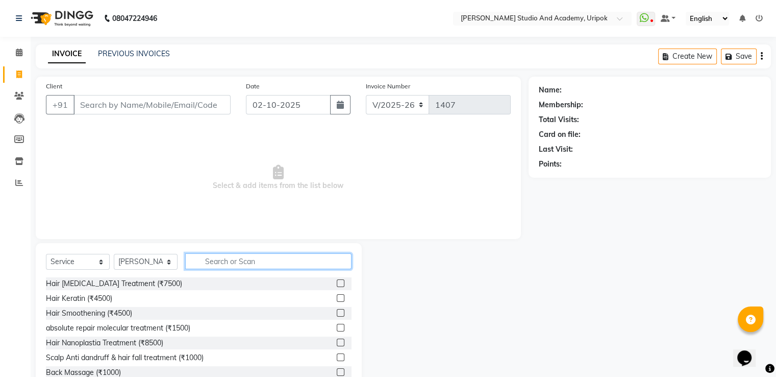
click at [206, 262] on input "text" at bounding box center [268, 261] width 166 height 16
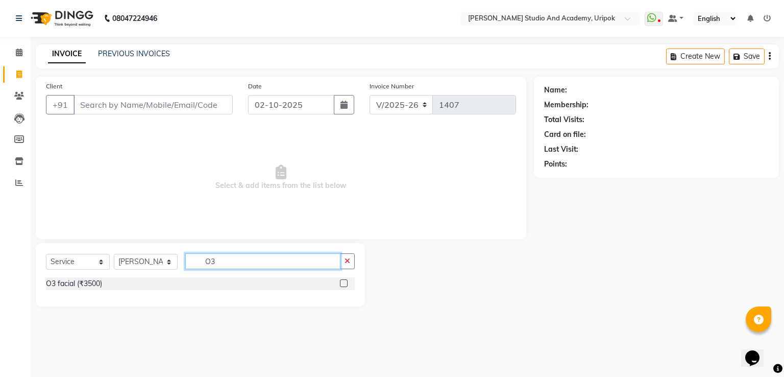
type input "O3"
click at [342, 282] on label at bounding box center [344, 283] width 8 height 8
click at [342, 282] on input "checkbox" at bounding box center [343, 283] width 7 height 7
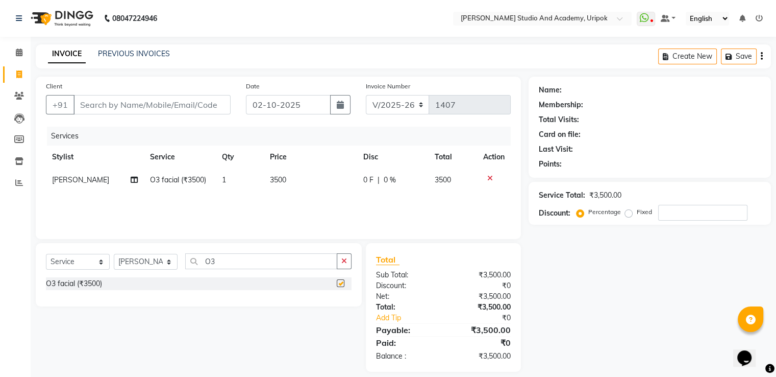
checkbox input "false"
click at [286, 181] on td "3500" at bounding box center [310, 179] width 93 height 23
select select "84642"
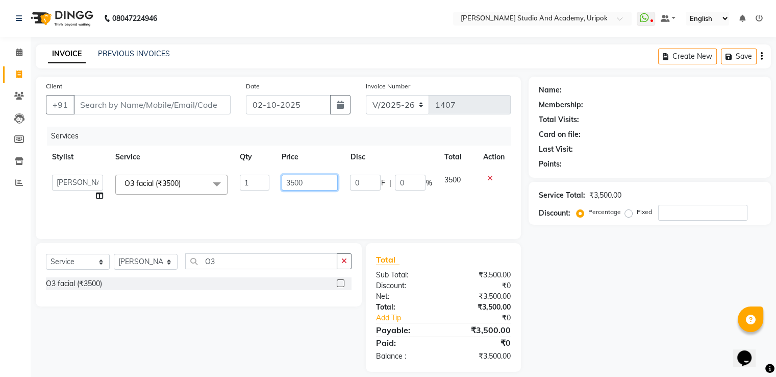
click at [306, 182] on input "3500" at bounding box center [310, 183] width 56 height 16
type input "3"
type input "4000"
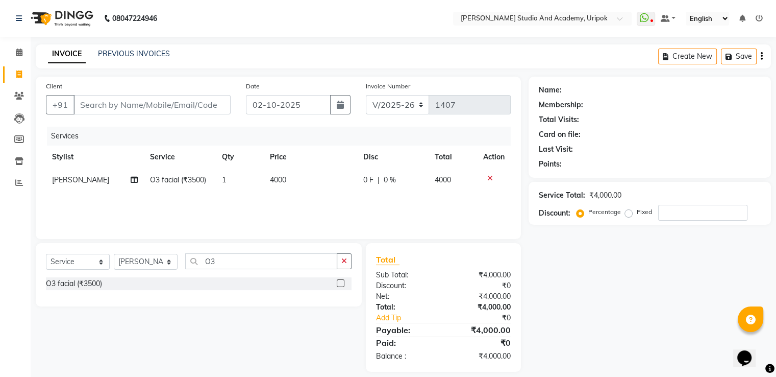
click at [325, 212] on div "Services Stylist Service Qty Price Disc Total Action [PERSON_NAME] O3 facial (₹…" at bounding box center [278, 178] width 465 height 102
click at [386, 182] on span "0 %" at bounding box center [390, 180] width 12 height 11
select select "84642"
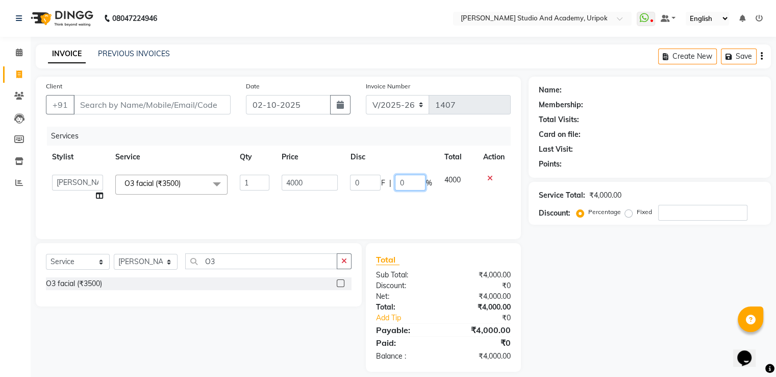
click at [407, 184] on input "0" at bounding box center [410, 183] width 31 height 16
type input "500"
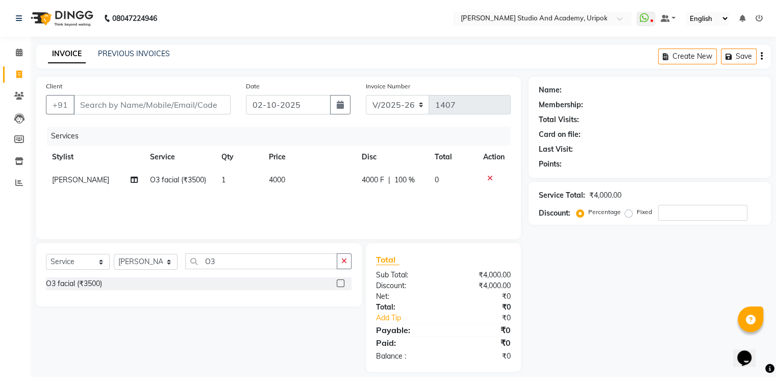
click at [402, 211] on div "Services Stylist Service Qty Price Disc Total Action [PERSON_NAME] O3 facial (₹…" at bounding box center [278, 178] width 465 height 102
click at [408, 181] on span "100 %" at bounding box center [405, 180] width 20 height 11
select select "84642"
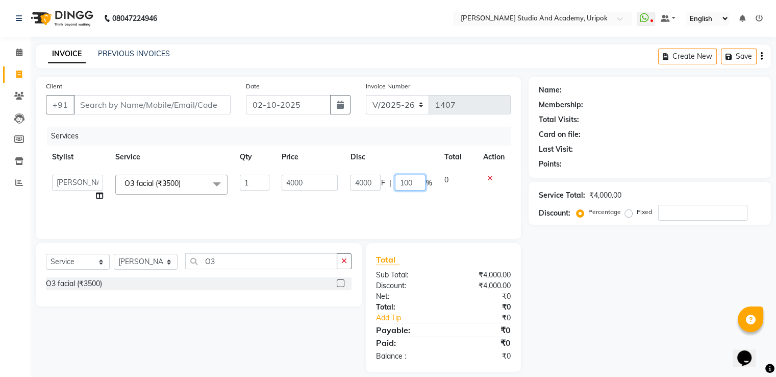
click at [418, 182] on input "100" at bounding box center [410, 183] width 31 height 16
type input "1"
click at [396, 204] on div "Services Stylist Service Qty Price Disc Total Action Asina [PERSON_NAME] Kamei …" at bounding box center [278, 178] width 465 height 102
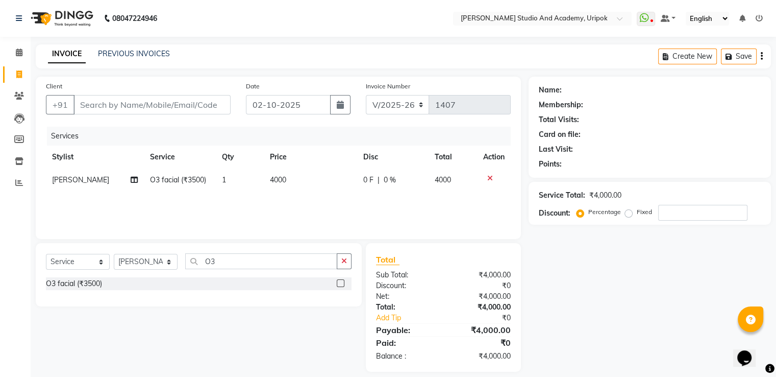
click at [366, 179] on span "0 F" at bounding box center [368, 180] width 10 height 11
select select "84642"
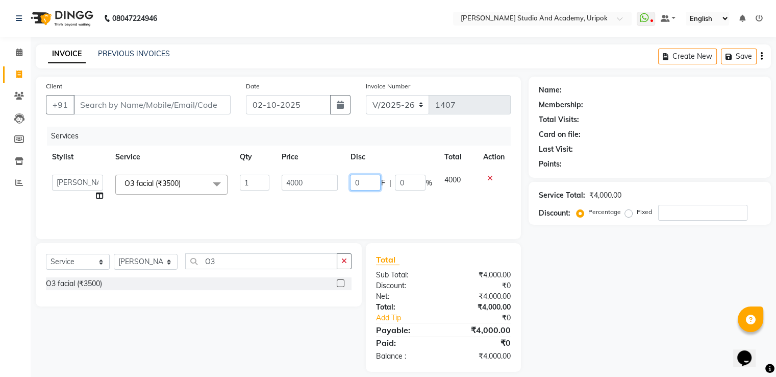
click at [366, 185] on input "0" at bounding box center [365, 183] width 31 height 16
type input "5"
type input "300"
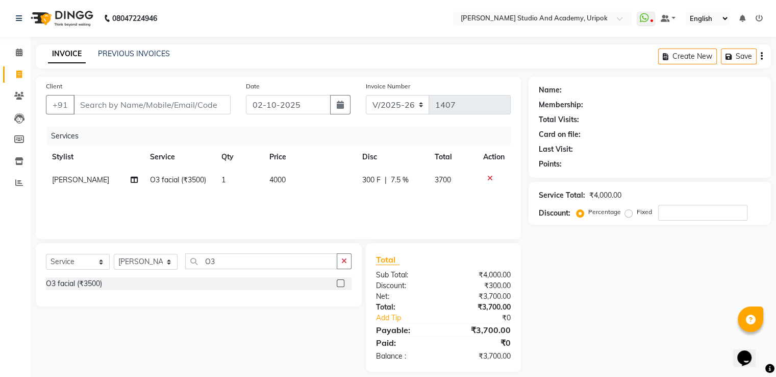
click at [358, 213] on div "Services Stylist Service Qty Price Disc Total Action [PERSON_NAME] O3 facial (₹…" at bounding box center [278, 178] width 465 height 102
click at [375, 179] on span "300 F" at bounding box center [371, 180] width 18 height 11
select select "84642"
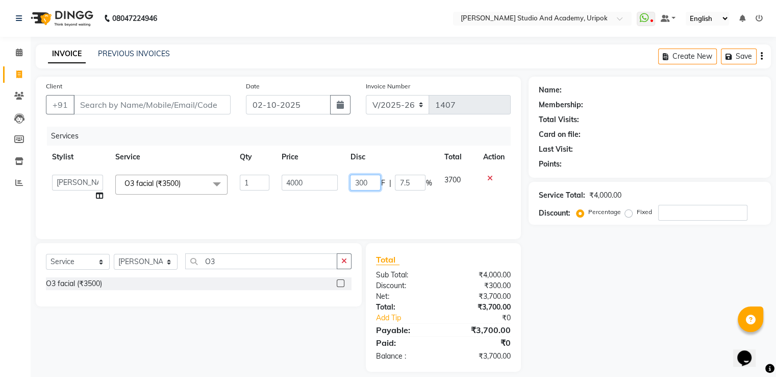
click at [372, 183] on input "300" at bounding box center [365, 183] width 31 height 16
type input "3"
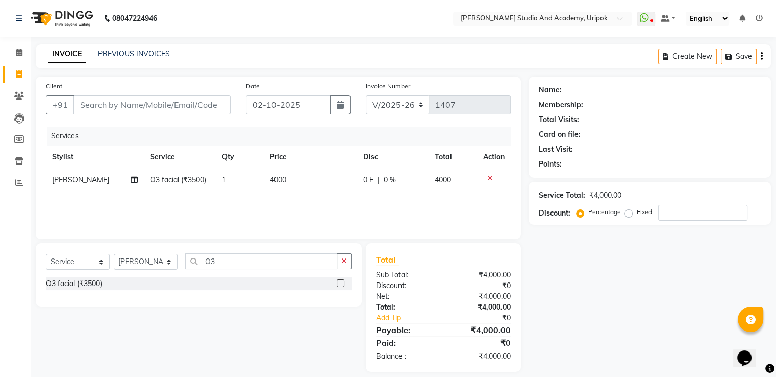
click at [388, 181] on span "0 %" at bounding box center [390, 180] width 12 height 11
select select "84642"
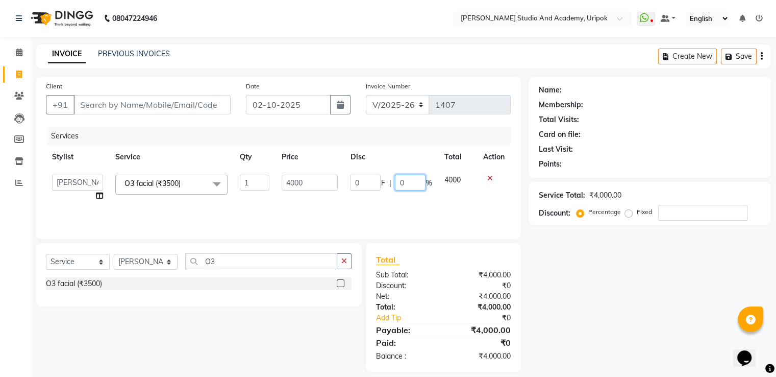
click at [407, 182] on input "0" at bounding box center [410, 183] width 31 height 16
type input "50"
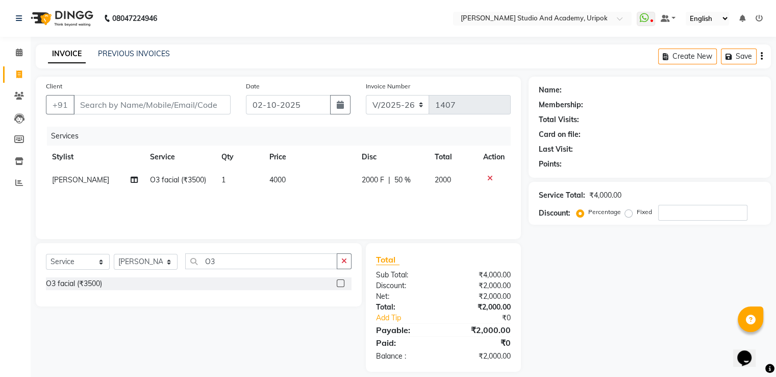
click at [398, 202] on div "Services Stylist Service Qty Price Disc Total Action [PERSON_NAME] O3 facial (₹…" at bounding box center [278, 178] width 465 height 102
click at [81, 108] on input "Client" at bounding box center [152, 104] width 157 height 19
click at [82, 105] on input "Client" at bounding box center [152, 104] width 157 height 19
click at [81, 107] on input "Client" at bounding box center [152, 104] width 157 height 19
click at [82, 106] on input "Client" at bounding box center [152, 104] width 157 height 19
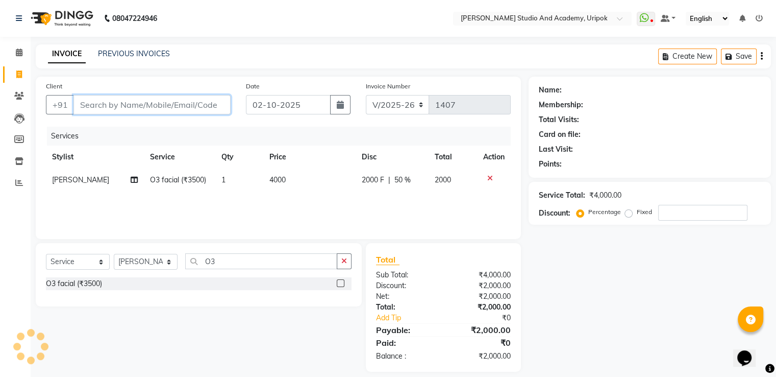
type input "9"
type input "0"
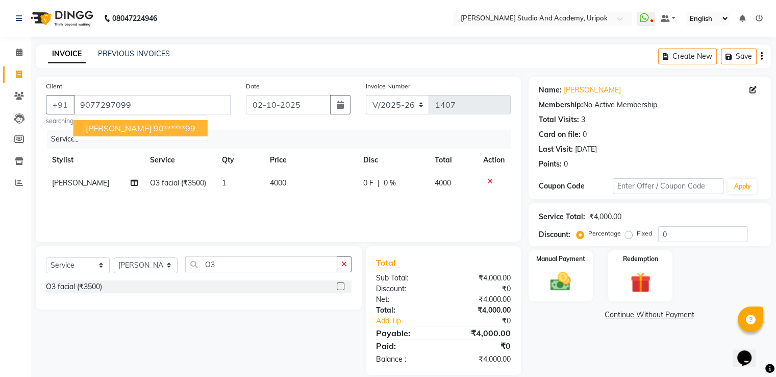
click at [93, 128] on span "[PERSON_NAME]" at bounding box center [119, 128] width 66 height 10
type input "90******99"
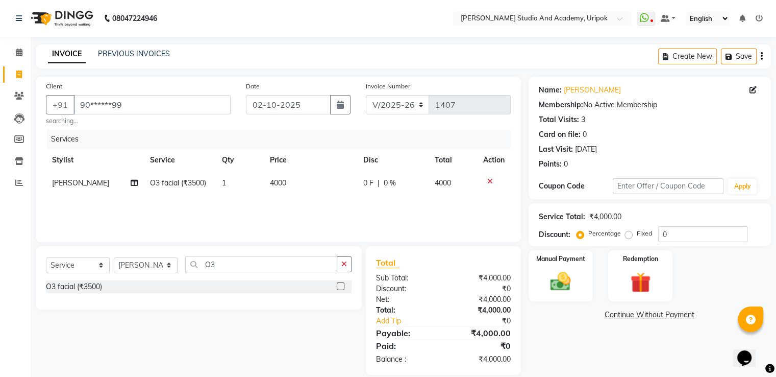
click at [385, 184] on span "0 %" at bounding box center [390, 183] width 12 height 11
select select "84642"
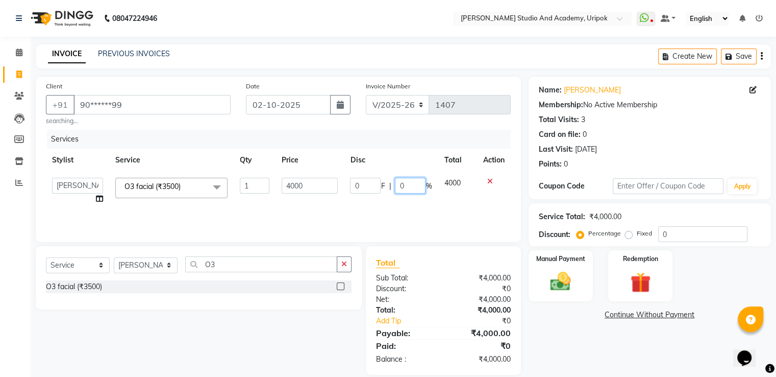
click at [408, 188] on input "0" at bounding box center [410, 186] width 31 height 16
type input "0"
type input "50"
click at [401, 213] on div "Services Stylist Service Qty Price Disc Total Action Asina [PERSON_NAME] Kamei …" at bounding box center [278, 181] width 465 height 102
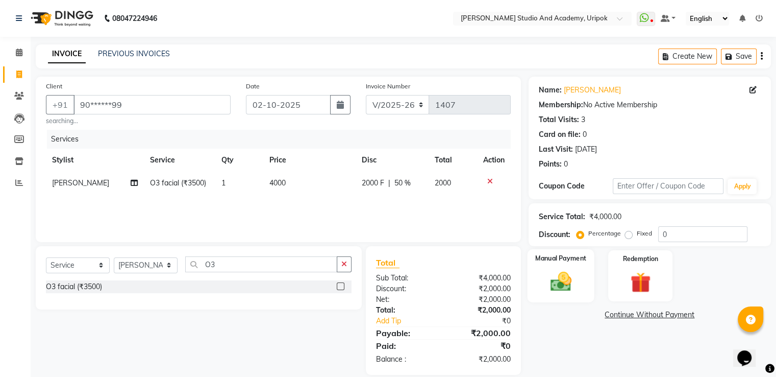
click at [557, 277] on img at bounding box center [561, 282] width 34 height 25
click at [633, 319] on span "GPay" at bounding box center [638, 315] width 21 height 12
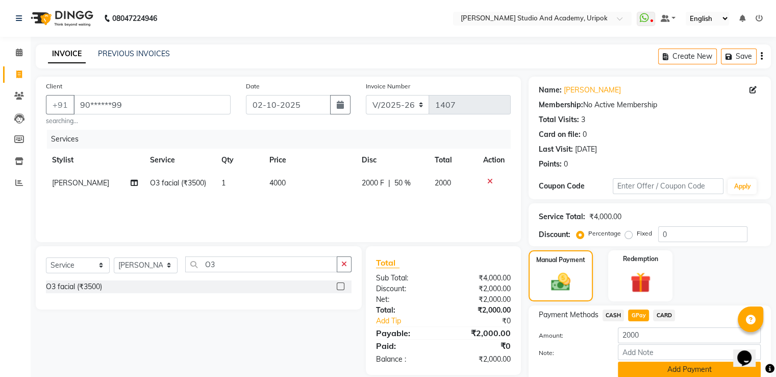
click at [642, 366] on button "Add Payment" at bounding box center [689, 369] width 143 height 16
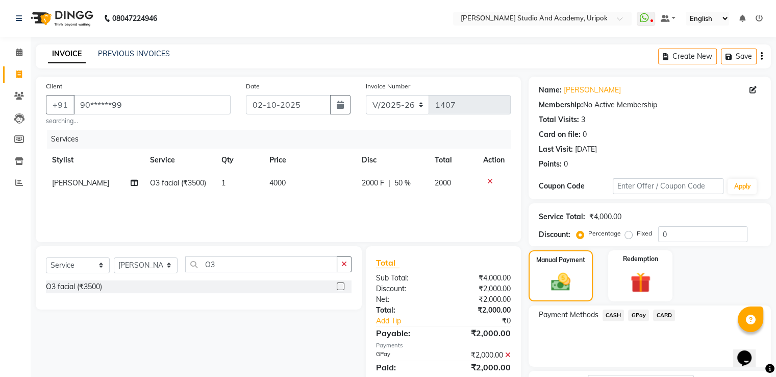
scroll to position [83, 0]
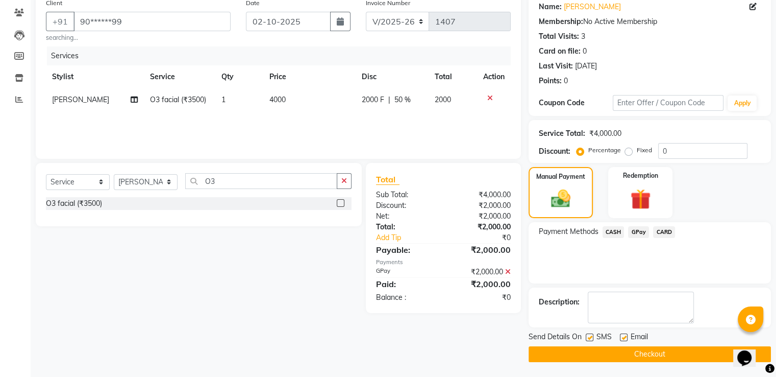
click at [639, 354] on button "Checkout" at bounding box center [650, 354] width 242 height 16
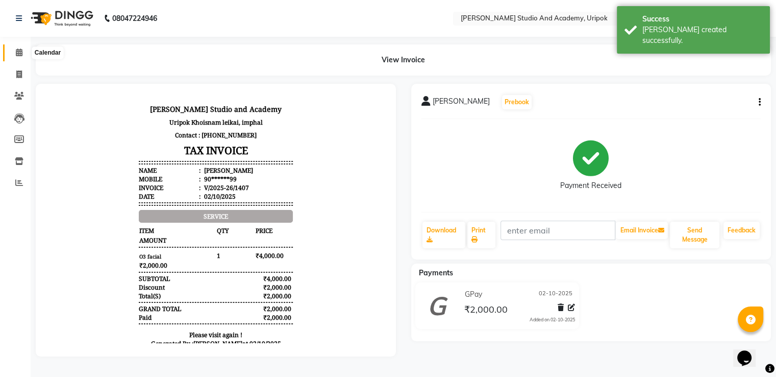
click at [19, 55] on icon at bounding box center [19, 52] width 7 height 8
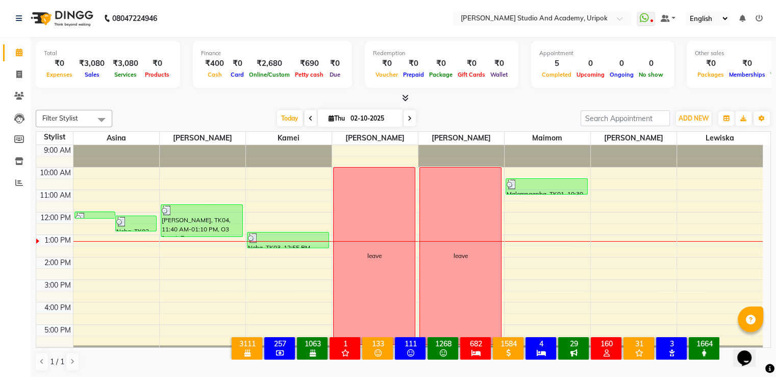
click at [253, 111] on div "Today Thu 02-10-2025" at bounding box center [346, 118] width 458 height 15
click at [209, 252] on div "9:00 AM 10:00 AM 11:00 AM 12:00 PM 1:00 PM 2:00 PM 3:00 PM 4:00 PM 5:00 PM 6:00…" at bounding box center [399, 257] width 727 height 224
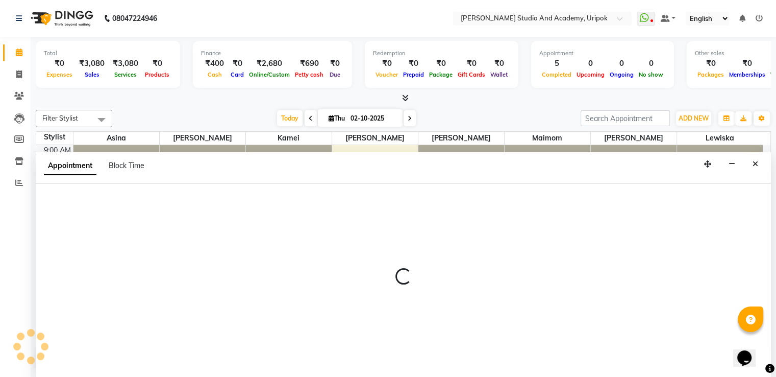
scroll to position [1, 0]
select select "84642"
select select "tentative"
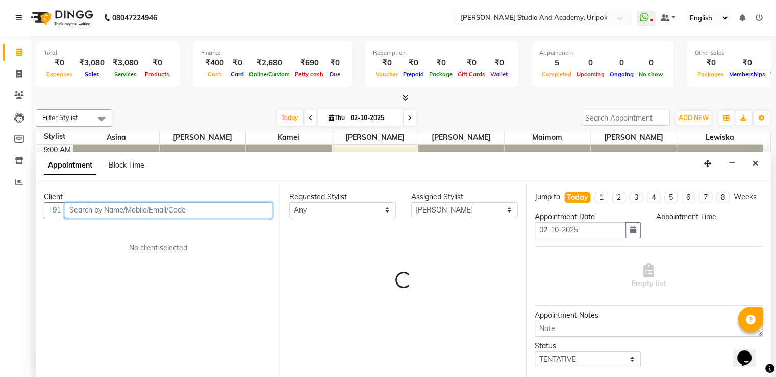
select select "810"
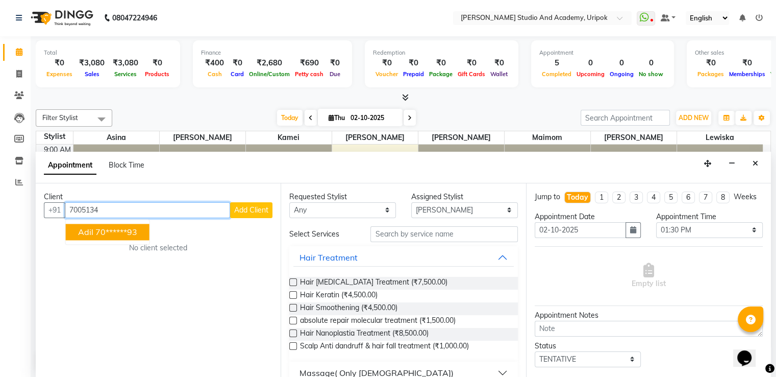
click at [123, 227] on ngb-highlight "70******93" at bounding box center [116, 232] width 42 height 10
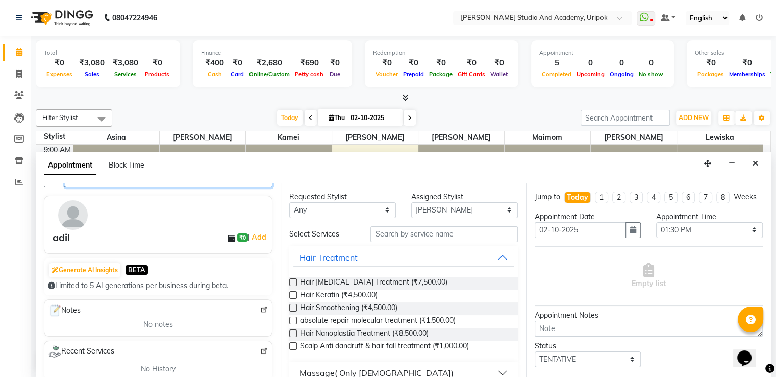
scroll to position [0, 0]
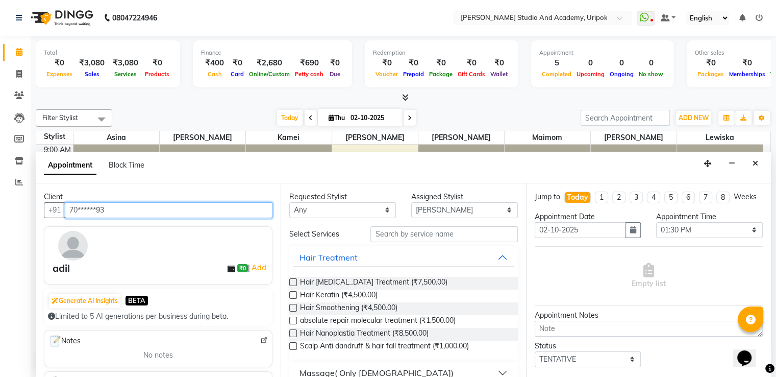
type input "70******93"
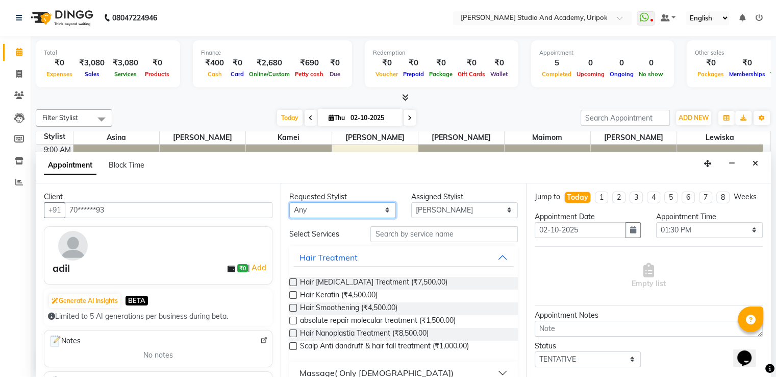
click at [381, 211] on select "Any [PERSON_NAME] [PERSON_NAME] Maimom [PERSON_NAME] [PERSON_NAME]" at bounding box center [342, 210] width 107 height 16
select select "29613"
click at [289, 202] on select "Any [PERSON_NAME] [PERSON_NAME] Maimom [PERSON_NAME] [PERSON_NAME]" at bounding box center [342, 210] width 107 height 16
select select "29613"
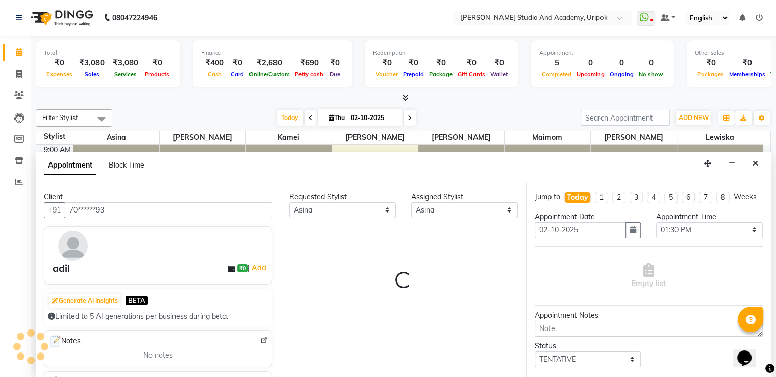
click at [314, 238] on div "Requested Stylist Any [PERSON_NAME] [PERSON_NAME] Maimom [PERSON_NAME] [PERSON_…" at bounding box center [403, 280] width 245 height 194
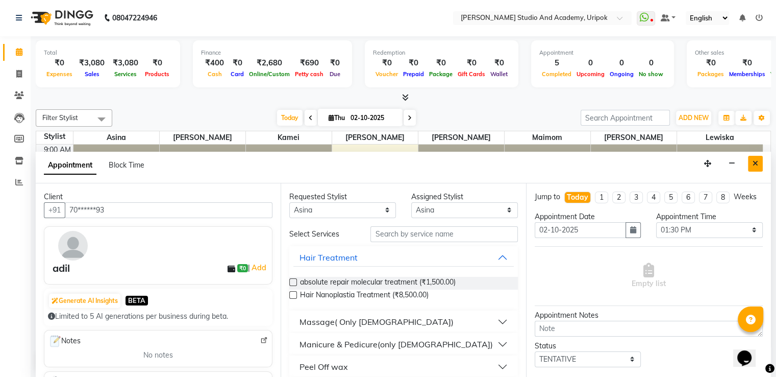
click at [759, 161] on button "Close" at bounding box center [755, 164] width 15 height 16
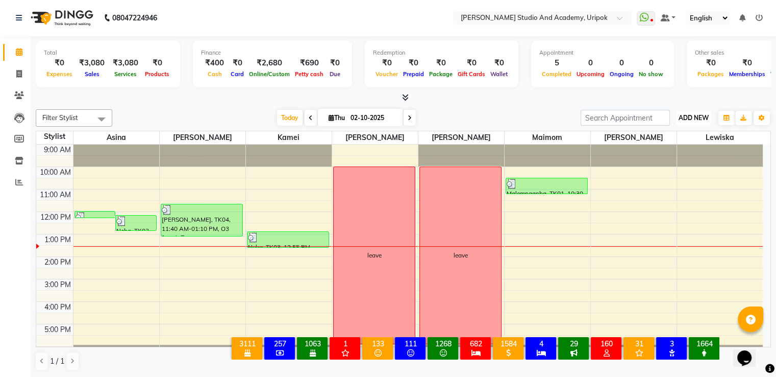
click at [689, 120] on span "ADD NEW" at bounding box center [694, 118] width 30 height 8
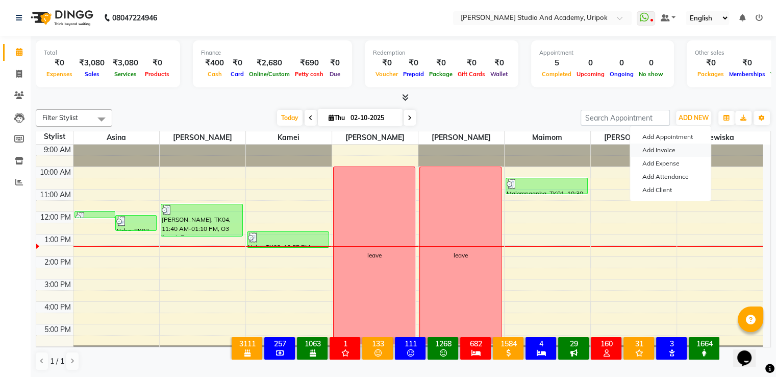
click at [650, 150] on link "Add Invoice" at bounding box center [670, 149] width 81 height 13
select select "4880"
select select "service"
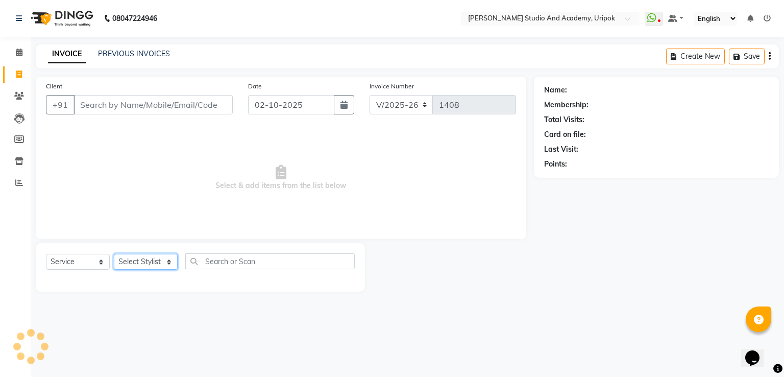
click at [165, 261] on select "Select Stylist" at bounding box center [146, 262] width 64 height 16
click at [114, 254] on select "Select Stylist [PERSON_NAME] [PERSON_NAME] [PERSON_NAME] [PERSON_NAME] [PERSON_…" at bounding box center [146, 262] width 64 height 16
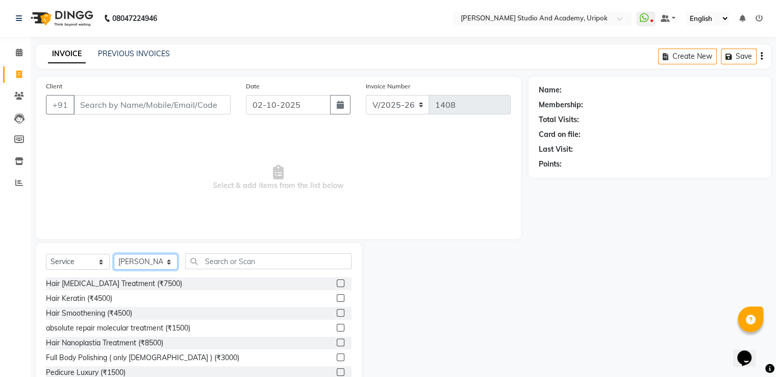
click at [165, 263] on select "Select Stylist [PERSON_NAME] [PERSON_NAME] [PERSON_NAME] [PERSON_NAME] [PERSON_…" at bounding box center [146, 262] width 64 height 16
select select "29613"
click at [114, 254] on select "Select Stylist [PERSON_NAME] [PERSON_NAME] [PERSON_NAME] [PERSON_NAME] [PERSON_…" at bounding box center [146, 262] width 64 height 16
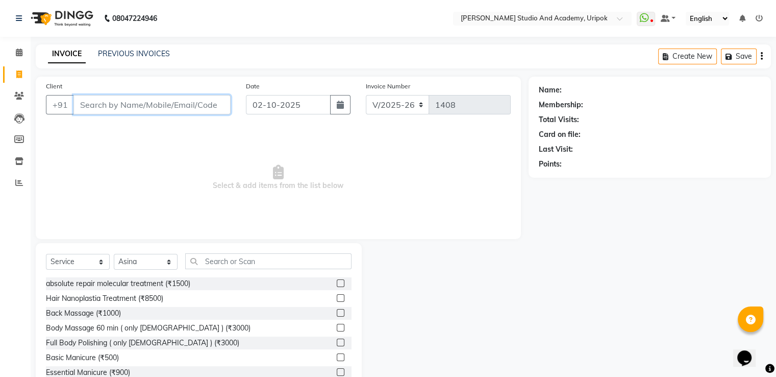
click at [129, 107] on input "Client" at bounding box center [152, 104] width 157 height 19
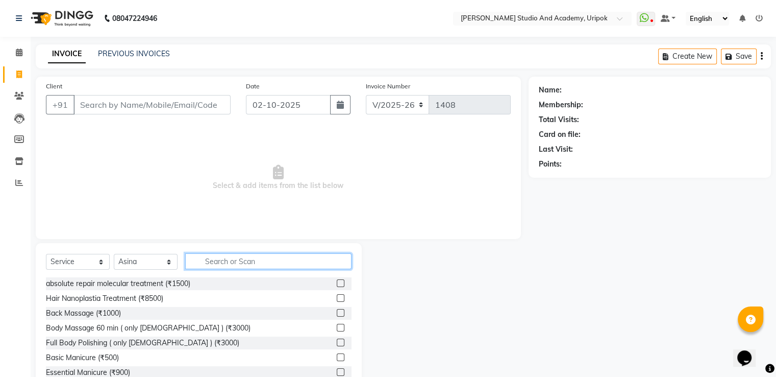
click at [209, 262] on input "text" at bounding box center [268, 261] width 166 height 16
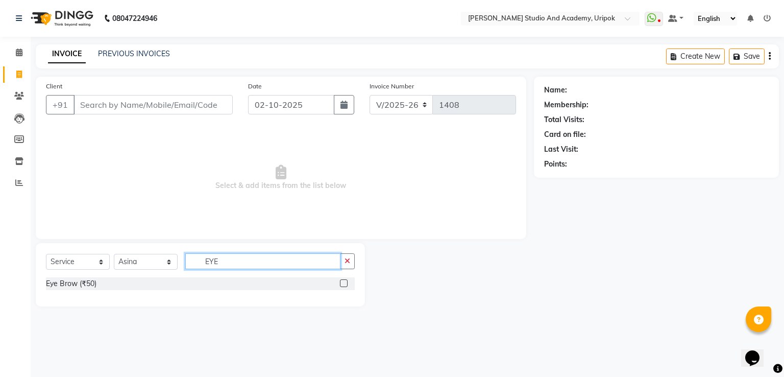
type input "EYE"
click at [343, 284] on label at bounding box center [344, 283] width 8 height 8
click at [343, 284] on input "checkbox" at bounding box center [343, 283] width 7 height 7
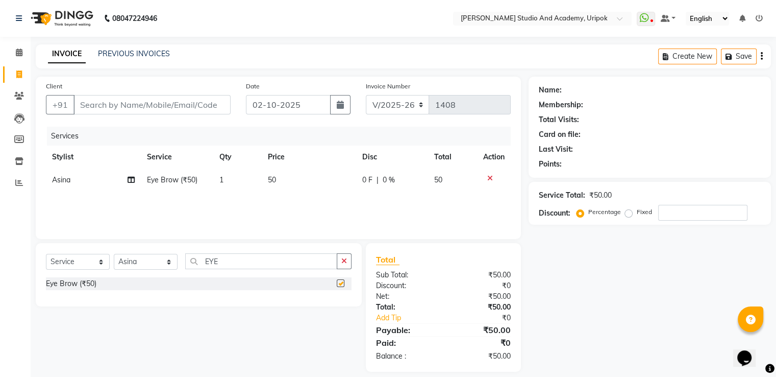
checkbox input "false"
click at [107, 107] on input "Client" at bounding box center [152, 104] width 157 height 19
type input "W"
type input "0"
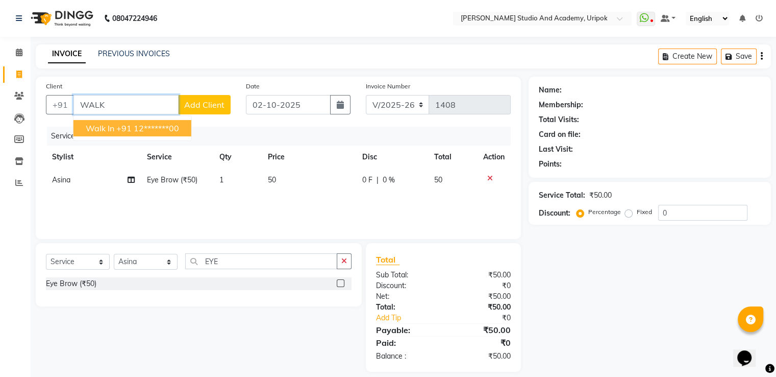
click at [118, 130] on ngb-highlight "+91 12*******00" at bounding box center [147, 128] width 63 height 10
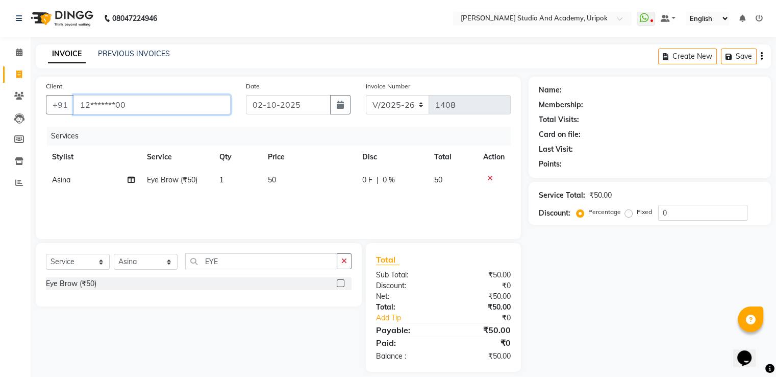
type input "12*******00"
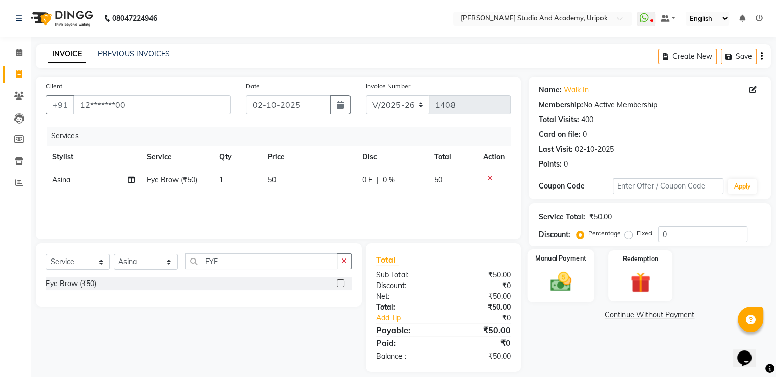
click at [557, 278] on img at bounding box center [561, 282] width 34 height 25
click at [616, 315] on span "CASH" at bounding box center [614, 315] width 22 height 12
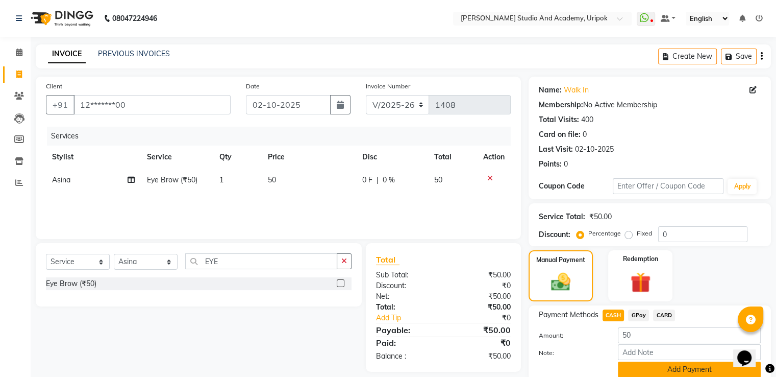
click at [631, 370] on button "Add Payment" at bounding box center [689, 369] width 143 height 16
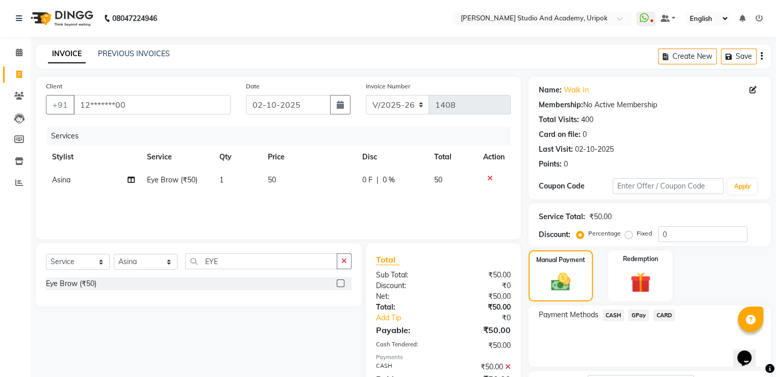
scroll to position [83, 0]
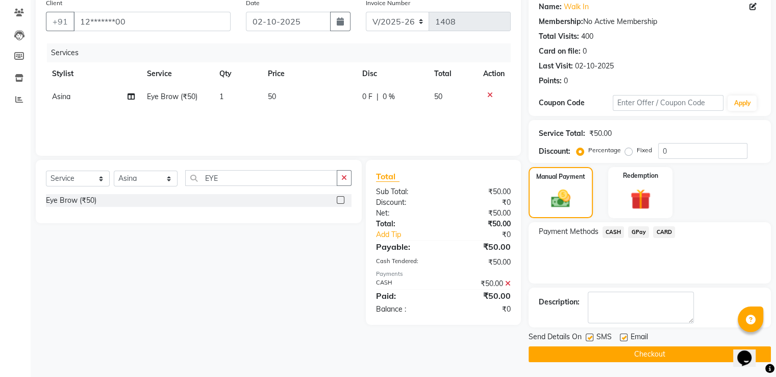
click at [684, 351] on button "Checkout" at bounding box center [650, 354] width 242 height 16
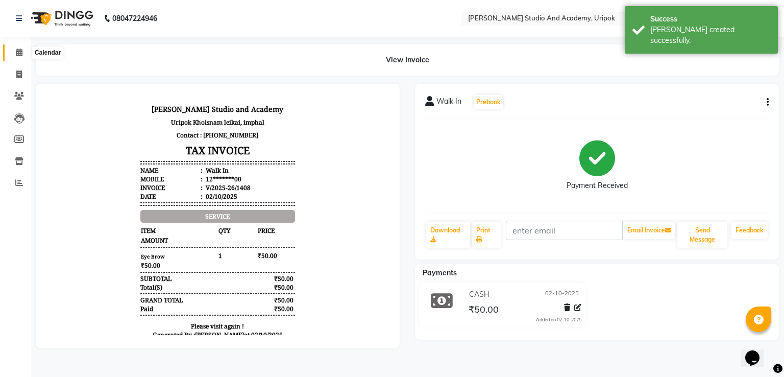
click at [20, 54] on icon at bounding box center [19, 52] width 7 height 8
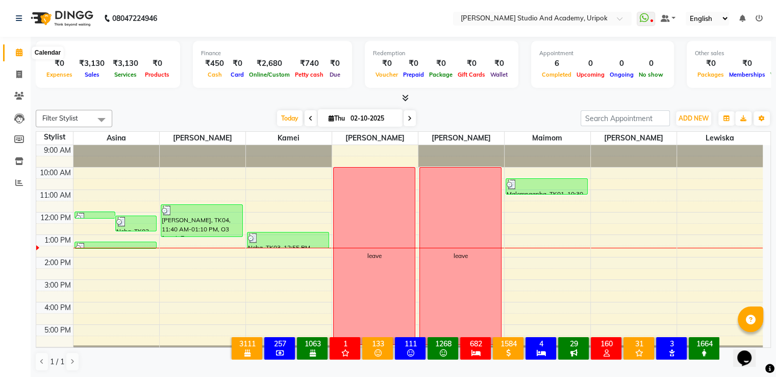
click at [18, 56] on icon at bounding box center [19, 52] width 7 height 8
click at [685, 122] on button "ADD NEW Toggle Dropdown" at bounding box center [693, 118] width 35 height 14
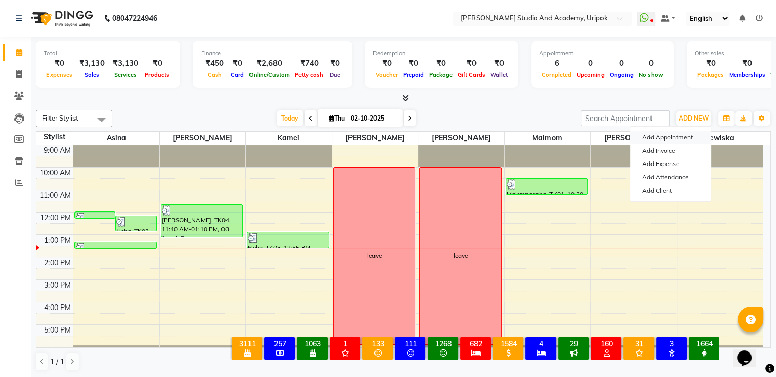
click at [671, 139] on button "Add Appointment" at bounding box center [670, 137] width 81 height 13
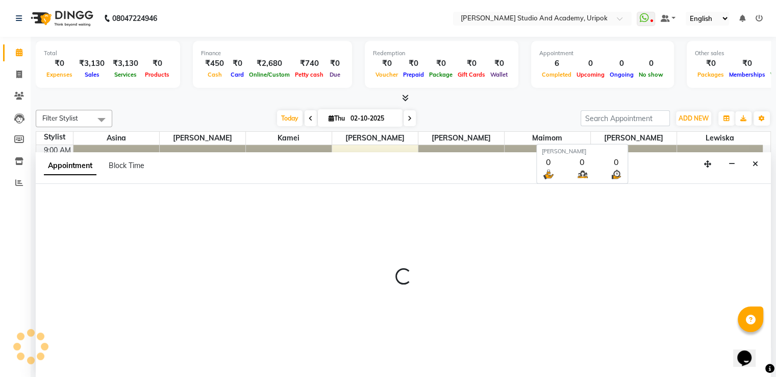
scroll to position [1, 0]
select select "600"
select select "tentative"
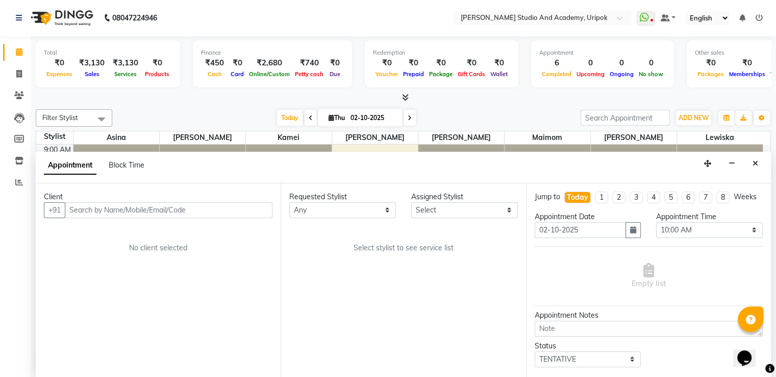
click at [74, 209] on input "text" at bounding box center [169, 210] width 208 height 16
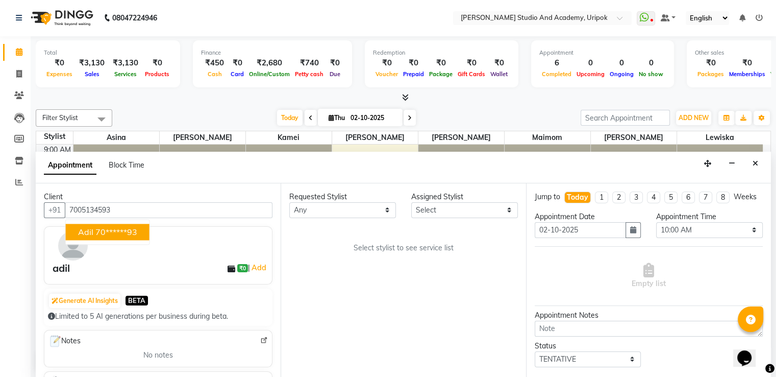
click at [84, 228] on span "adil" at bounding box center [85, 232] width 15 height 10
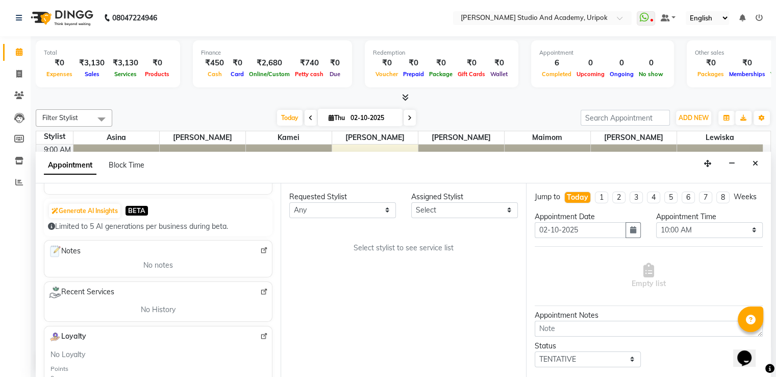
scroll to position [0, 0]
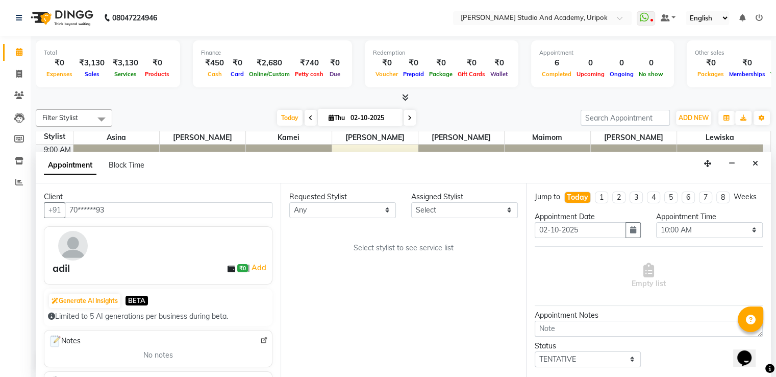
type input "70******93"
click at [308, 211] on select "Any [PERSON_NAME] [PERSON_NAME] Maimom [PERSON_NAME] [PERSON_NAME]" at bounding box center [342, 210] width 107 height 16
select select "29613"
click at [289, 202] on select "Any [PERSON_NAME] [PERSON_NAME] Maimom [PERSON_NAME] [PERSON_NAME]" at bounding box center [342, 210] width 107 height 16
select select "29613"
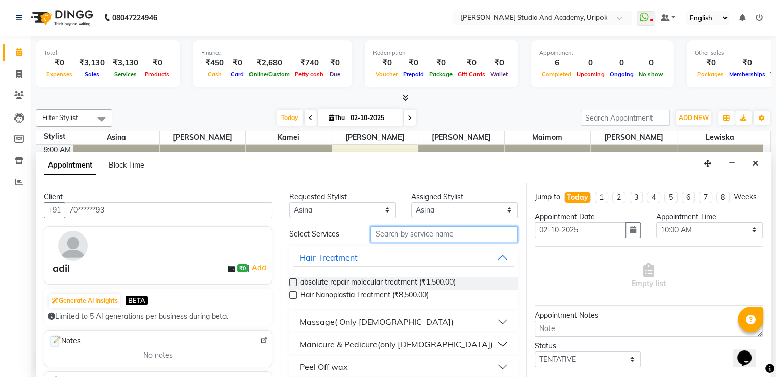
click at [381, 235] on input "text" at bounding box center [444, 234] width 147 height 16
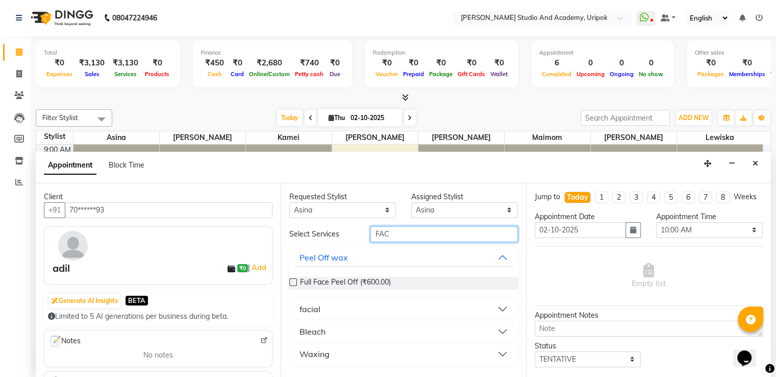
type input "FAC"
click at [313, 306] on div "facial" at bounding box center [310, 309] width 21 height 12
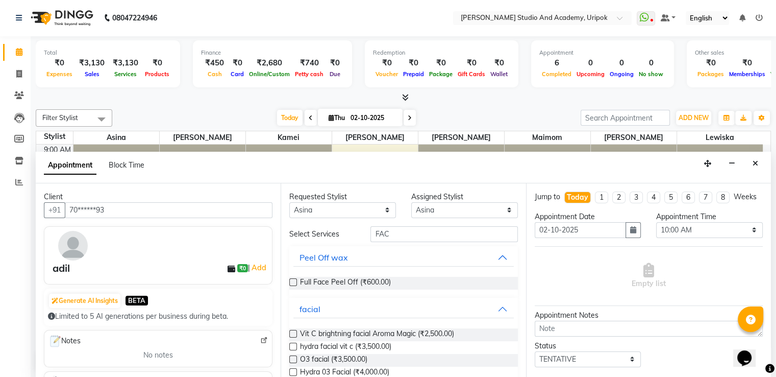
click at [293, 358] on label at bounding box center [293, 359] width 8 height 8
click at [293, 358] on input "checkbox" at bounding box center [292, 360] width 7 height 7
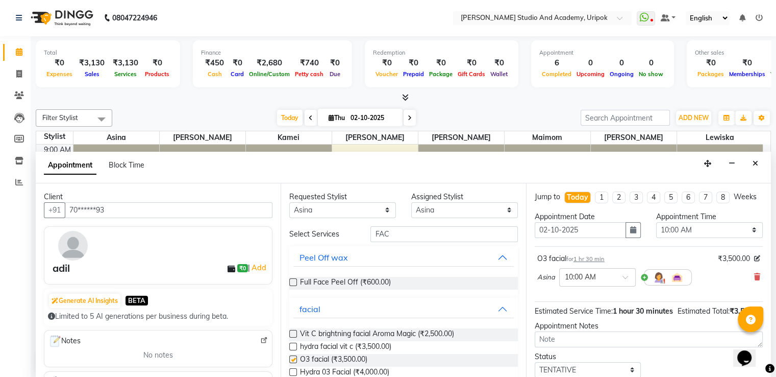
checkbox input "false"
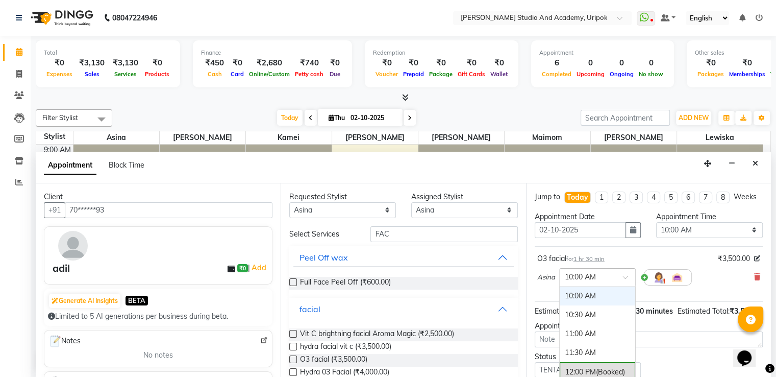
click at [617, 282] on div at bounding box center [598, 276] width 76 height 11
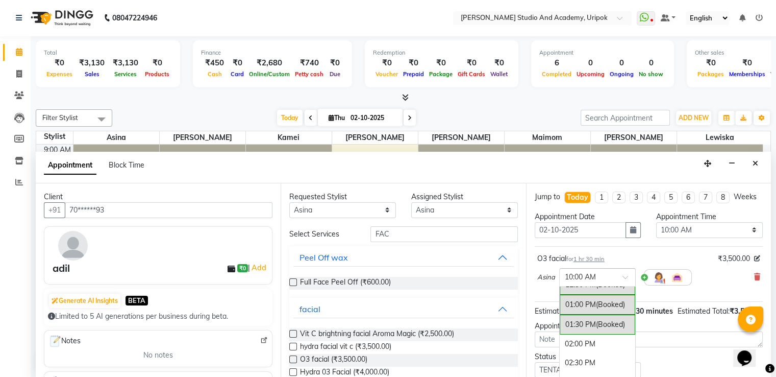
scroll to position [117, 0]
click at [566, 340] on div "02:00 PM" at bounding box center [598, 333] width 76 height 19
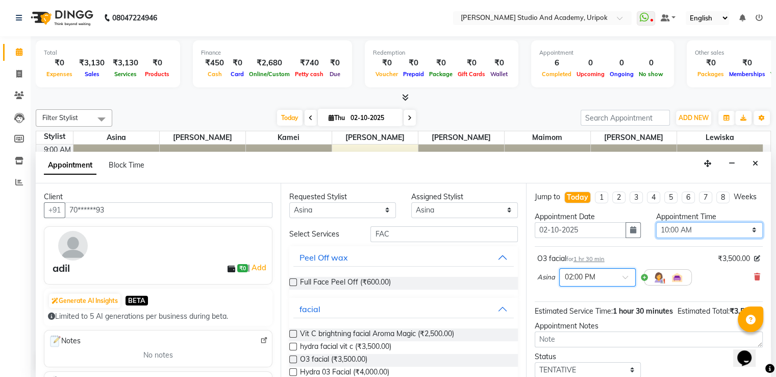
click at [678, 233] on select "Select 10:00 AM 10:30 AM 11:00 AM 11:30 AM 12:00 PM 12:30 PM 01:00 PM 01:30 PM …" at bounding box center [709, 230] width 107 height 16
select select "840"
click at [656, 230] on select "Select 10:00 AM 10:30 AM 11:00 AM 11:30 AM 12:00 PM 12:30 PM 01:00 PM 01:30 PM …" at bounding box center [709, 230] width 107 height 16
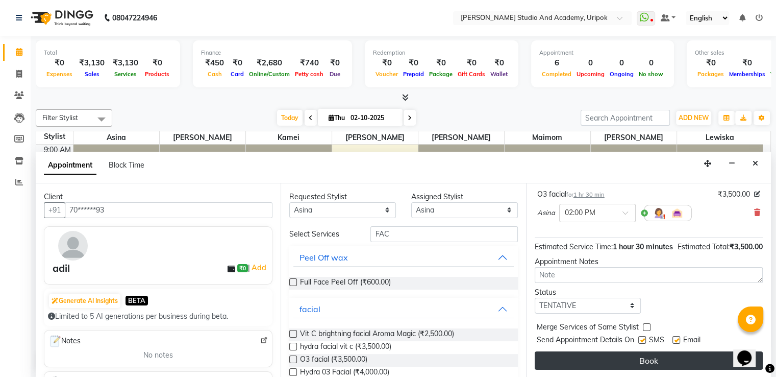
click at [661, 359] on button "Book" at bounding box center [649, 360] width 228 height 18
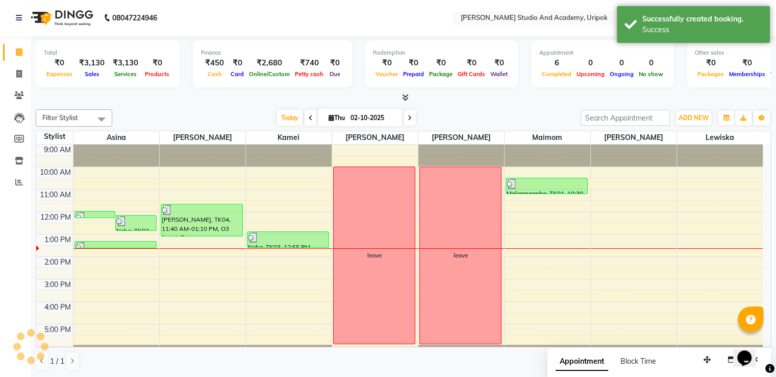
scroll to position [0, 0]
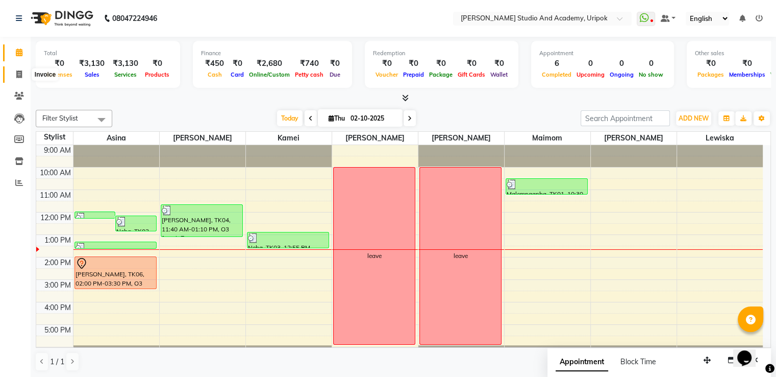
click at [17, 74] on icon at bounding box center [19, 74] width 6 height 8
select select "service"
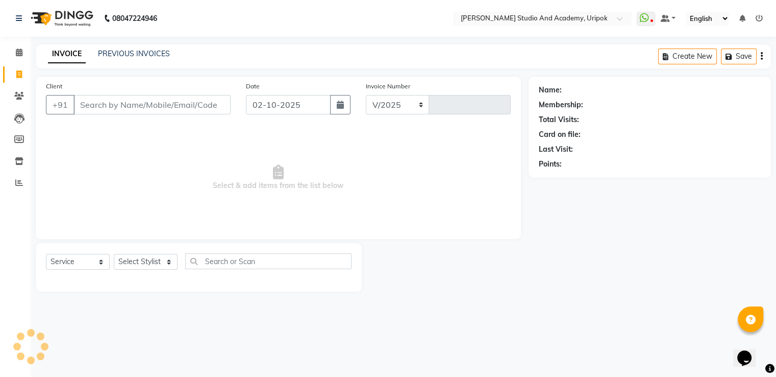
select select "4880"
type input "1409"
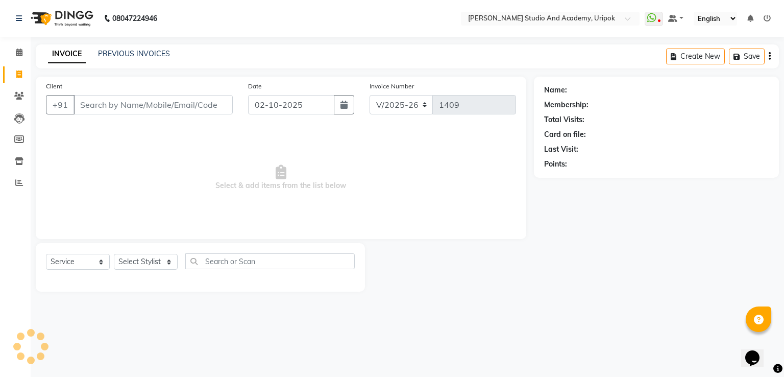
click at [98, 106] on input "Client" at bounding box center [153, 104] width 159 height 19
click at [92, 106] on input "Client" at bounding box center [153, 104] width 159 height 19
click at [83, 106] on input "Client" at bounding box center [153, 104] width 159 height 19
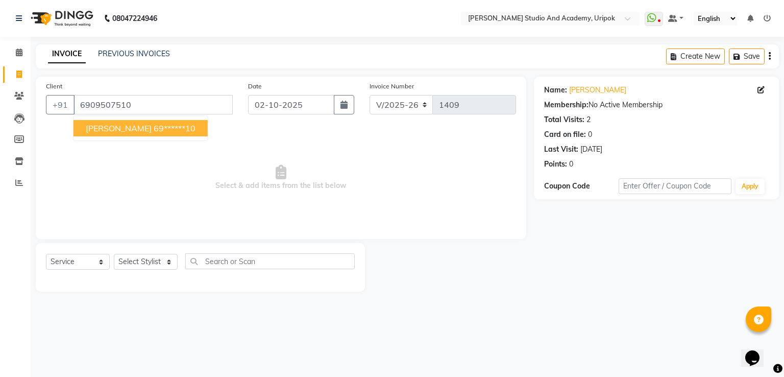
click at [441, 303] on main "INVOICE PREVIOUS INVOICES Create New Save Client [PHONE_NUMBER] [PERSON_NAME] 6…" at bounding box center [407, 175] width 753 height 262
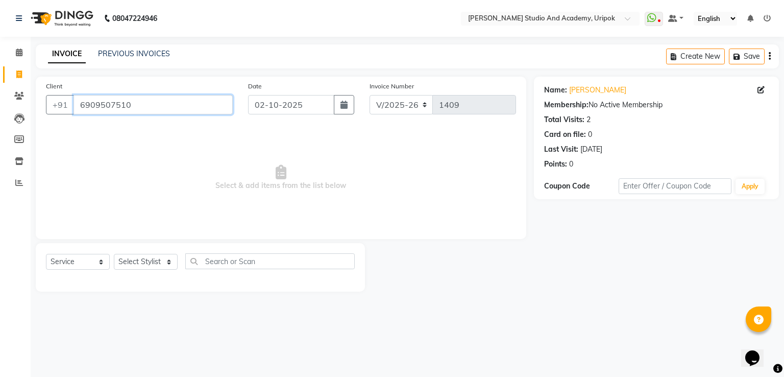
click at [137, 107] on input "6909507510" at bounding box center [153, 104] width 159 height 19
click at [131, 107] on input "6909507510" at bounding box center [153, 104] width 159 height 19
click at [128, 105] on input "690950751" at bounding box center [127, 104] width 107 height 19
type input "6909507510"
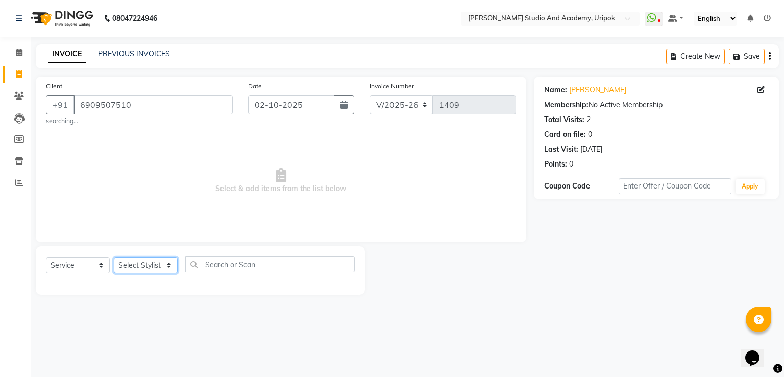
click at [127, 264] on select "Select Stylist [PERSON_NAME] [PERSON_NAME] [PERSON_NAME] [PERSON_NAME] [PERSON_…" at bounding box center [146, 265] width 64 height 16
select select "29615"
click at [114, 258] on select "Select Stylist [PERSON_NAME] [PERSON_NAME] [PERSON_NAME] [PERSON_NAME] [PERSON_…" at bounding box center [146, 265] width 64 height 16
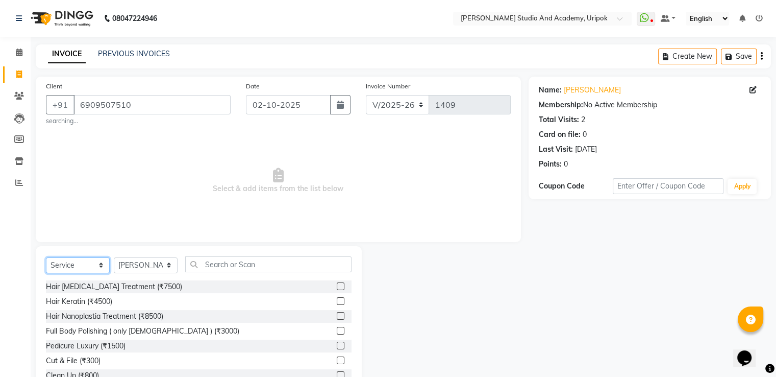
click at [102, 266] on select "Select Service Product Membership Package Voucher Prepaid Gift Card" at bounding box center [78, 265] width 64 height 16
select select "product"
click at [46, 258] on select "Select Service Product Membership Package Voucher Prepaid Gift Card" at bounding box center [78, 265] width 64 height 16
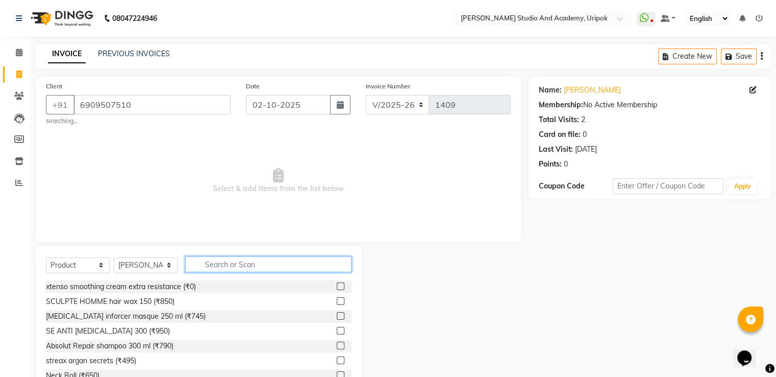
click at [215, 266] on input "text" at bounding box center [268, 264] width 166 height 16
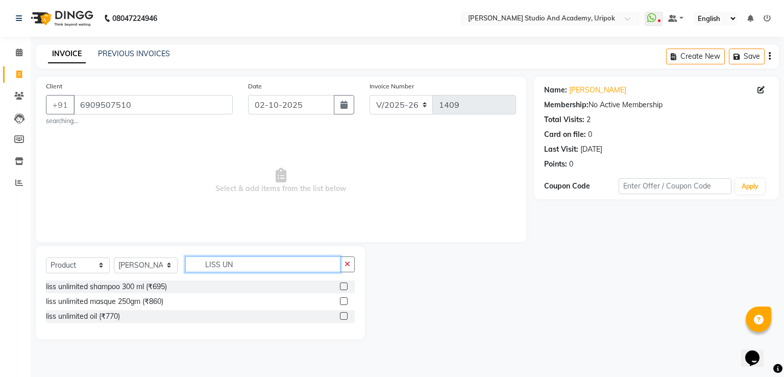
type input "LISS UN"
click at [345, 318] on label at bounding box center [344, 316] width 8 height 8
click at [345, 318] on input "checkbox" at bounding box center [343, 316] width 7 height 7
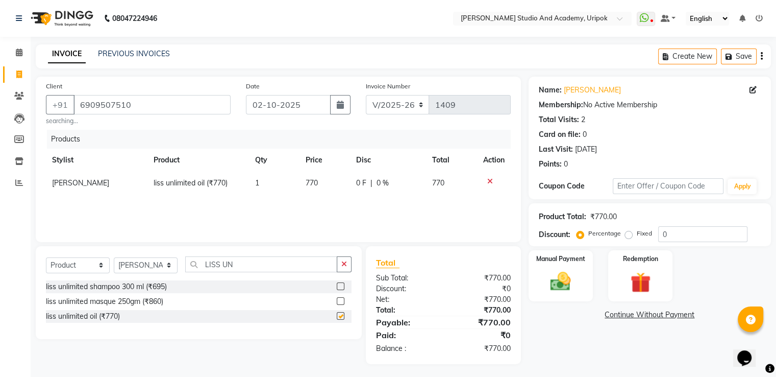
checkbox input "false"
click at [319, 186] on td "770" at bounding box center [325, 183] width 51 height 23
select select "29615"
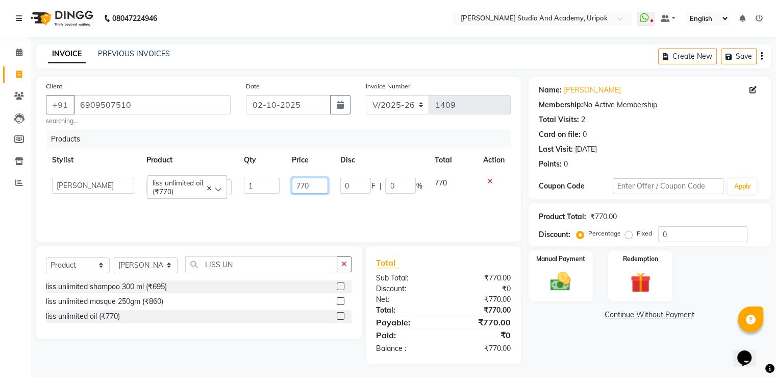
click at [319, 186] on input "770" at bounding box center [310, 186] width 36 height 16
type input "7"
type input "820"
click at [323, 208] on div "Products Stylist Product Qty Price Disc Total Action Asina [PERSON_NAME] [PERSO…" at bounding box center [278, 181] width 465 height 102
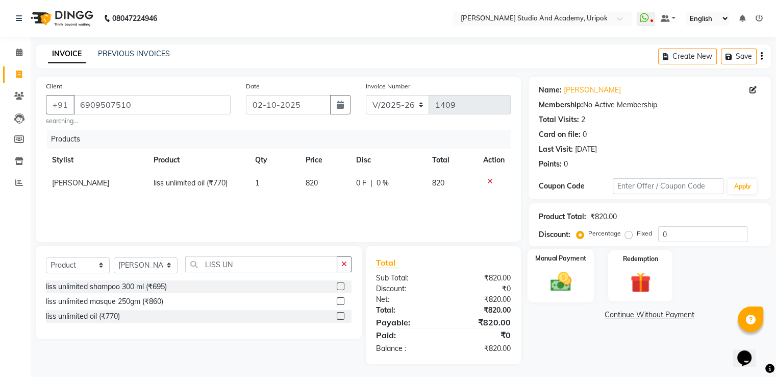
click at [545, 273] on img at bounding box center [561, 282] width 34 height 25
click at [614, 318] on span "CASH" at bounding box center [614, 315] width 22 height 12
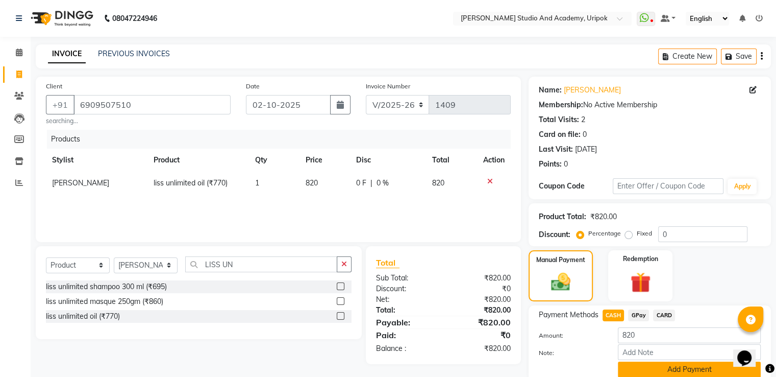
click at [645, 370] on button "Add Payment" at bounding box center [689, 369] width 143 height 16
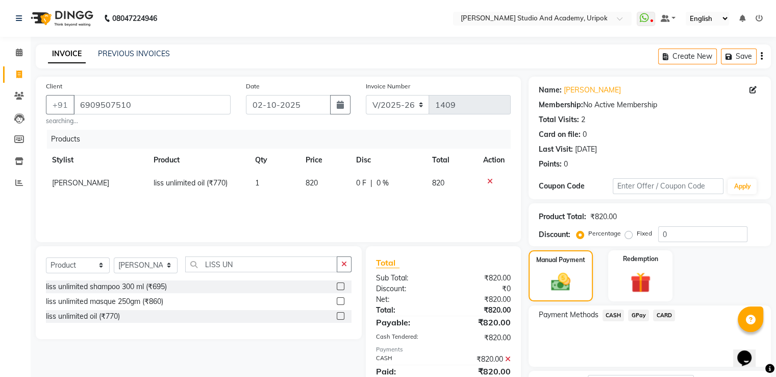
scroll to position [83, 0]
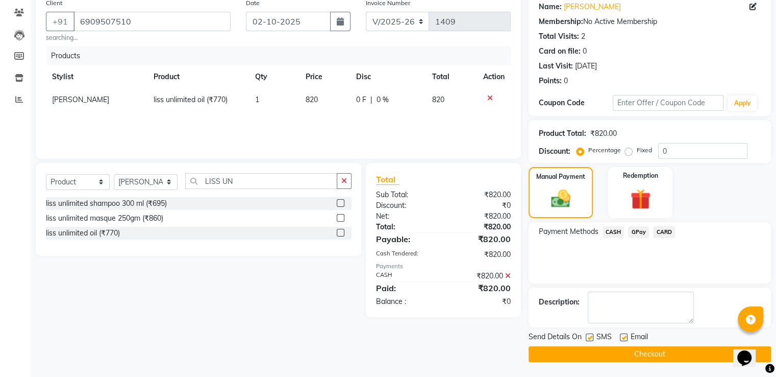
click at [664, 354] on button "Checkout" at bounding box center [650, 354] width 242 height 16
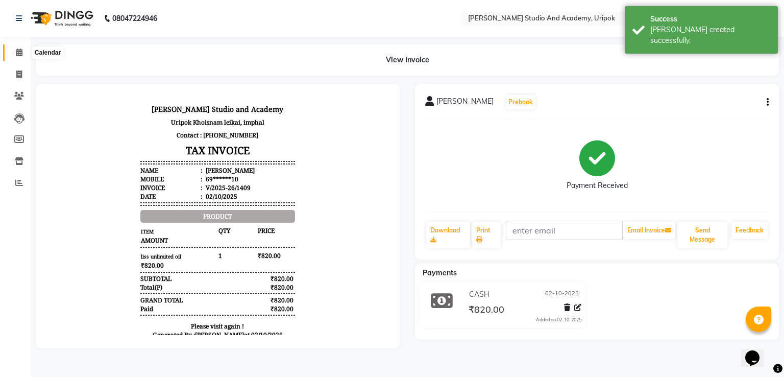
click at [19, 53] on icon at bounding box center [19, 52] width 7 height 8
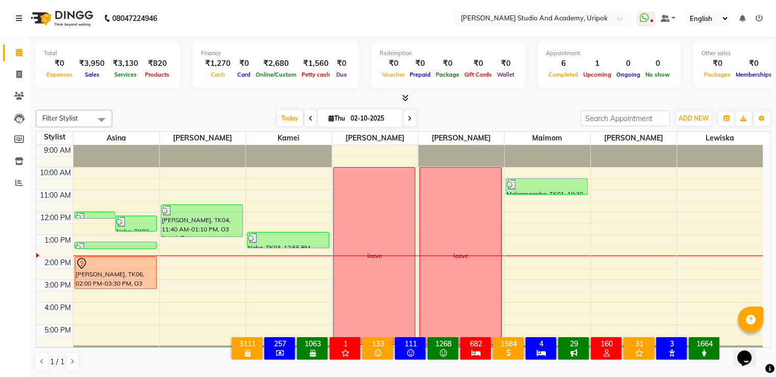
click at [161, 113] on div "Today Thu 02-10-2025" at bounding box center [346, 118] width 458 height 15
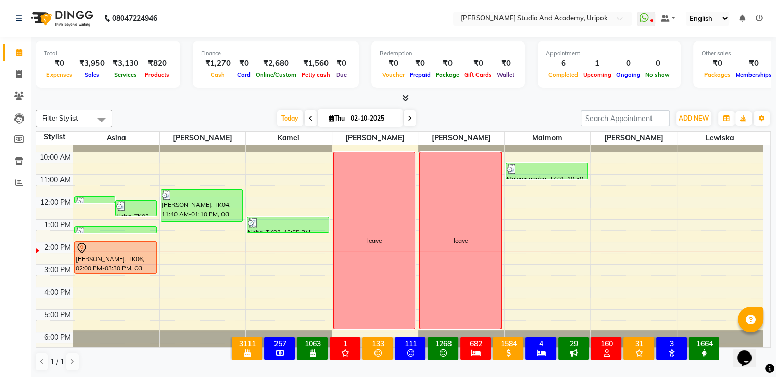
scroll to position [19, 0]
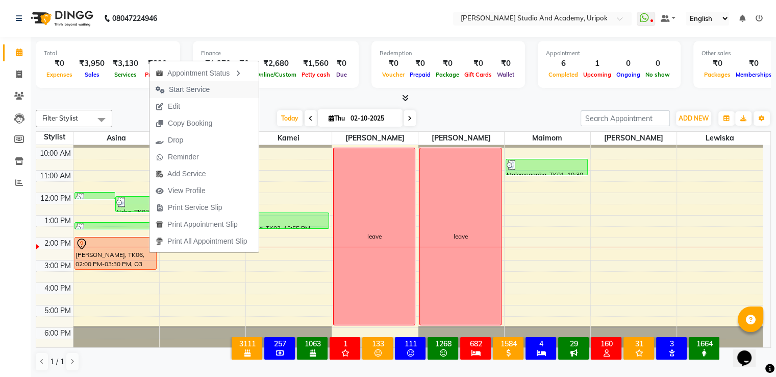
click at [187, 90] on span "Start Service" at bounding box center [189, 89] width 41 height 11
